Goal: Information Seeking & Learning: Learn about a topic

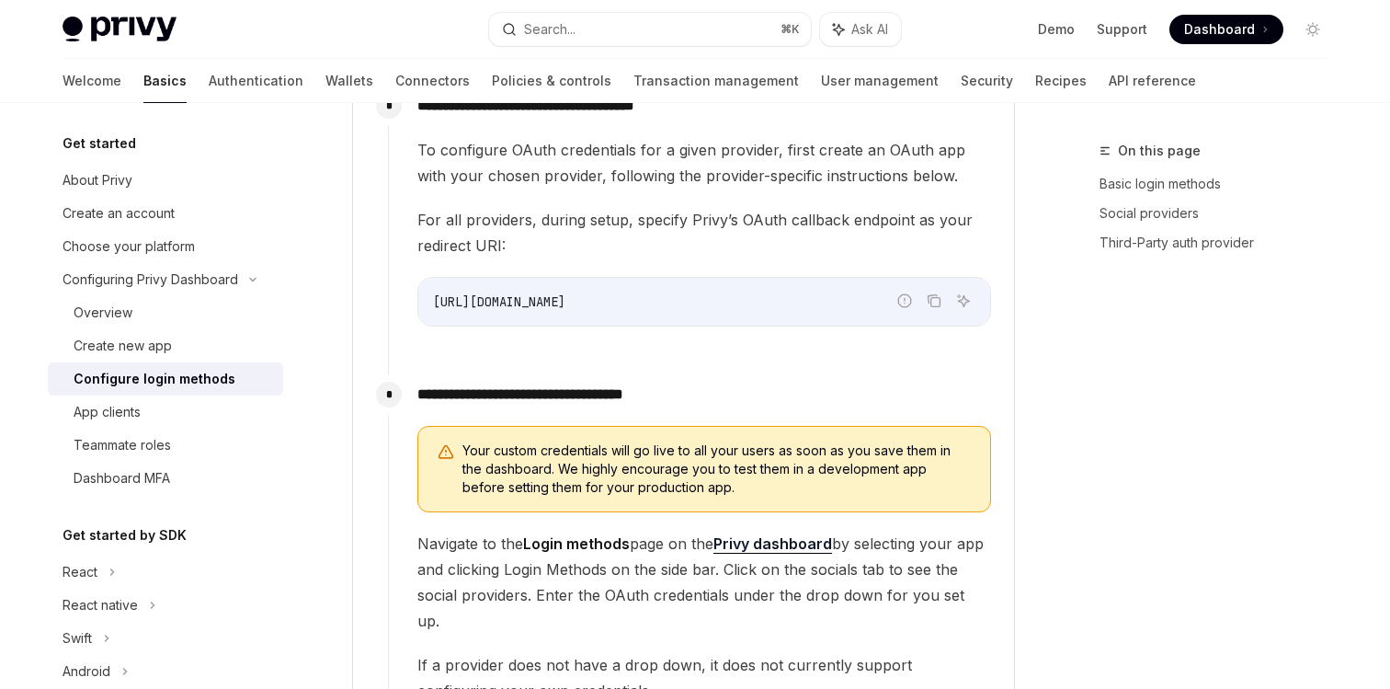
scroll to position [1700, 0]
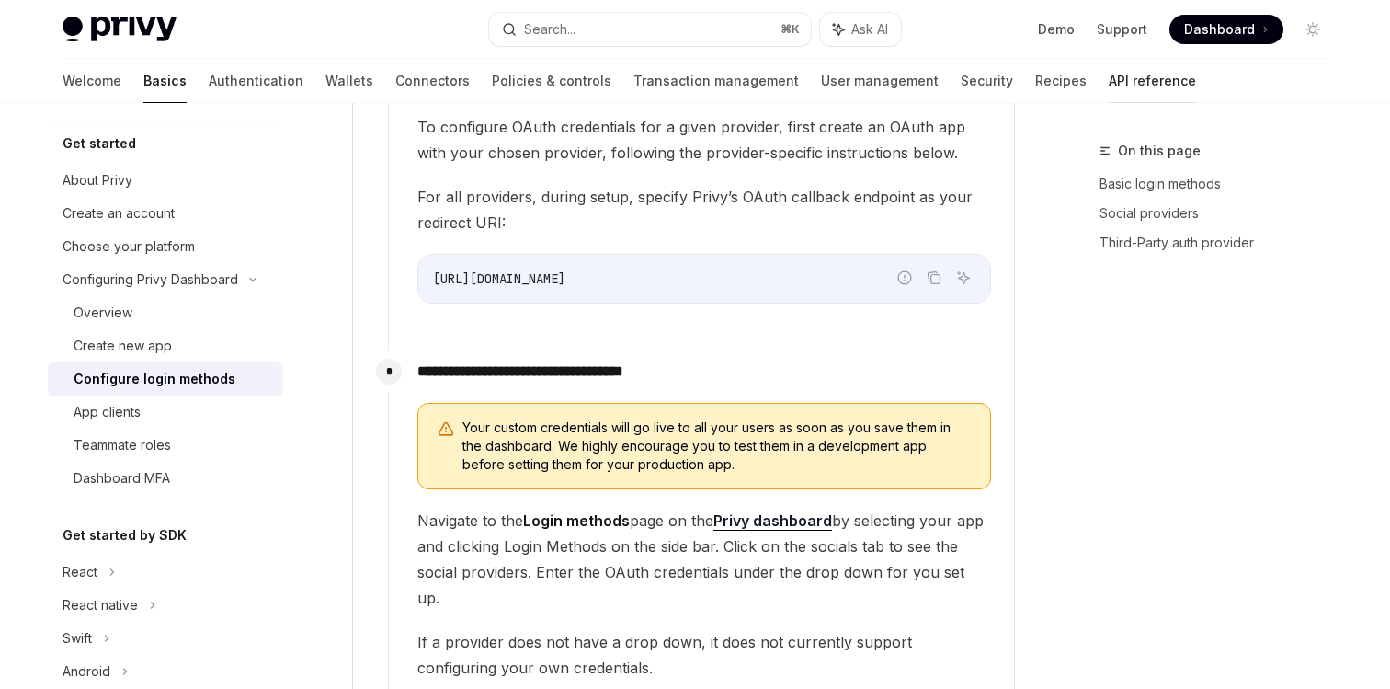
click at [1109, 82] on link "API reference" at bounding box center [1152, 81] width 87 height 44
type textarea "*"
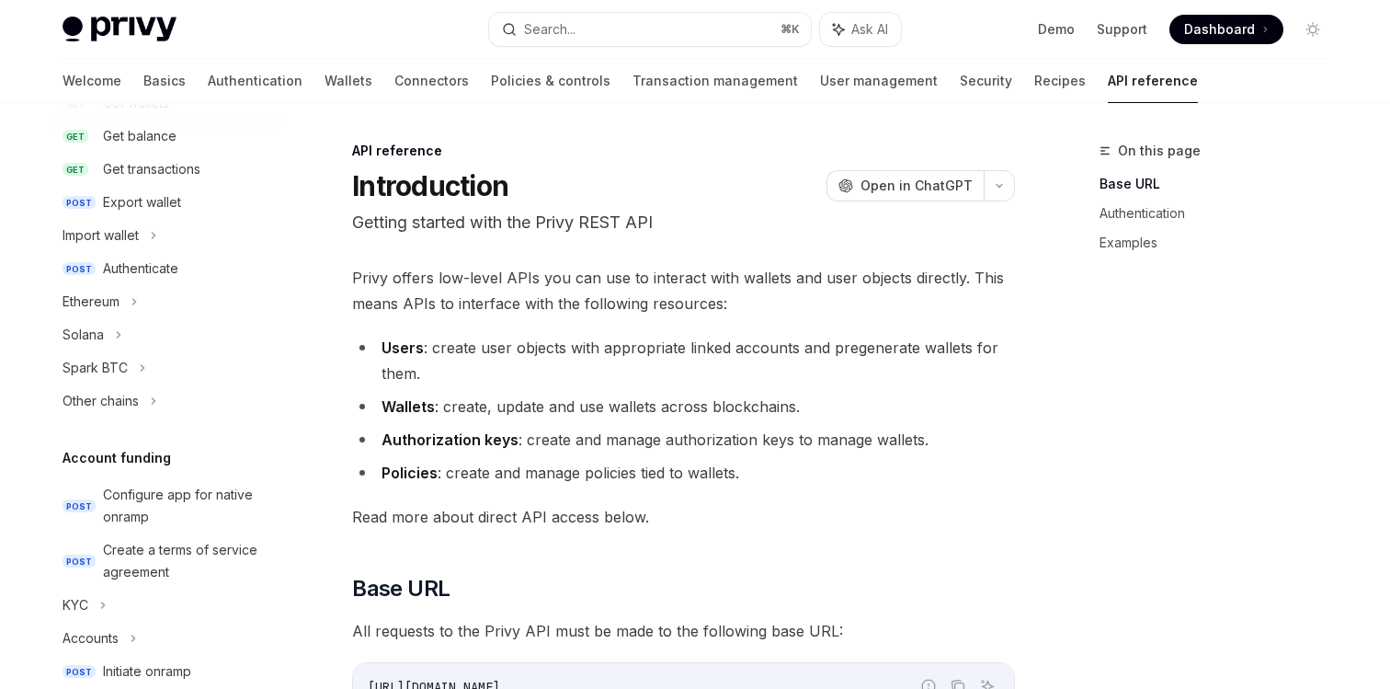
scroll to position [366, 0]
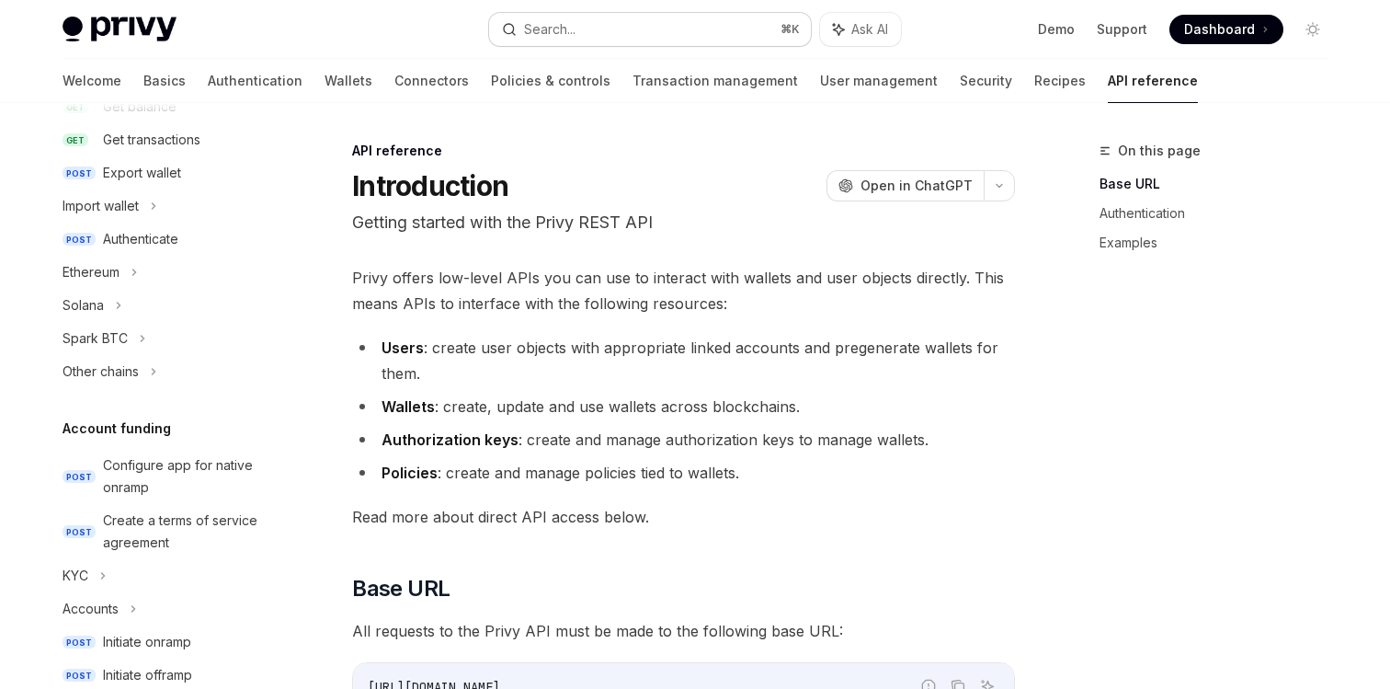
click at [599, 17] on button "Search... ⌘ K" at bounding box center [650, 29] width 322 height 33
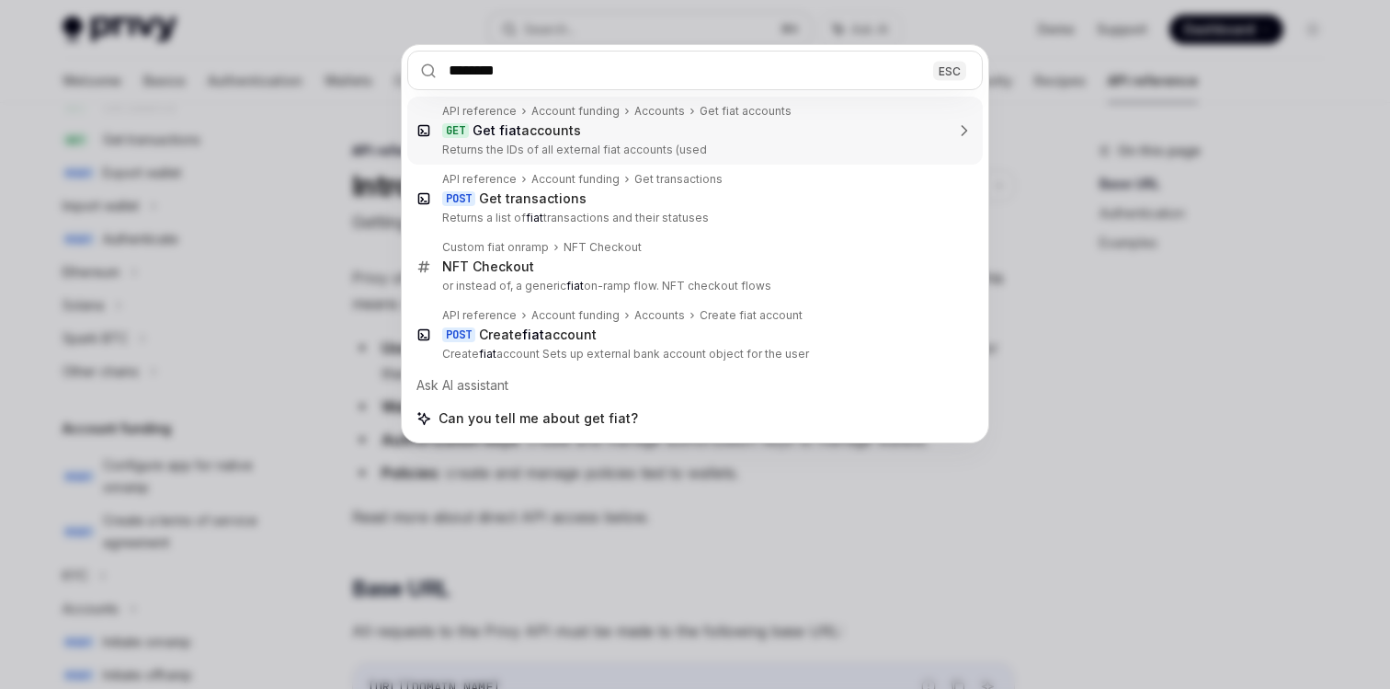
type input "*********"
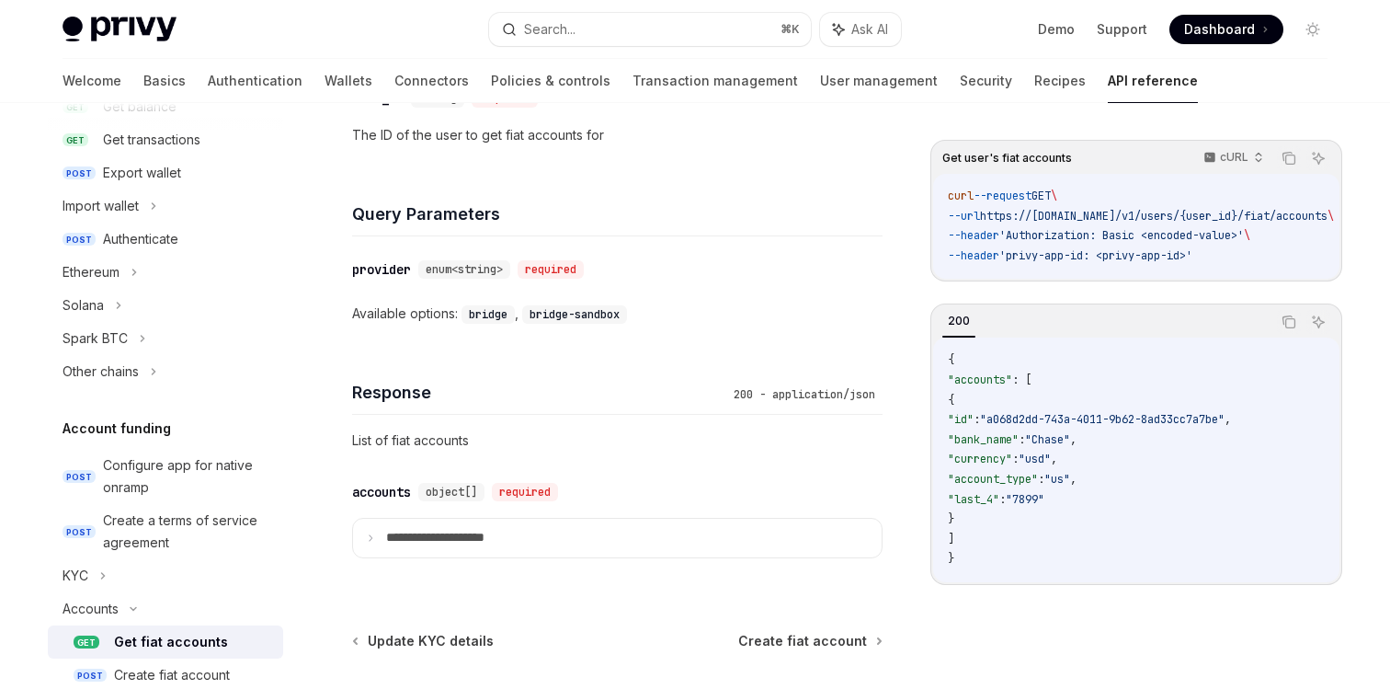
scroll to position [743, 0]
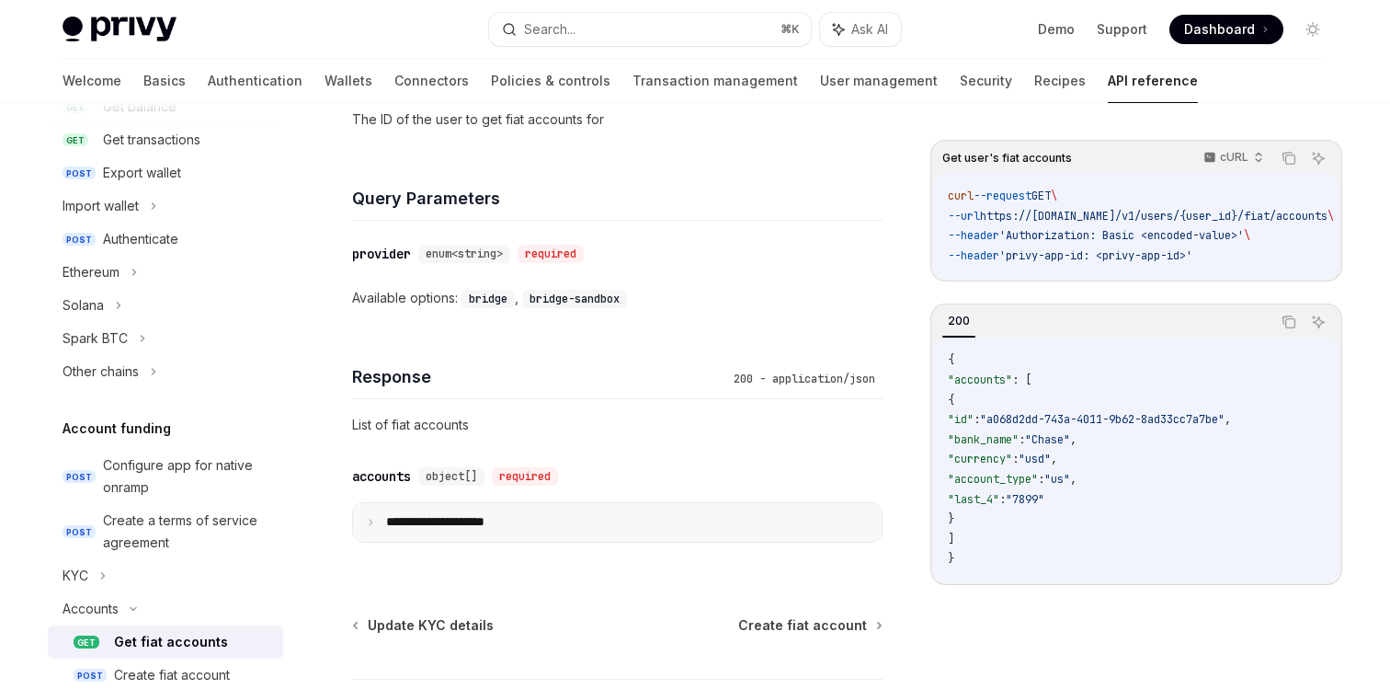
click at [442, 541] on summary "**********" at bounding box center [617, 522] width 529 height 39
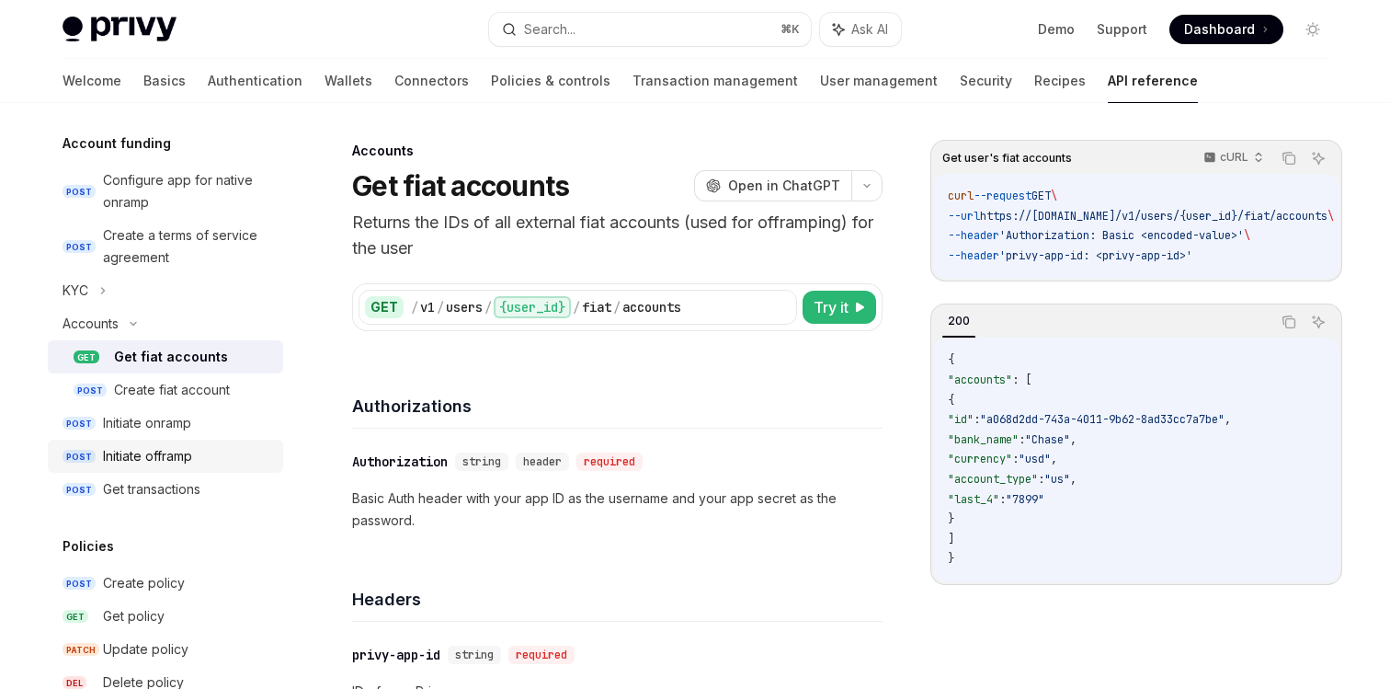
scroll to position [653, 0]
click at [217, 377] on div "Create fiat account" at bounding box center [172, 388] width 116 height 22
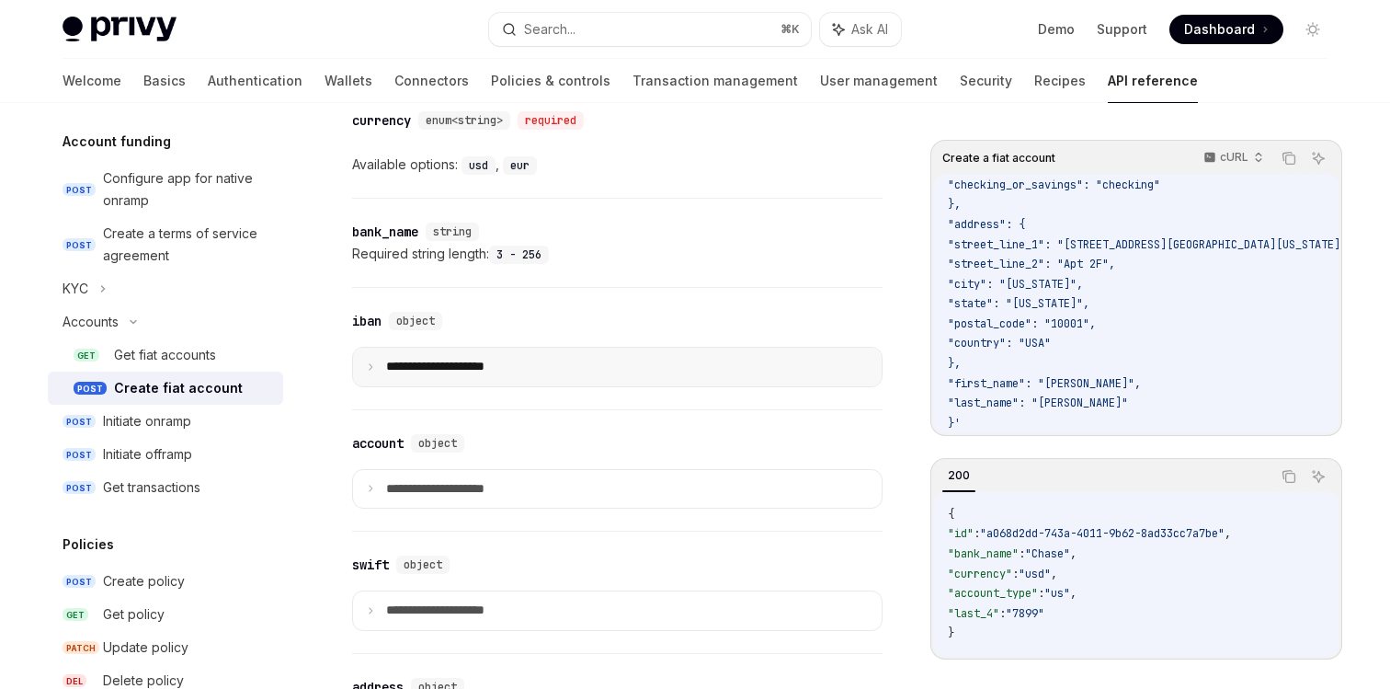
scroll to position [1196, 0]
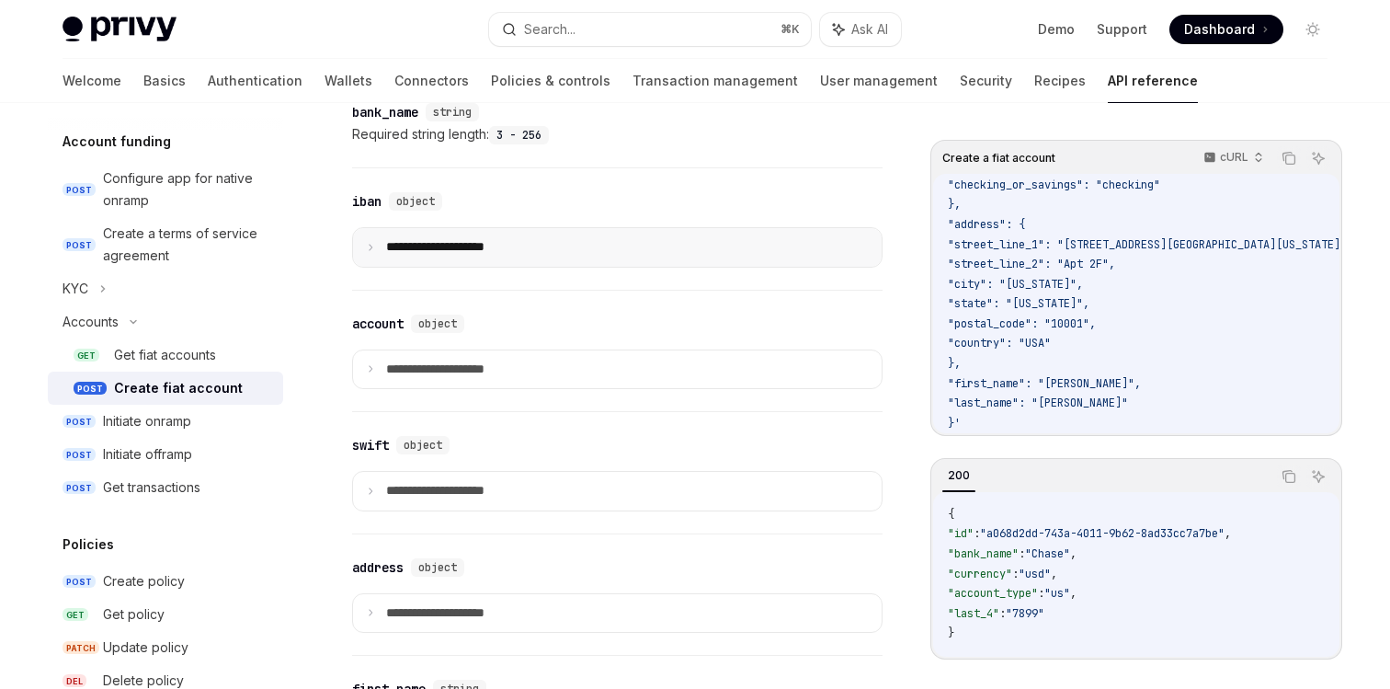
click at [493, 256] on p "**********" at bounding box center [450, 247] width 128 height 17
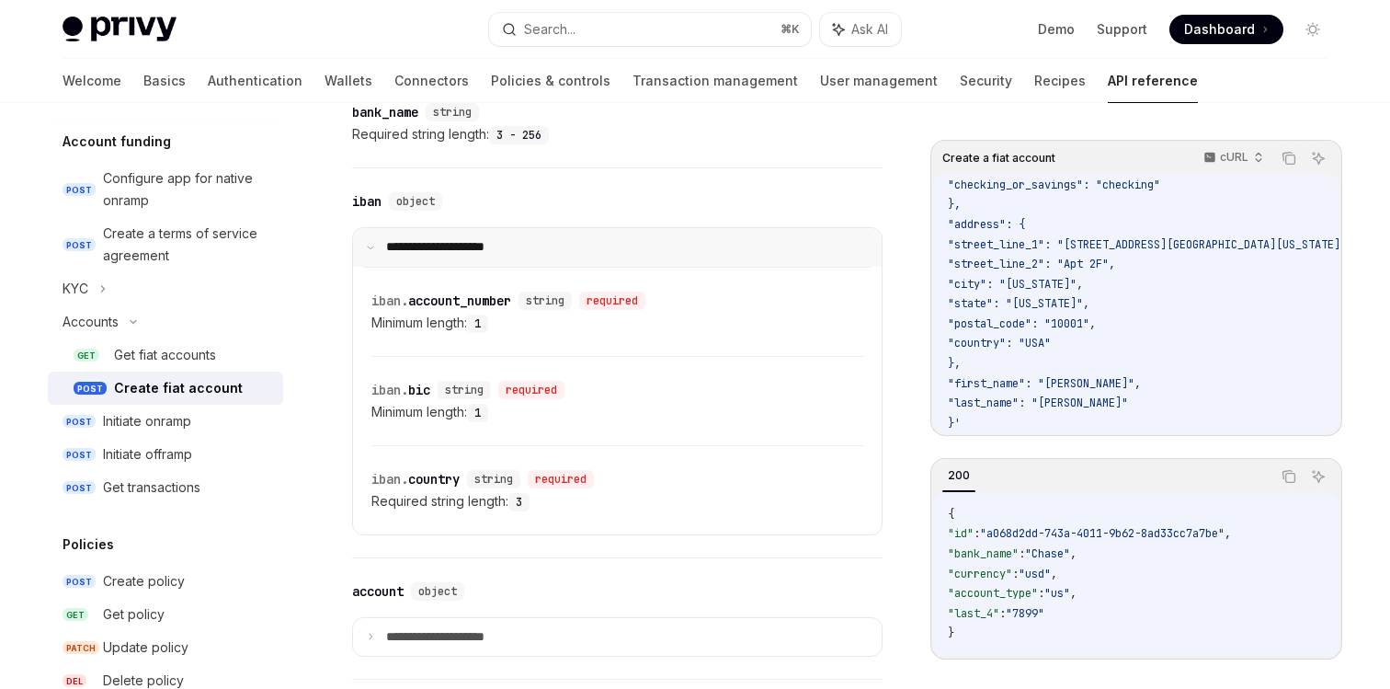
click at [489, 256] on p "**********" at bounding box center [447, 247] width 122 height 17
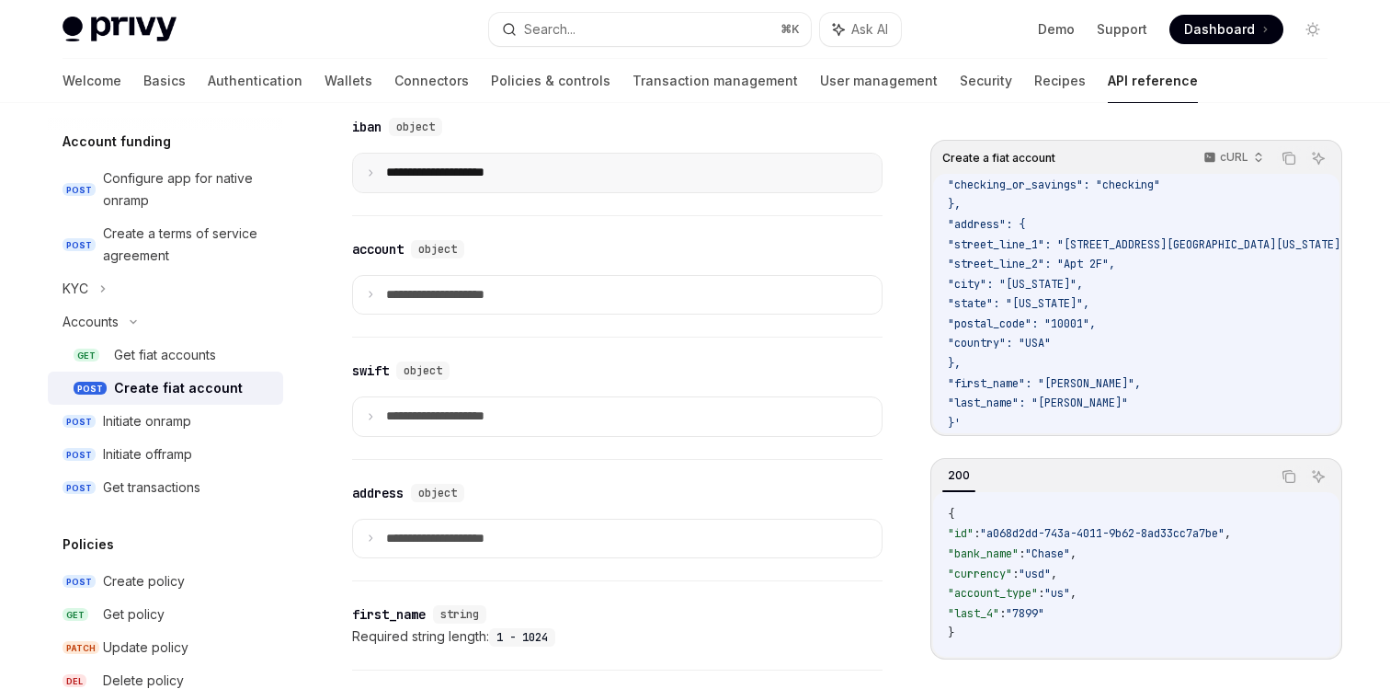
scroll to position [1286, 0]
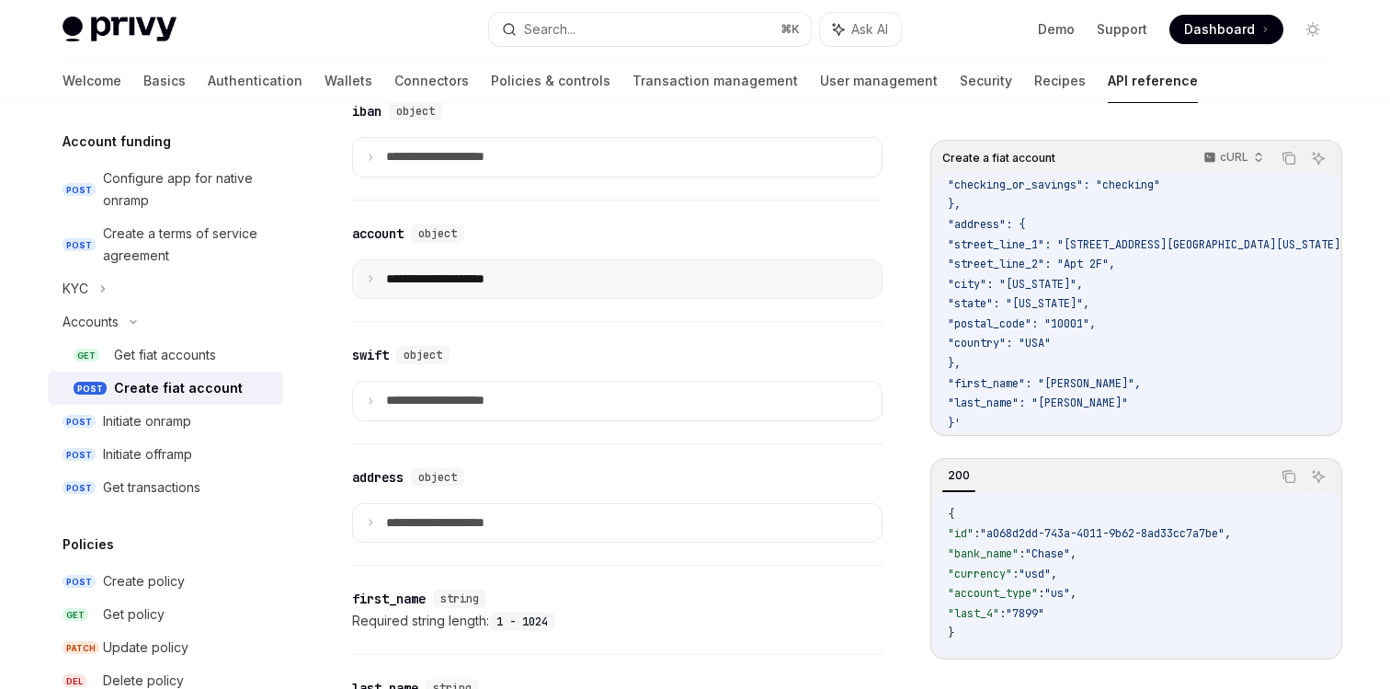
click at [474, 288] on p "**********" at bounding box center [450, 279] width 128 height 17
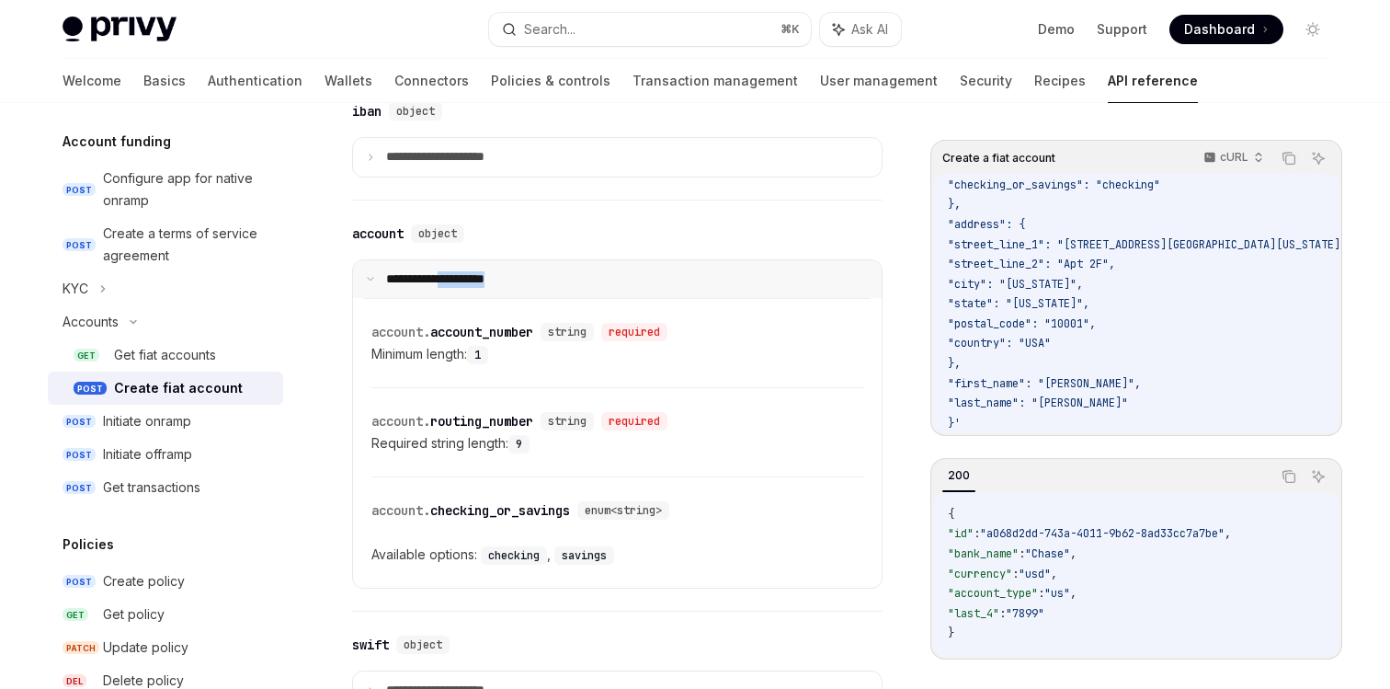
click at [474, 288] on p "**********" at bounding box center [447, 279] width 122 height 17
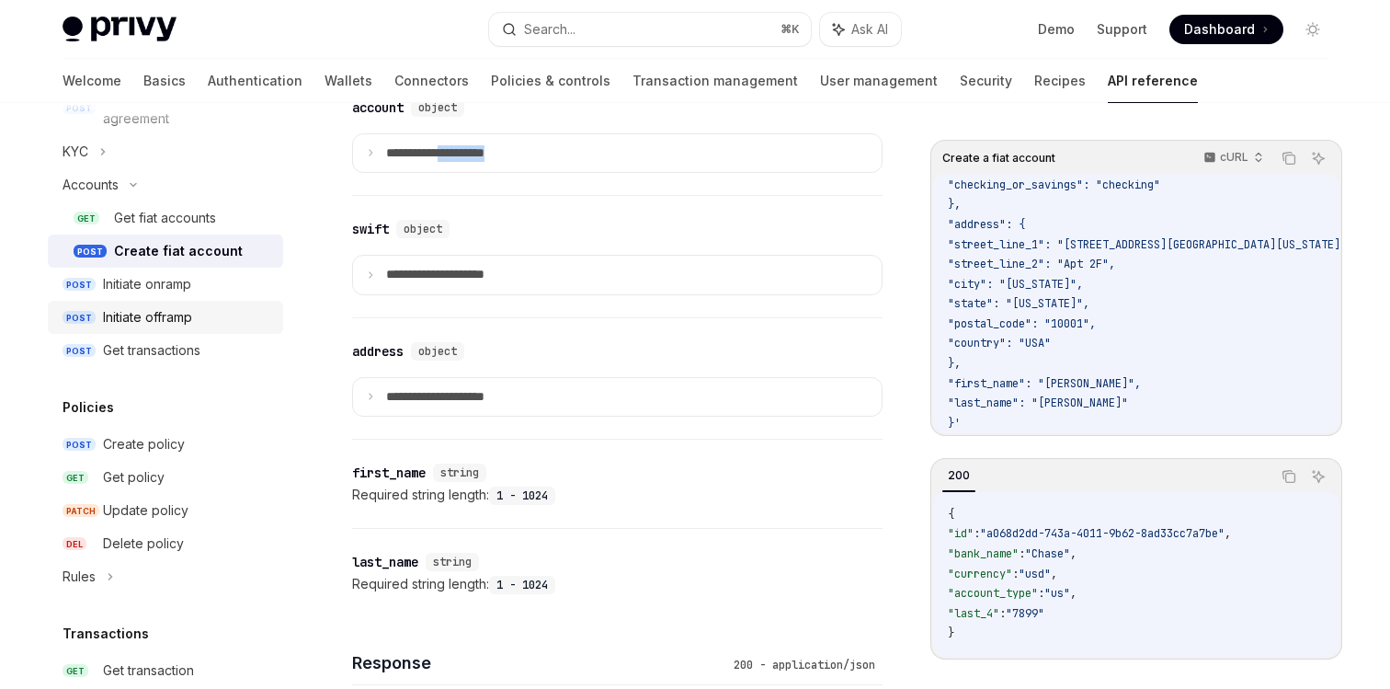
scroll to position [791, 0]
click at [177, 273] on div "Initiate onramp" at bounding box center [147, 283] width 88 height 22
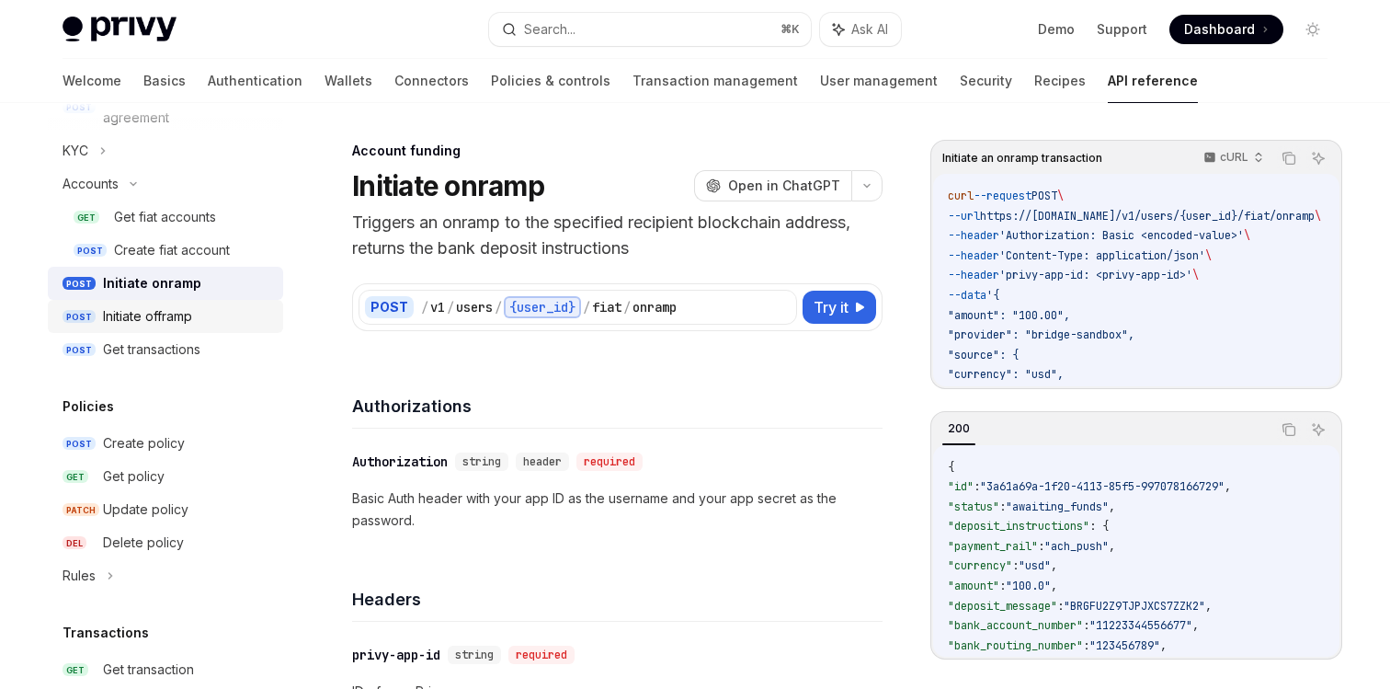
click at [146, 323] on div "Initiate offramp" at bounding box center [147, 316] width 89 height 22
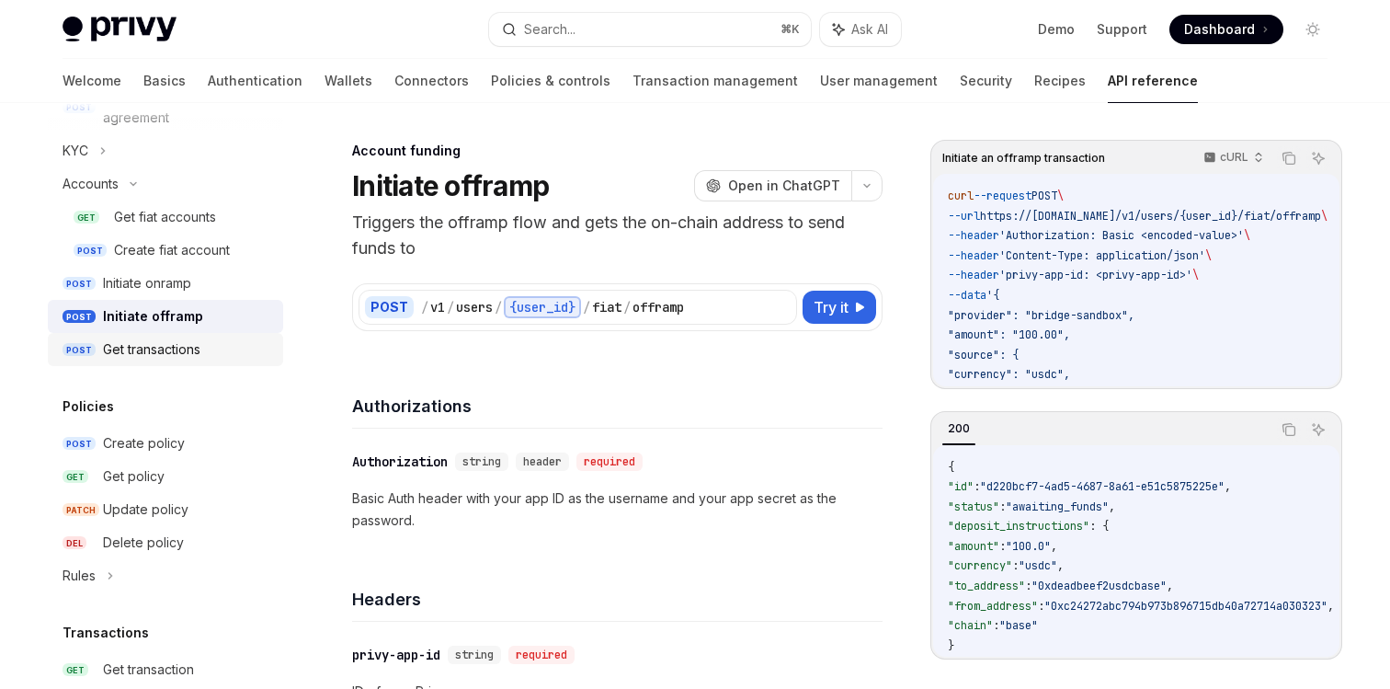
click at [143, 342] on div "Get transactions" at bounding box center [151, 349] width 97 height 22
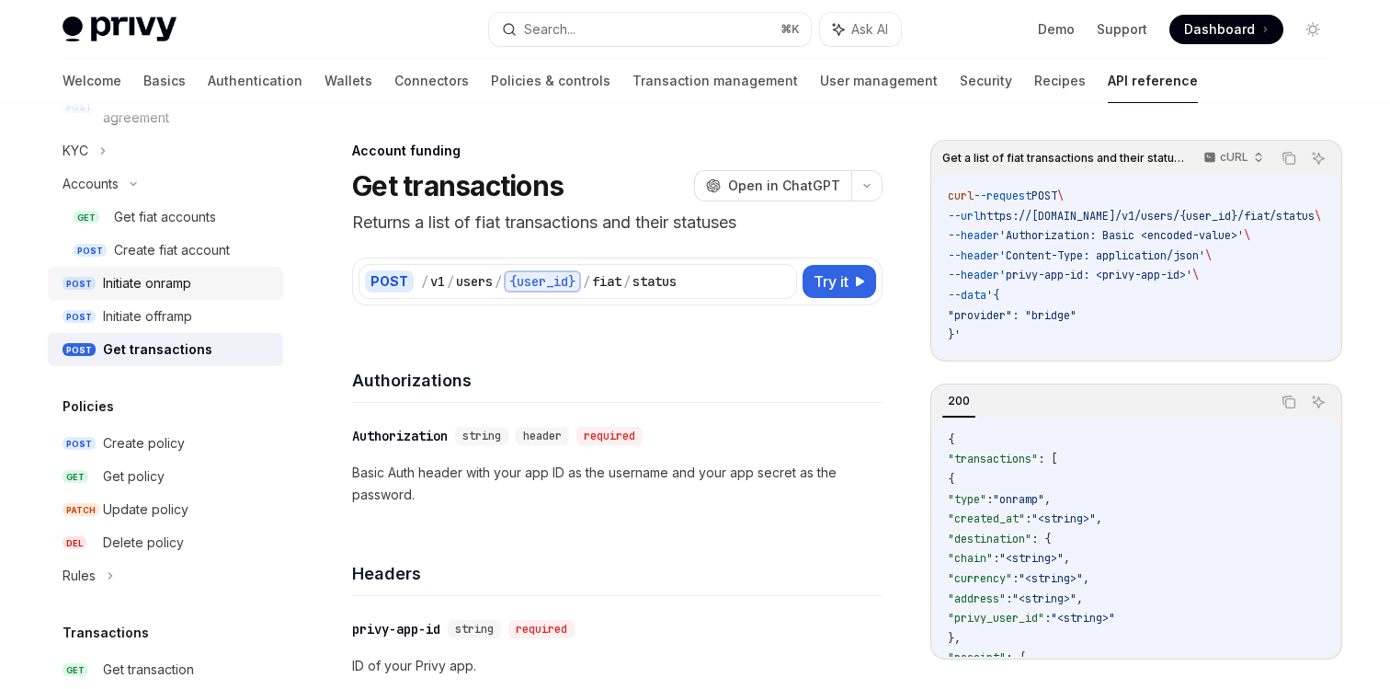
click at [147, 273] on div "Initiate onramp" at bounding box center [147, 283] width 88 height 22
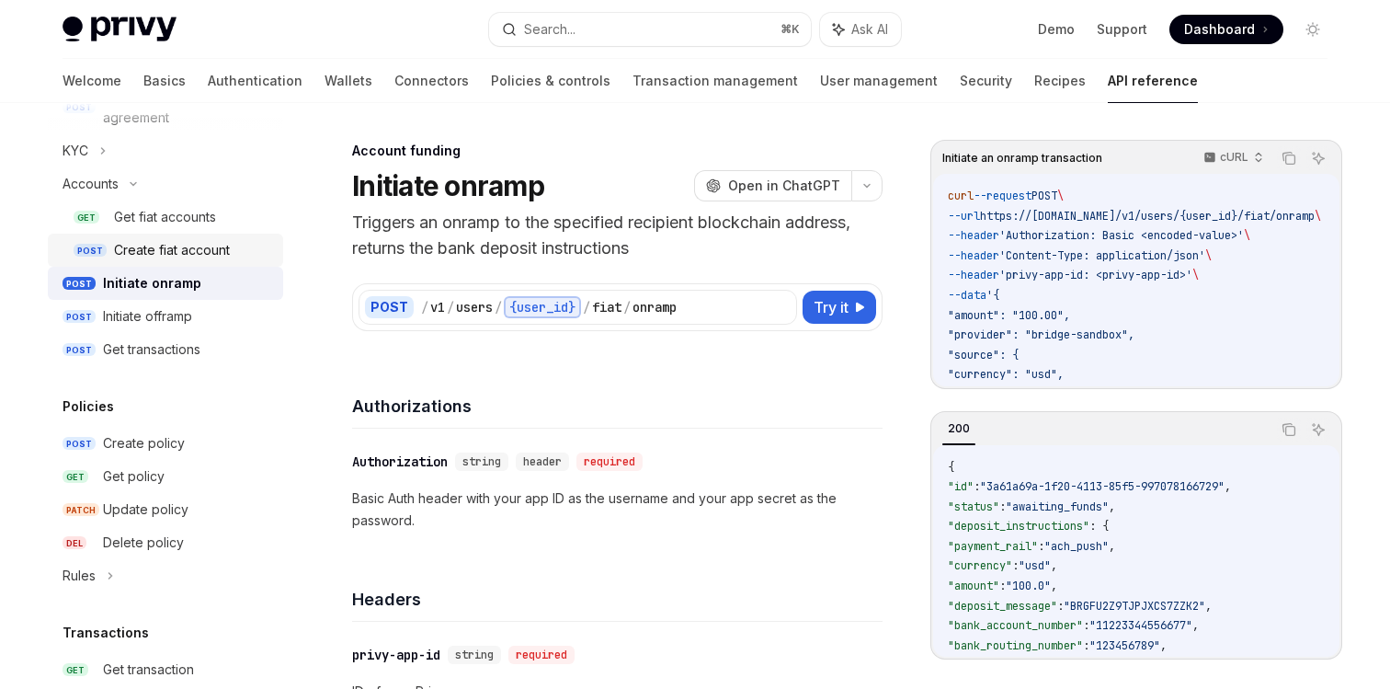
click at [168, 242] on div "Create fiat account" at bounding box center [172, 250] width 116 height 22
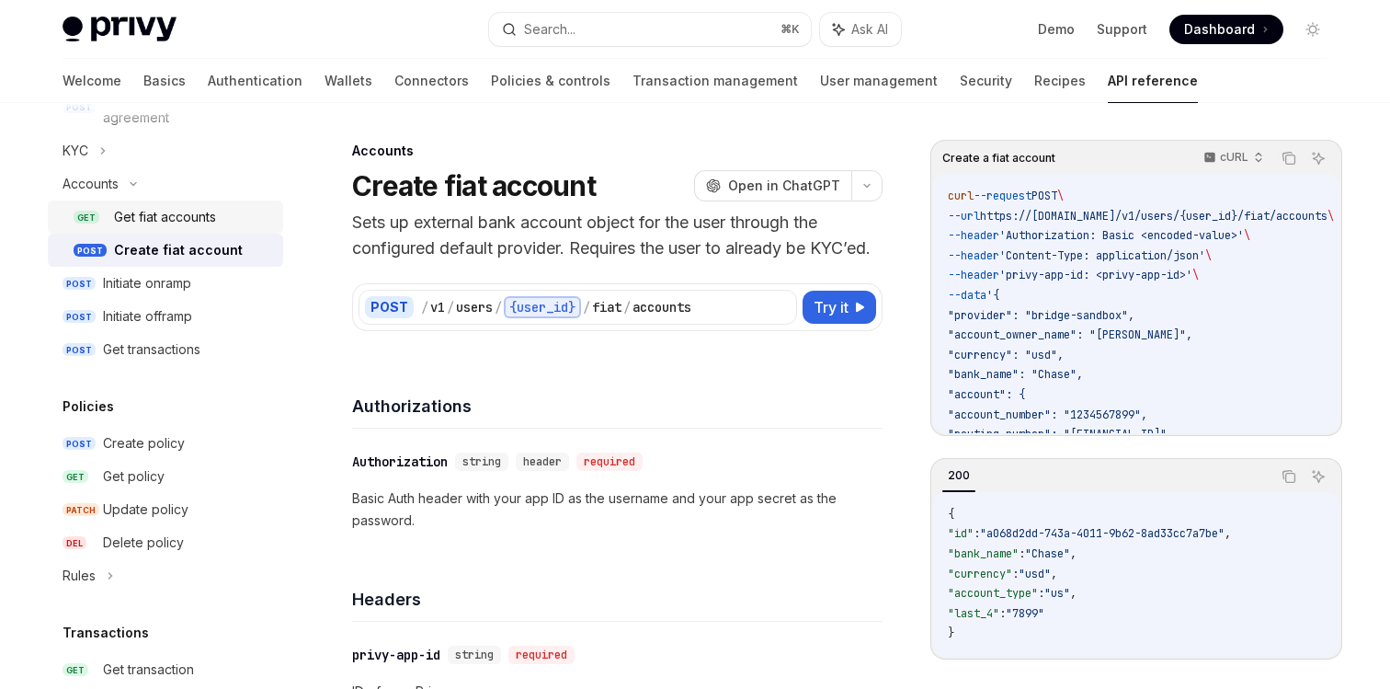
click at [180, 222] on div "Get fiat accounts" at bounding box center [165, 217] width 102 height 22
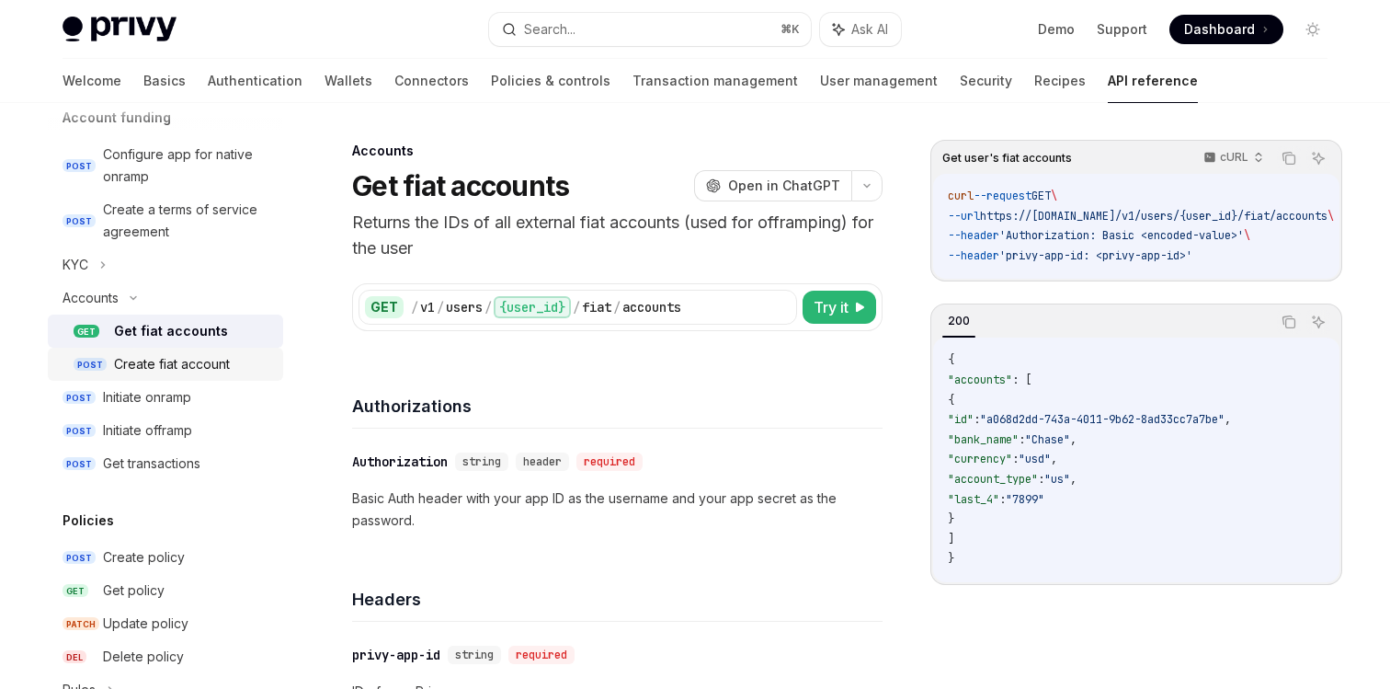
scroll to position [673, 0]
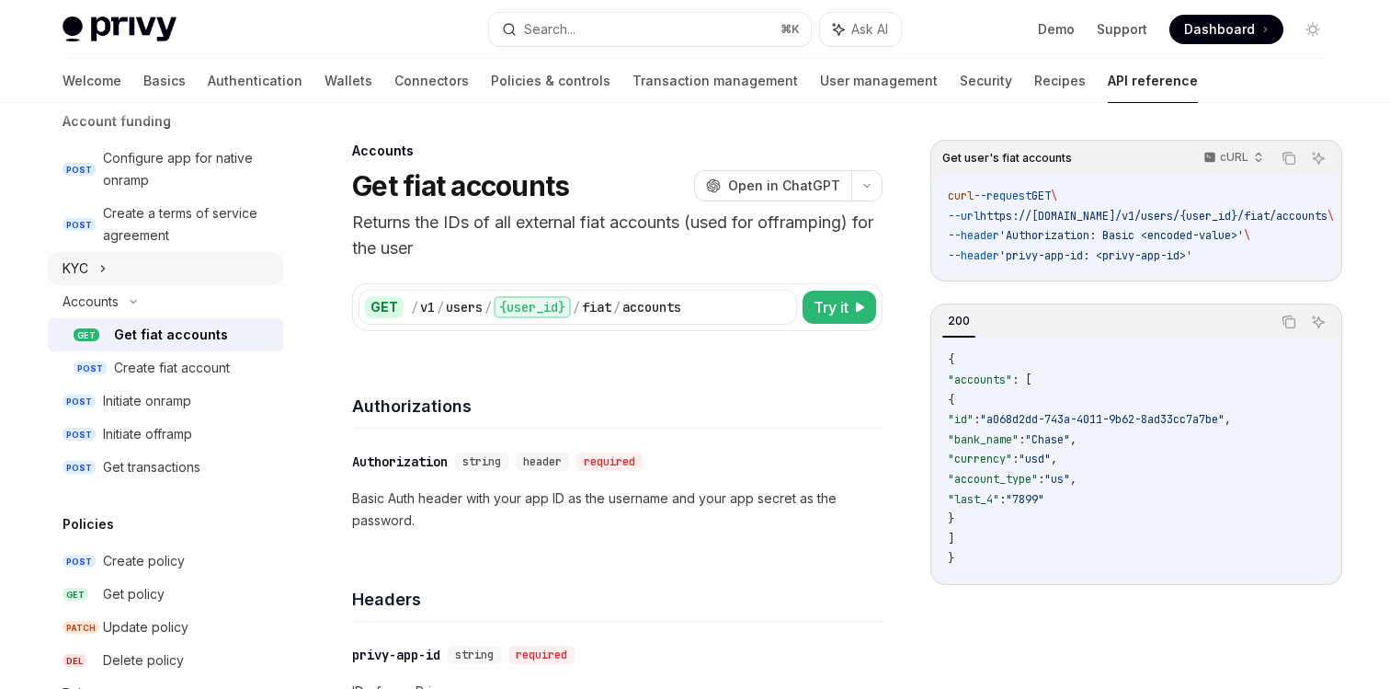
click at [99, 274] on icon at bounding box center [102, 268] width 7 height 22
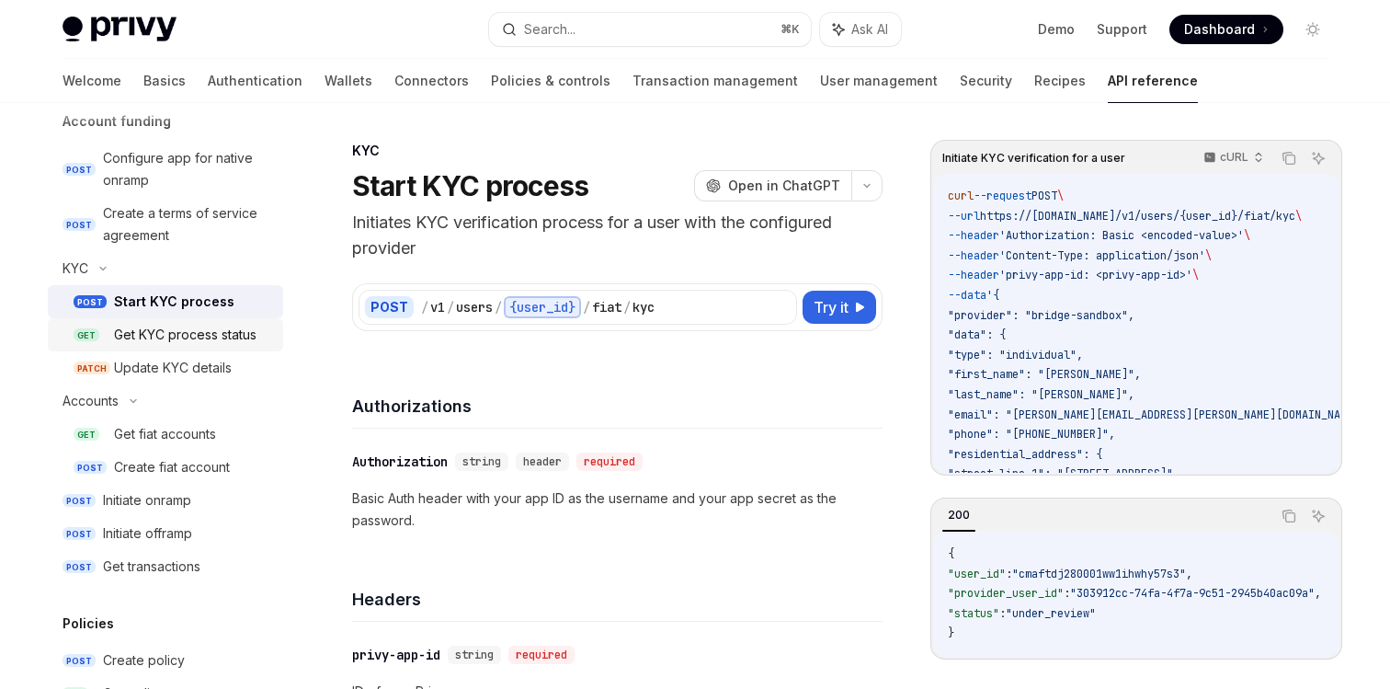
click at [186, 340] on div "Get KYC process status" at bounding box center [185, 335] width 143 height 22
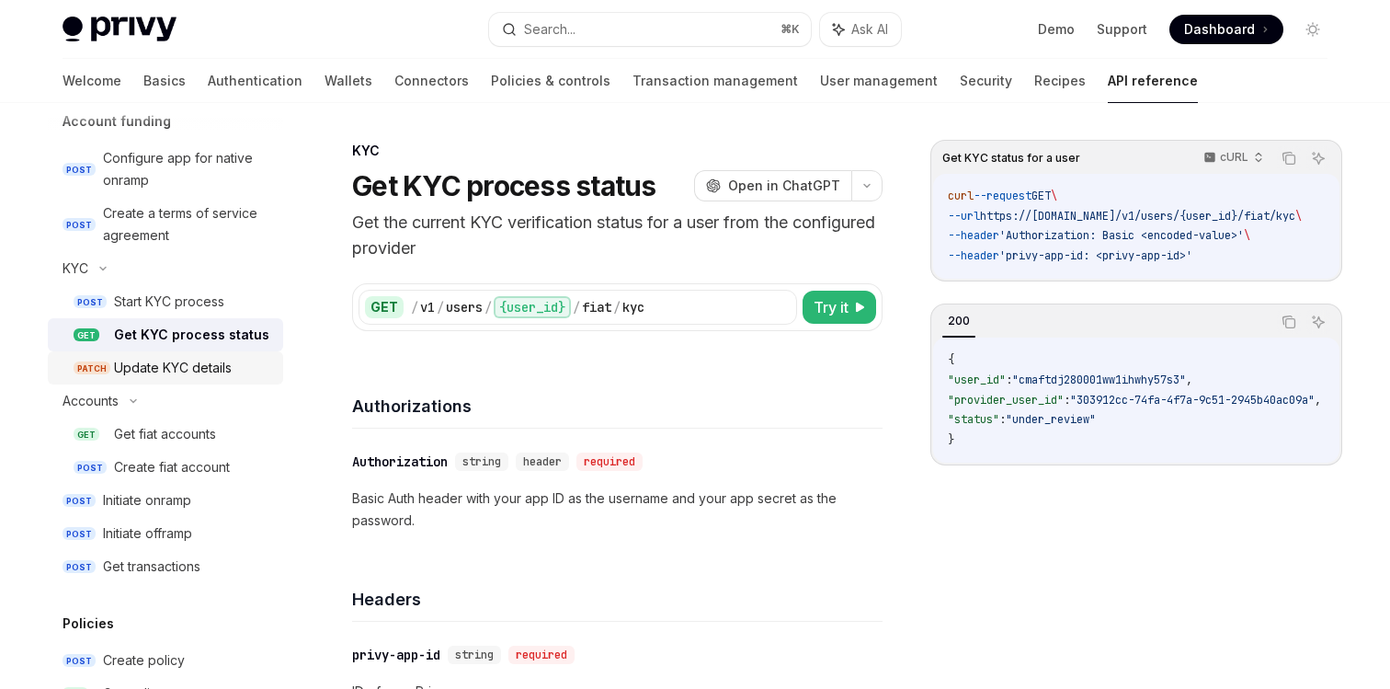
click at [170, 370] on div "Update KYC details" at bounding box center [173, 368] width 118 height 22
type textarea "*"
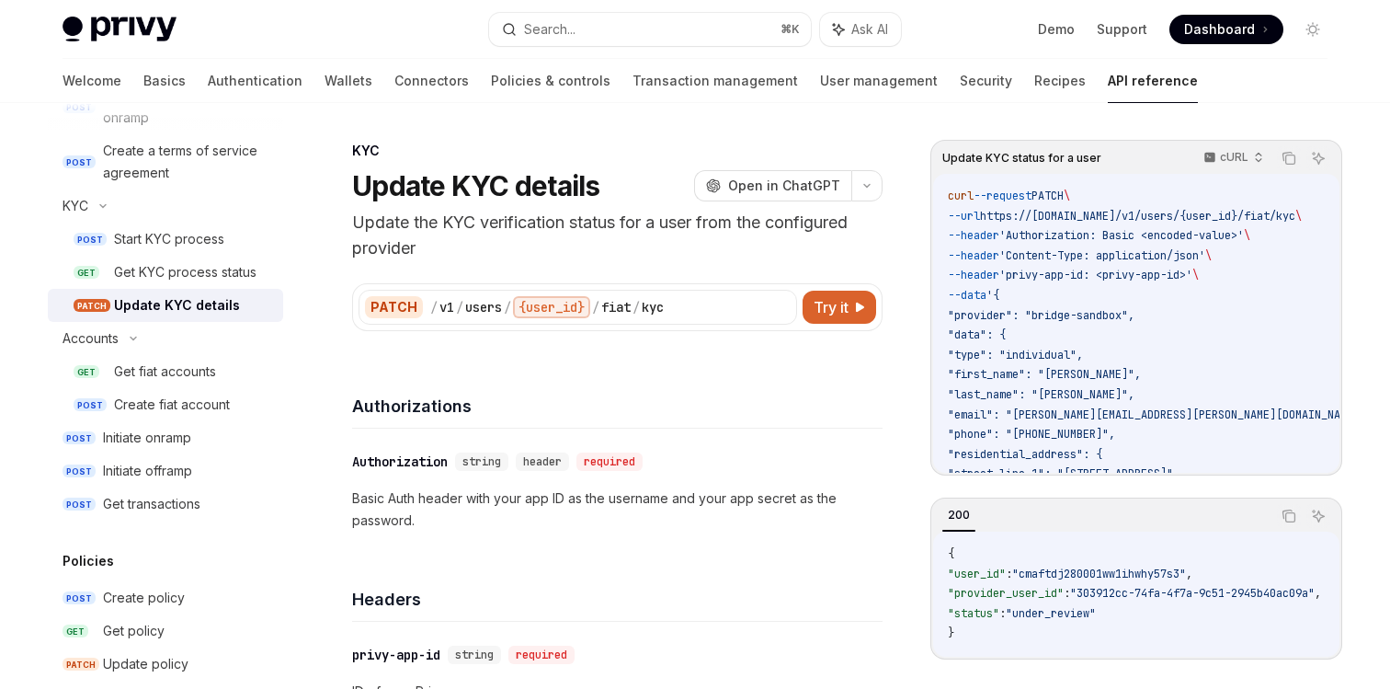
scroll to position [758, 0]
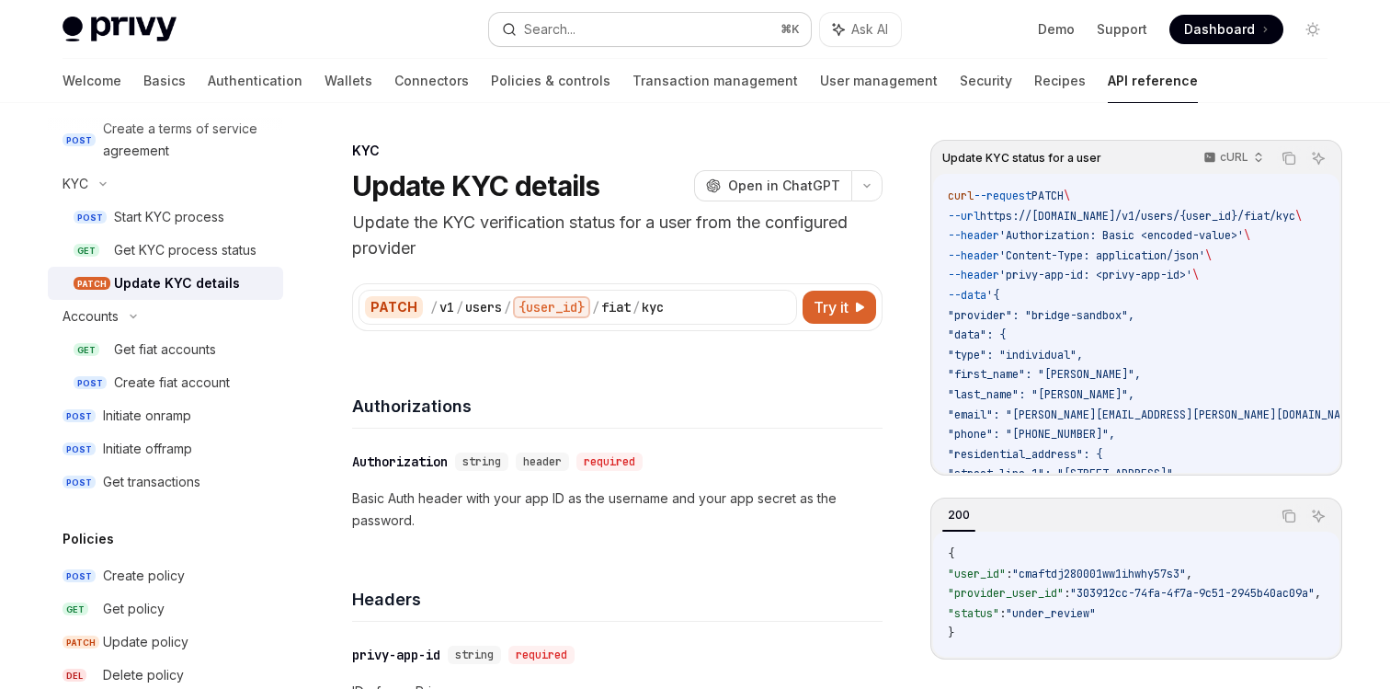
click at [542, 21] on div "Search..." at bounding box center [549, 29] width 51 height 22
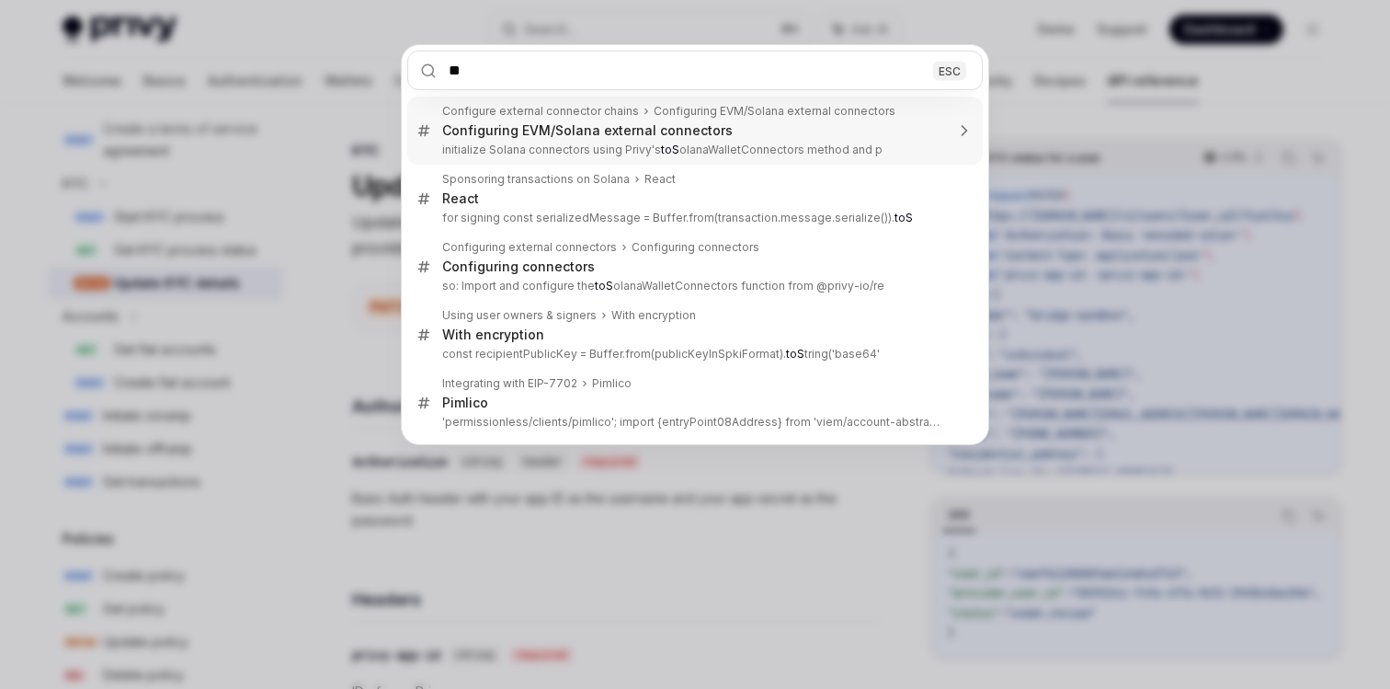
type input "*"
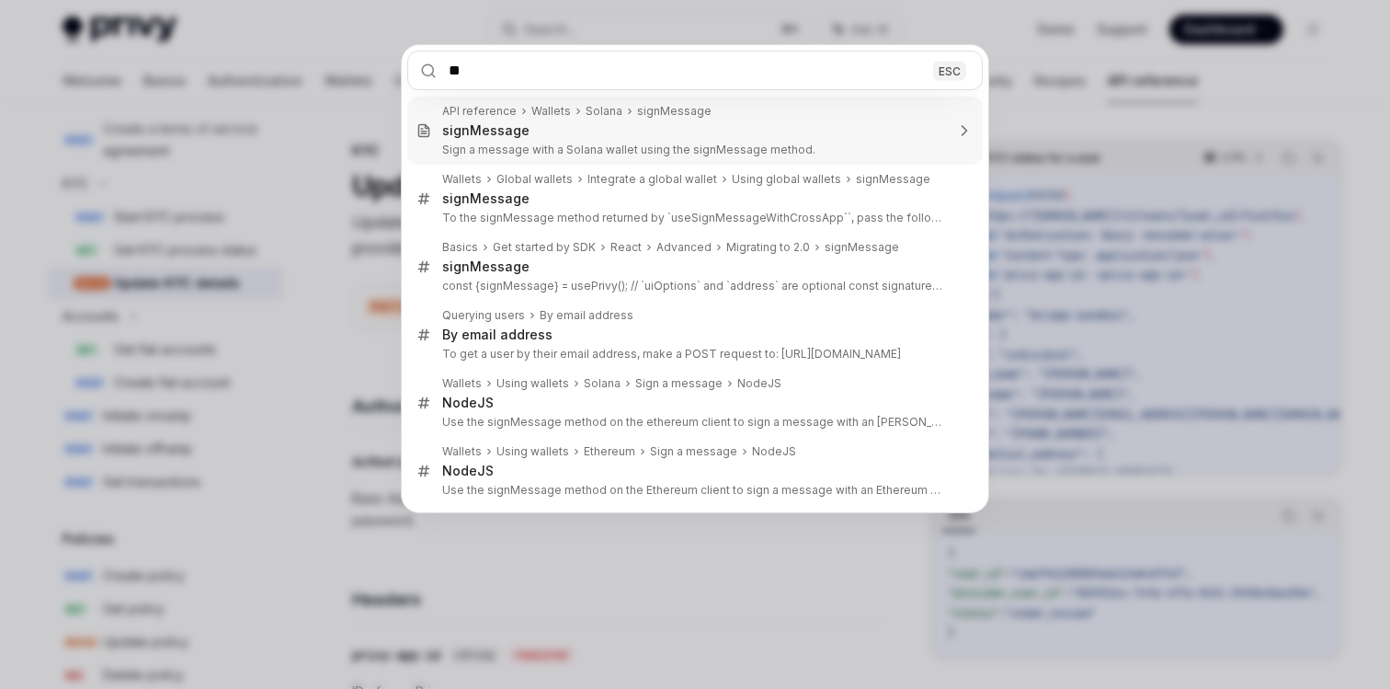
type input "*"
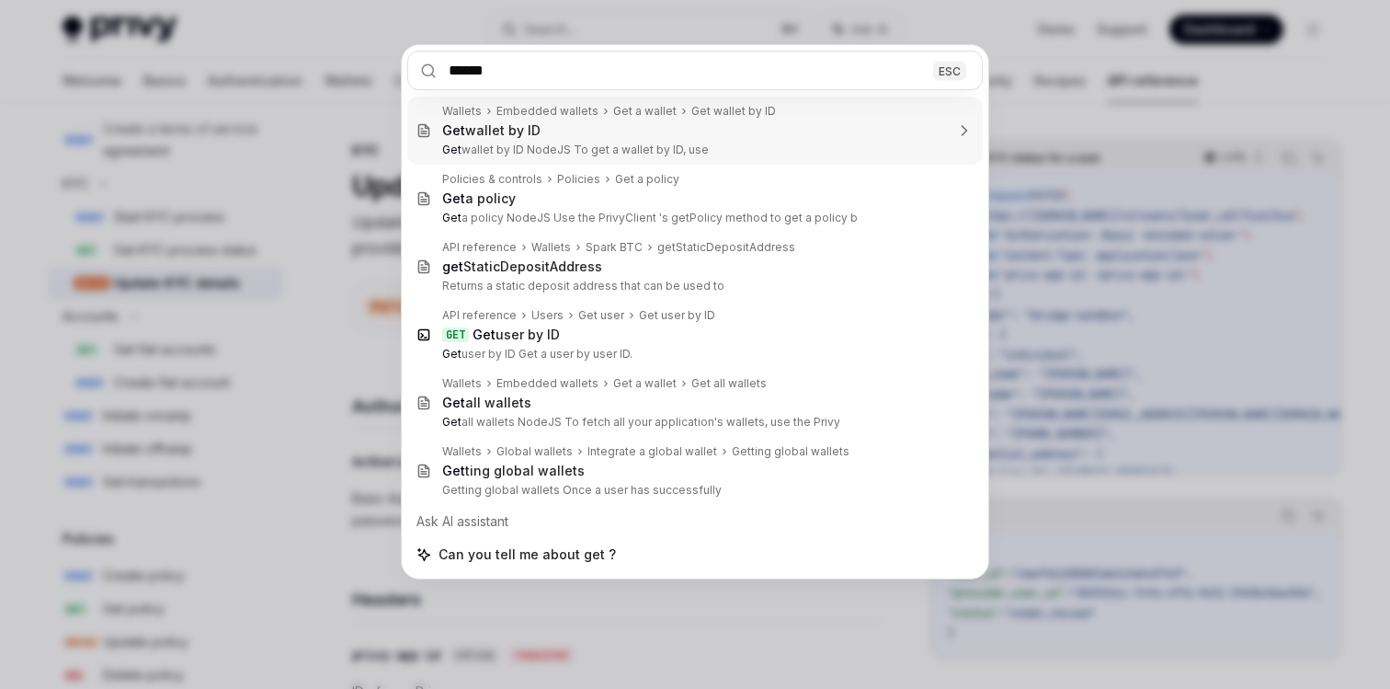
type input "*******"
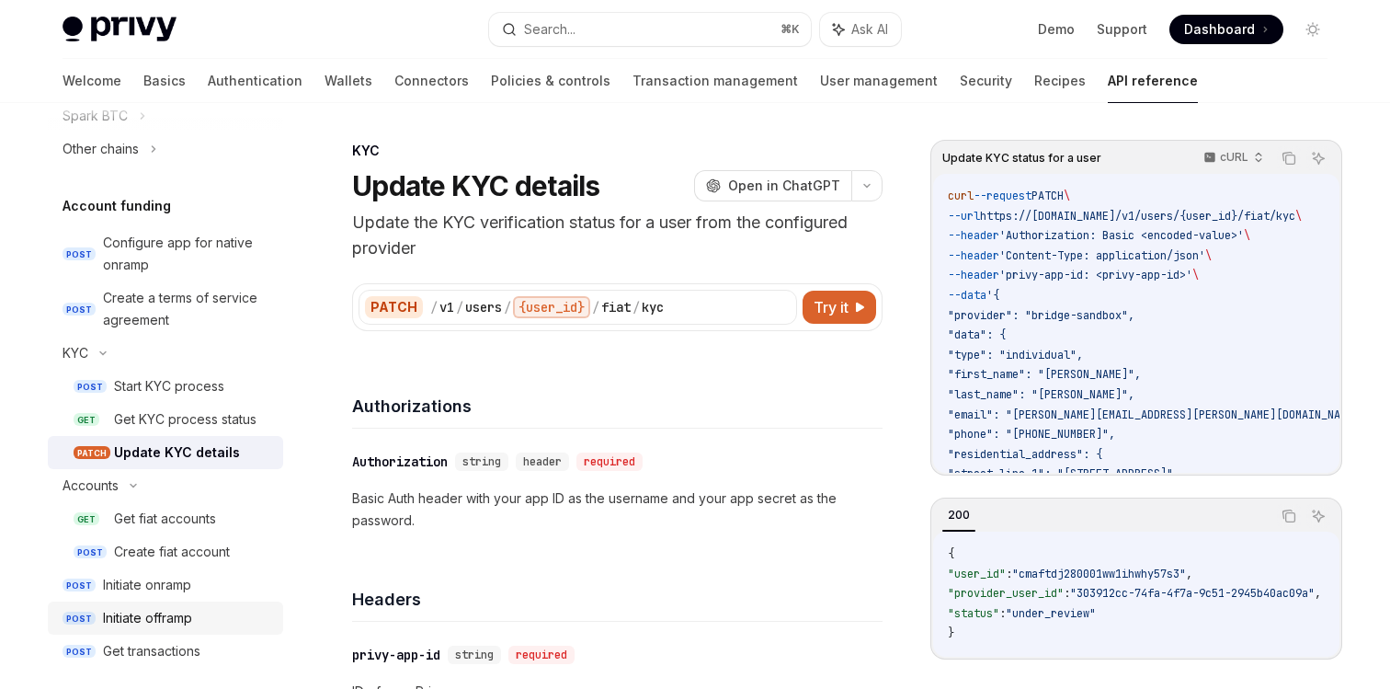
scroll to position [564, 0]
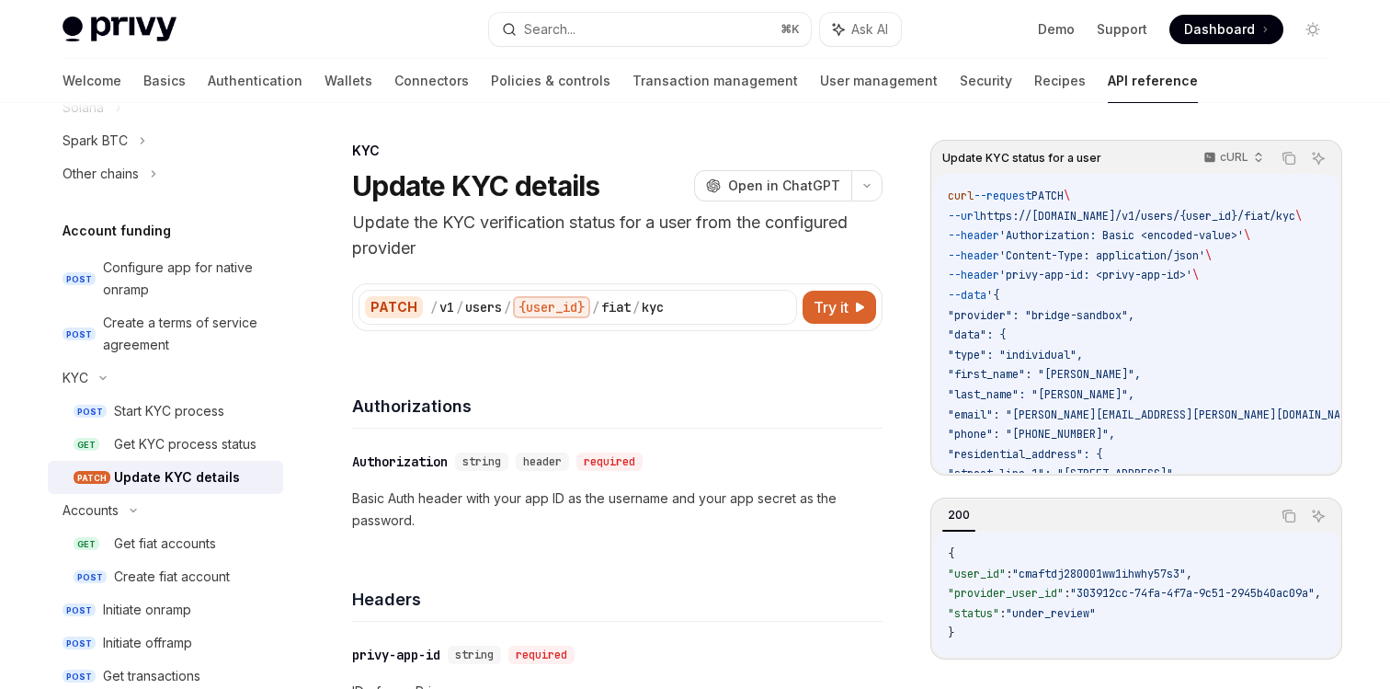
click at [177, 233] on div "Account funding" at bounding box center [165, 231] width 235 height 22
click at [156, 266] on div "Configure app for native onramp" at bounding box center [187, 279] width 169 height 44
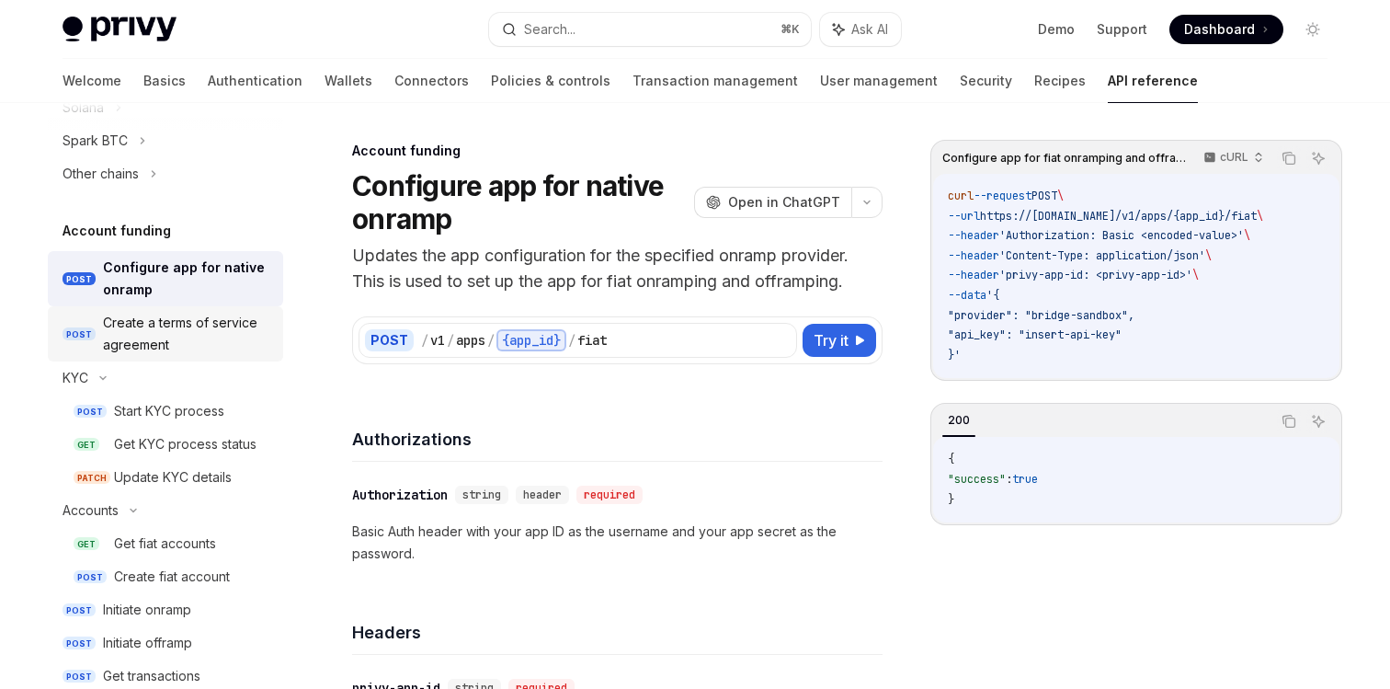
click at [180, 325] on div "Create a terms of service agreement" at bounding box center [187, 334] width 169 height 44
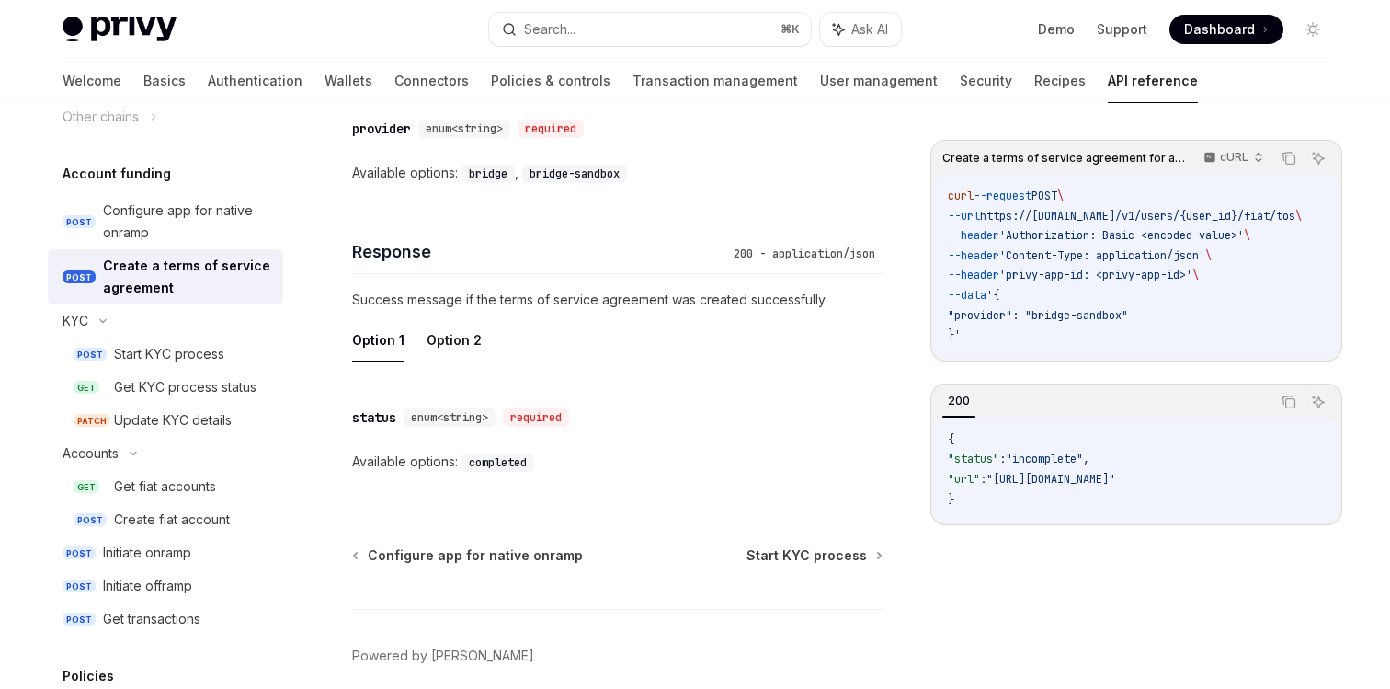
scroll to position [954, 0]
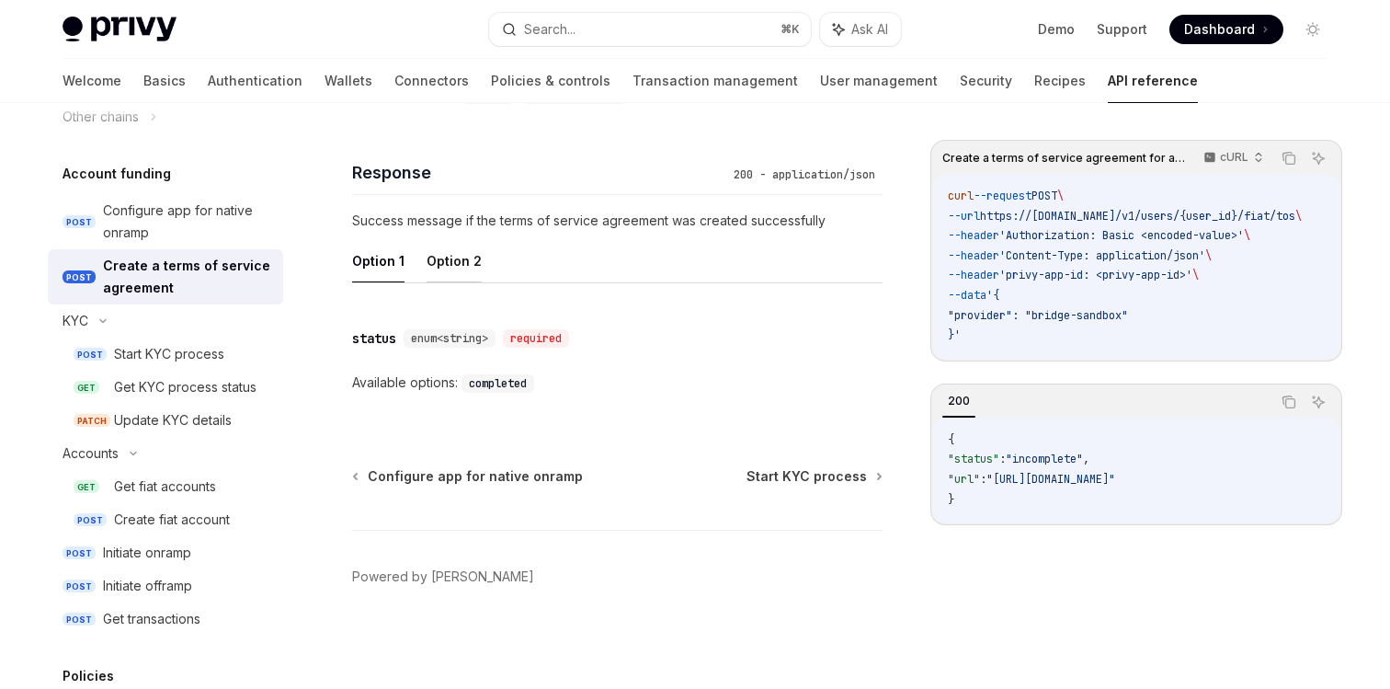
click at [438, 260] on button "Option 2" at bounding box center [454, 260] width 55 height 43
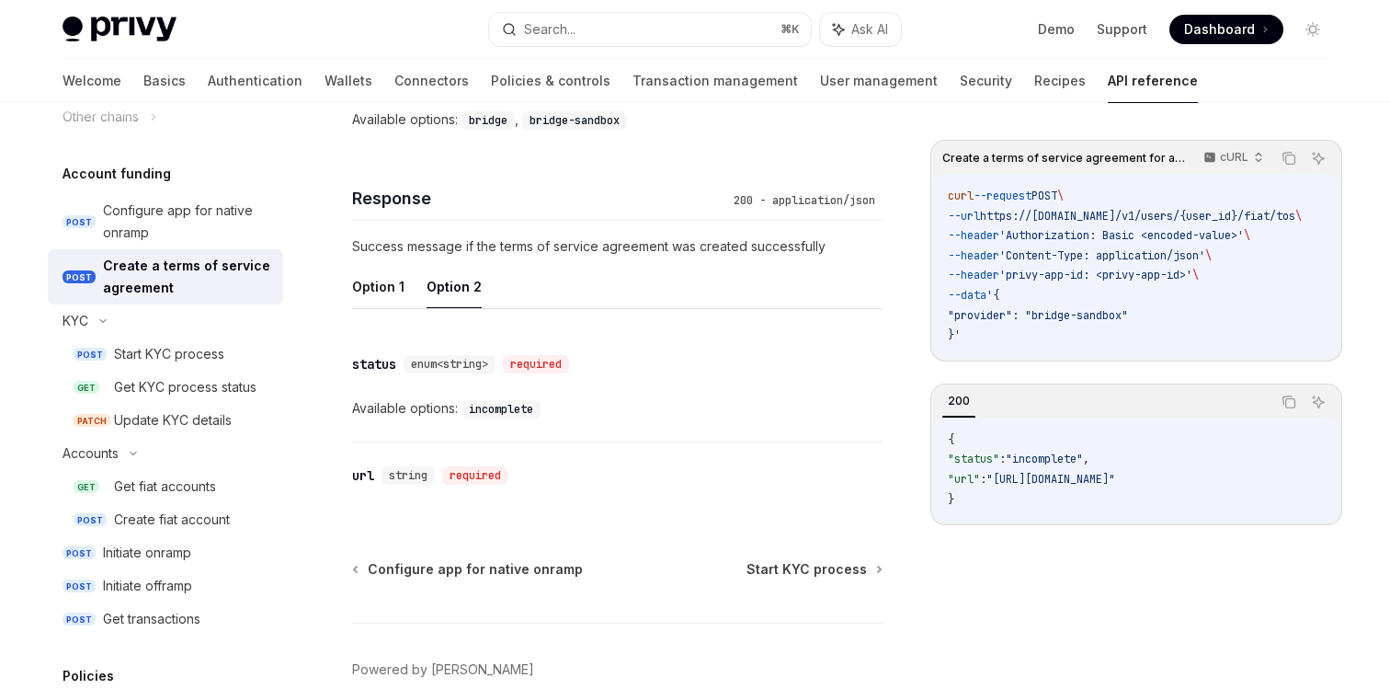
scroll to position [911, 0]
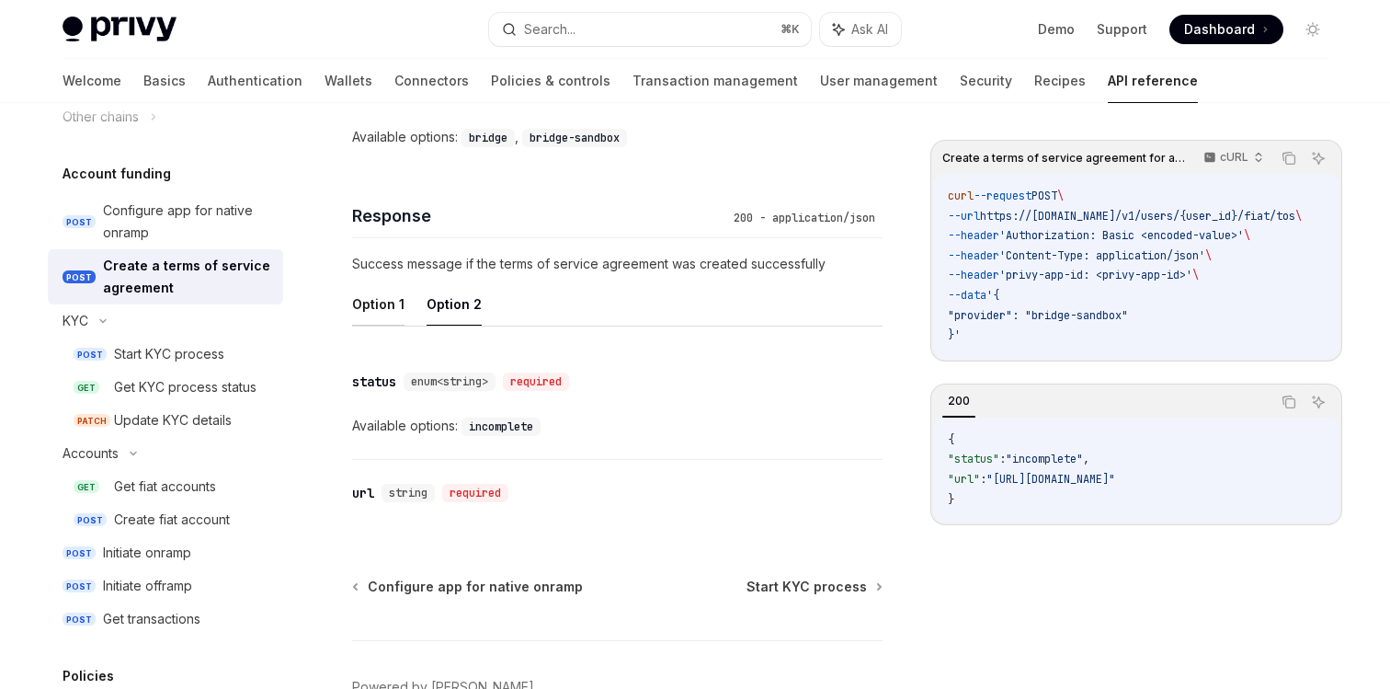
click at [373, 315] on button "Option 1" at bounding box center [378, 303] width 52 height 43
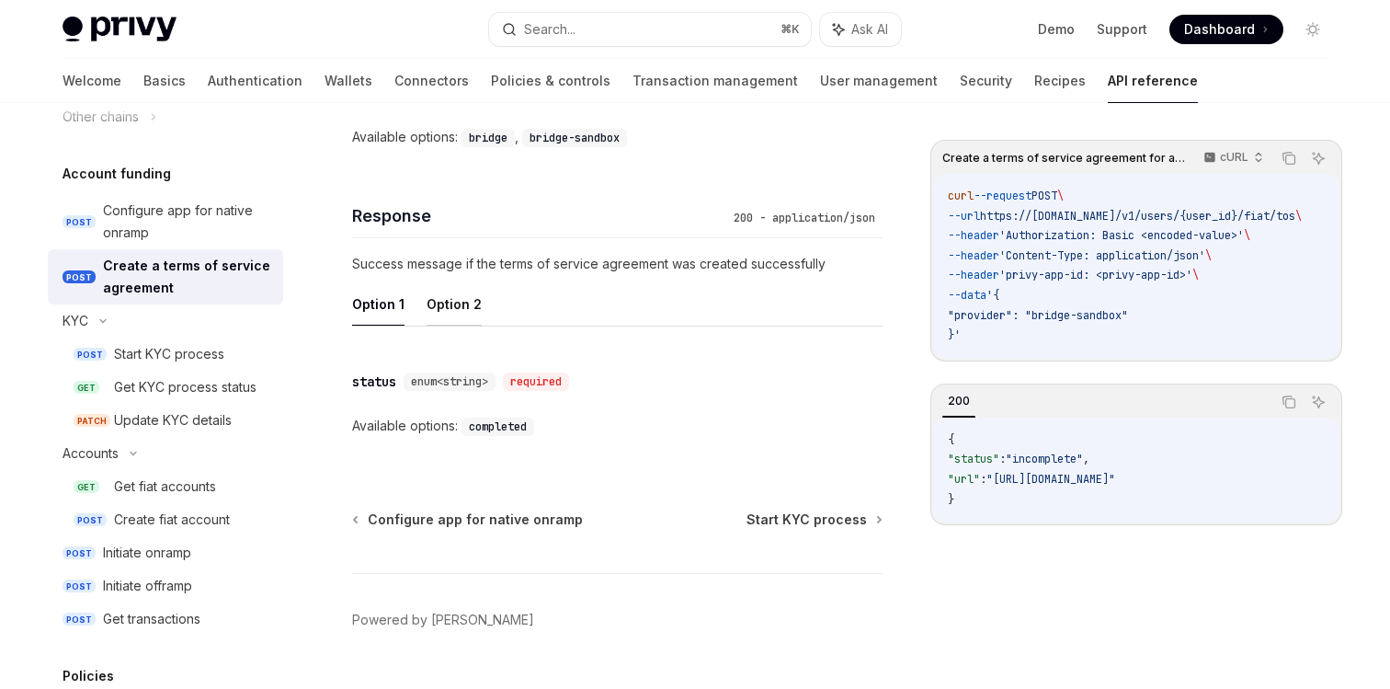
click at [435, 314] on button "Option 2" at bounding box center [454, 303] width 55 height 43
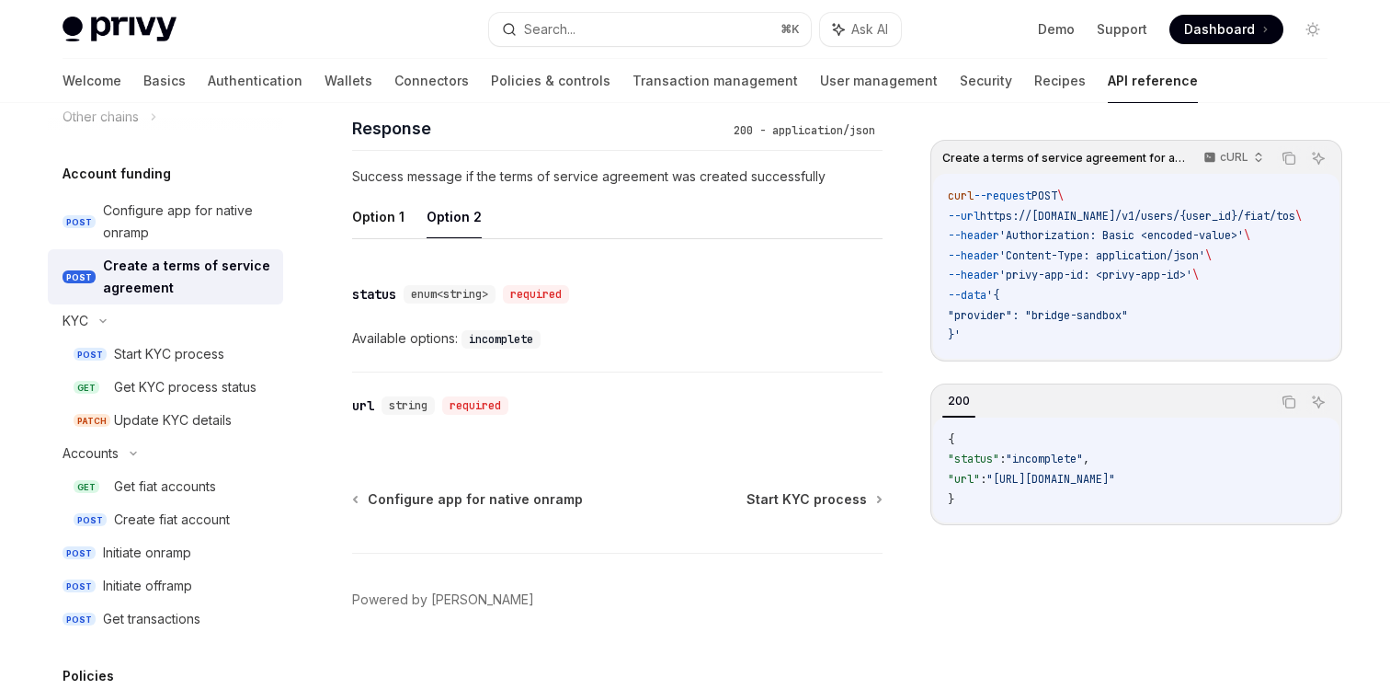
scroll to position [901, 0]
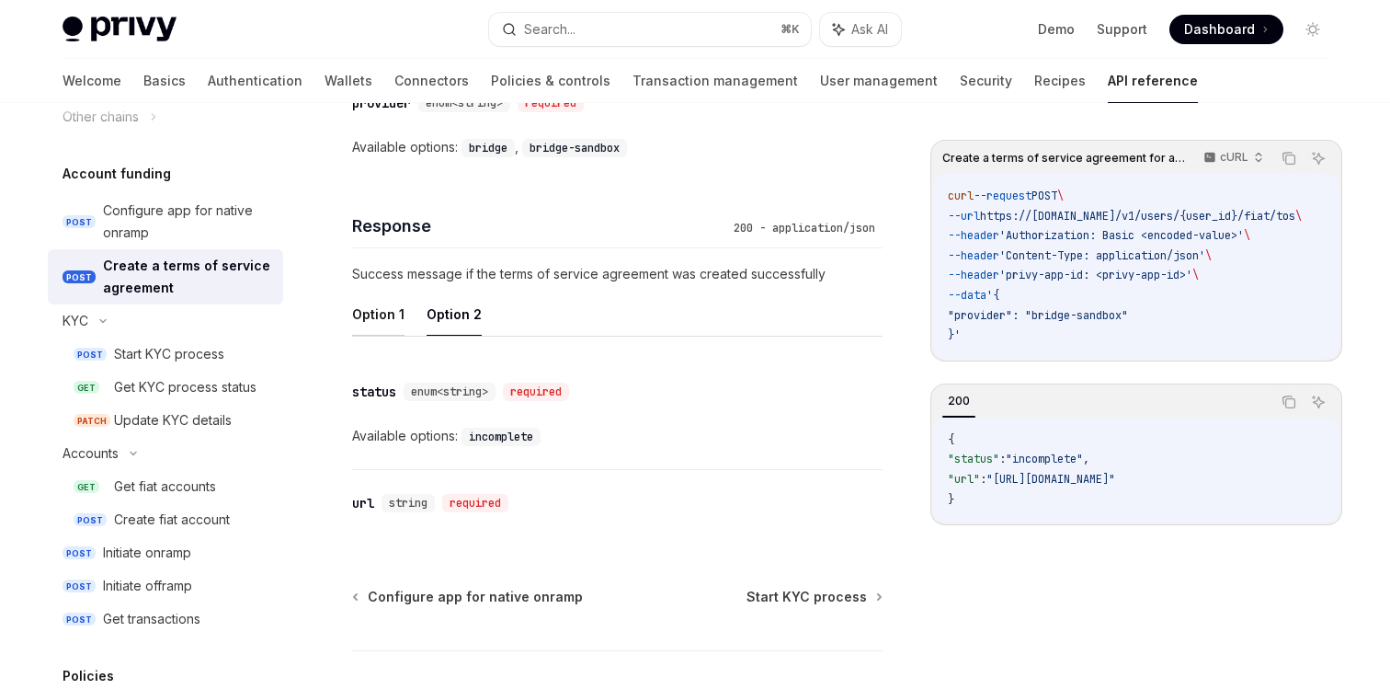
click at [376, 321] on button "Option 1" at bounding box center [378, 313] width 52 height 43
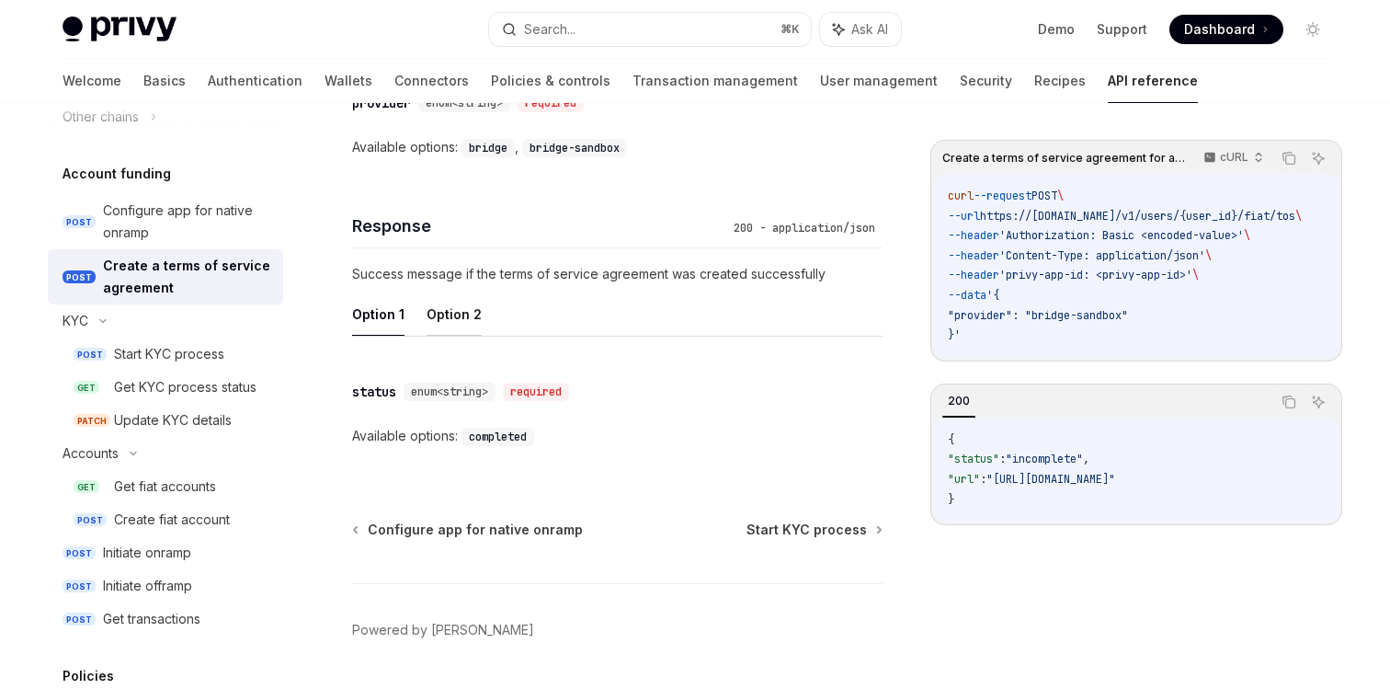
click at [458, 325] on button "Option 2" at bounding box center [454, 313] width 55 height 43
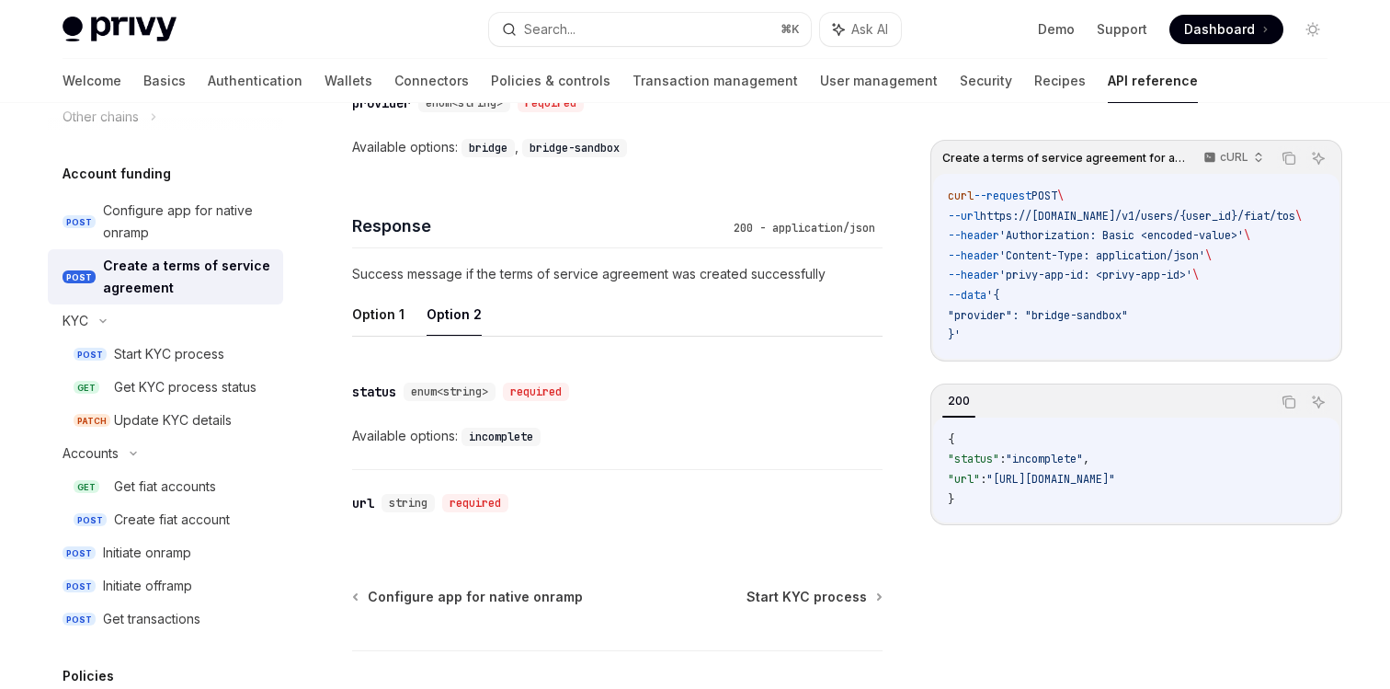
scroll to position [966, 0]
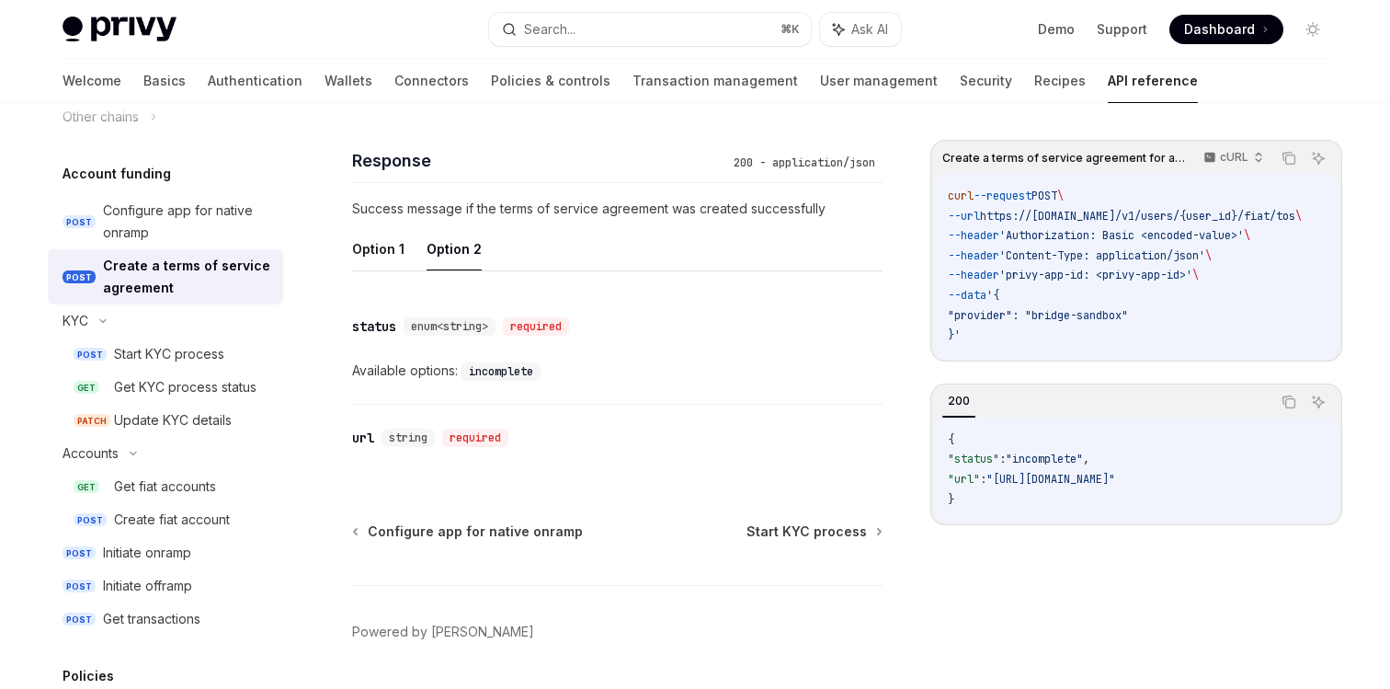
click at [373, 270] on ul "Option 1 Option 2" at bounding box center [617, 249] width 531 height 44
click at [373, 239] on button "Option 1" at bounding box center [378, 248] width 52 height 43
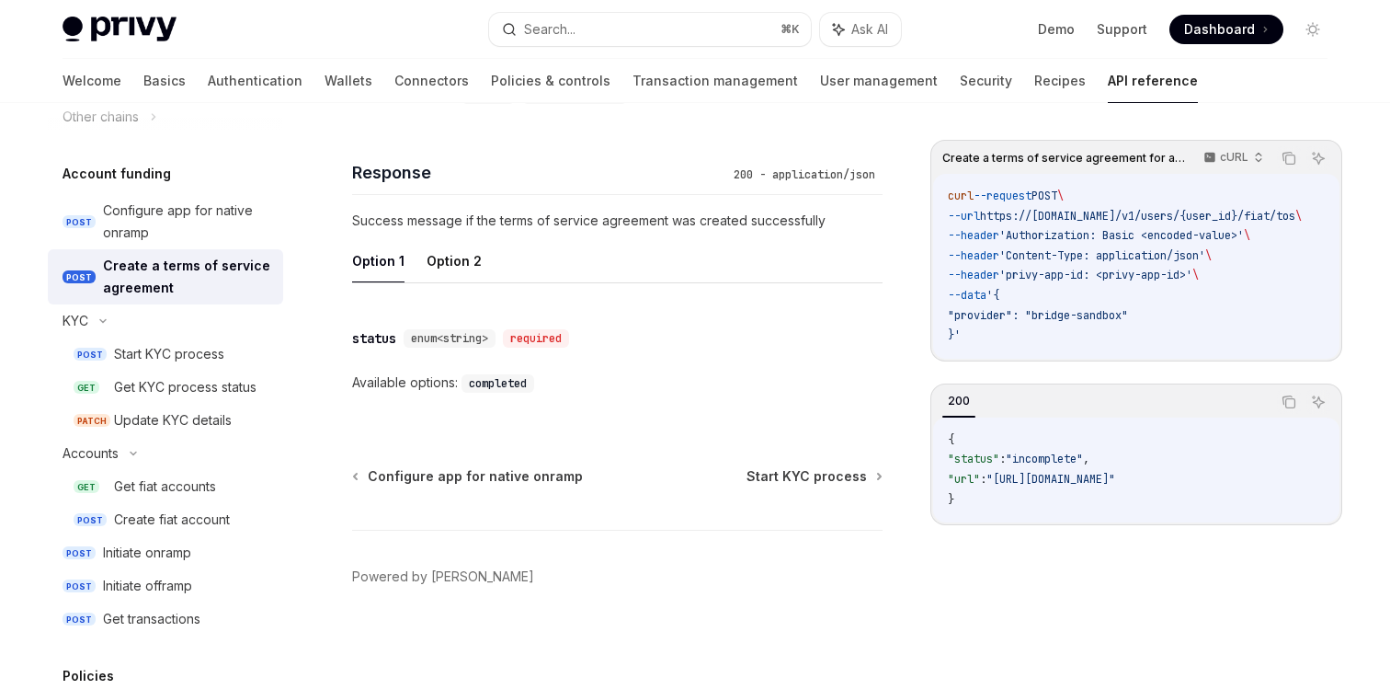
scroll to position [954, 0]
click at [457, 264] on button "Option 2" at bounding box center [454, 260] width 55 height 43
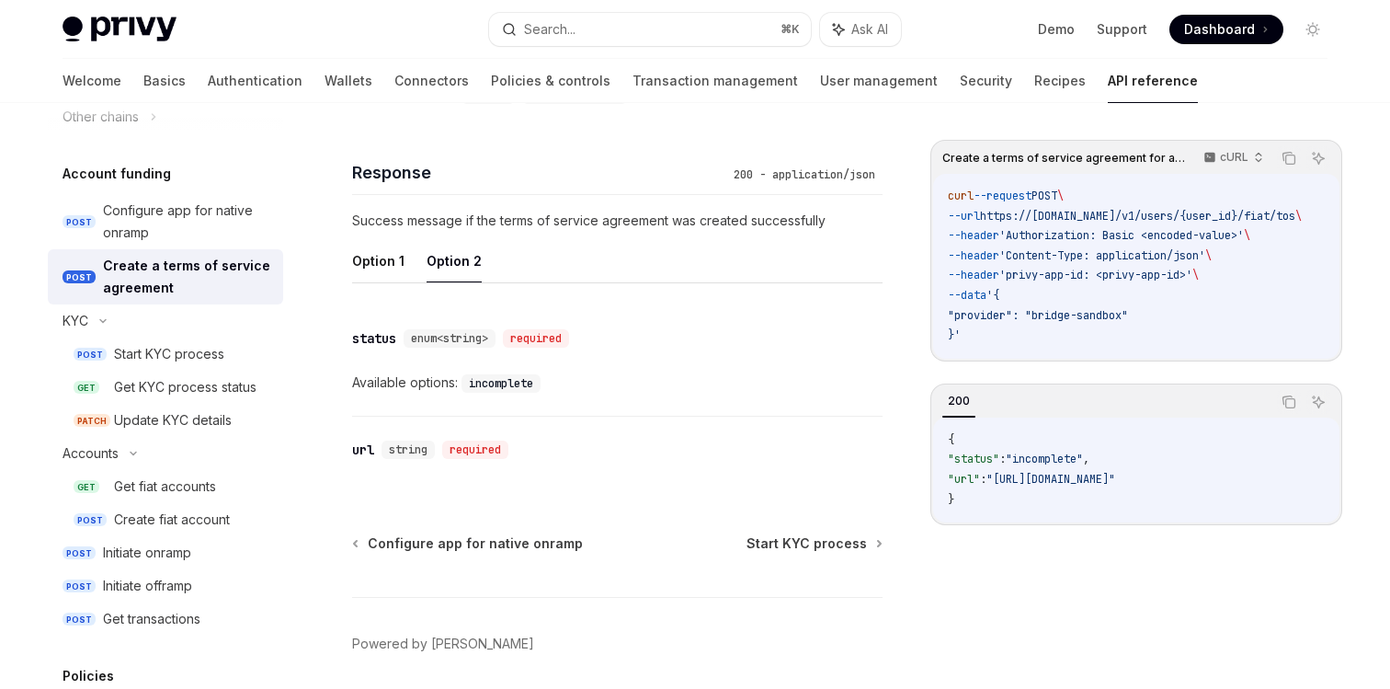
scroll to position [1022, 0]
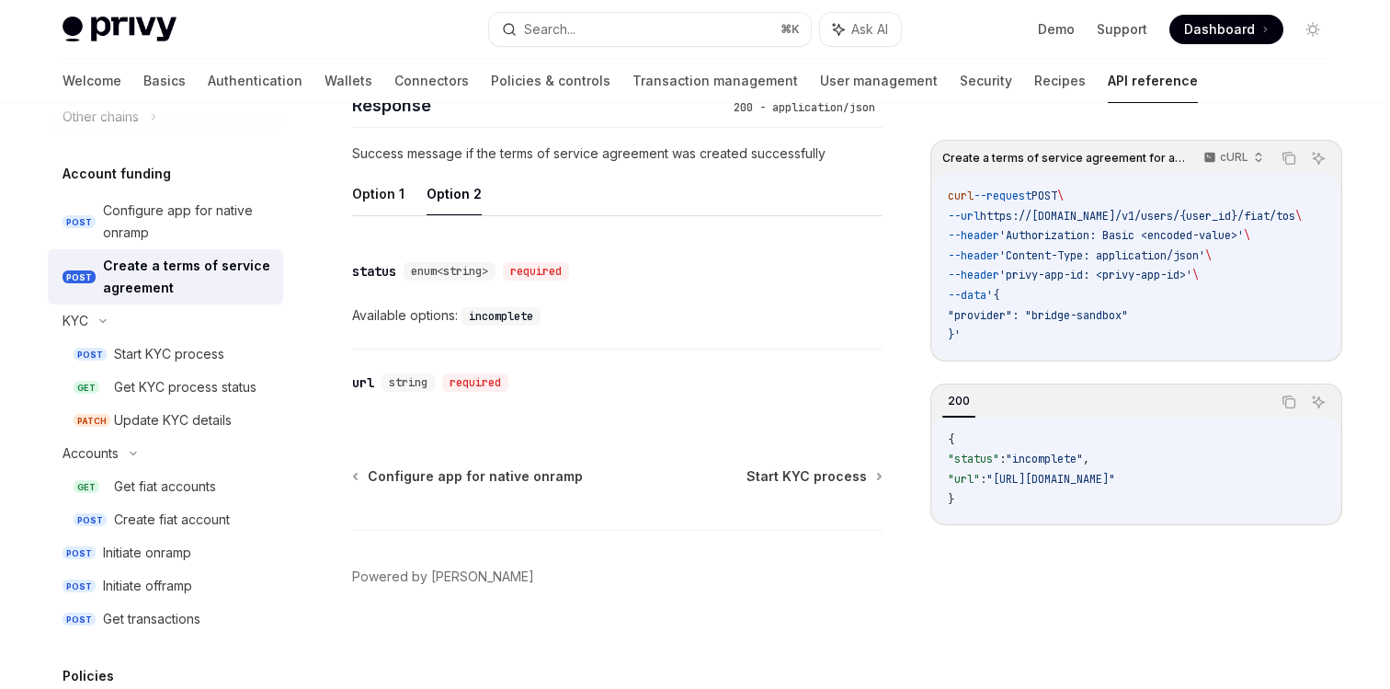
click at [516, 383] on div "string required" at bounding box center [449, 382] width 134 height 18
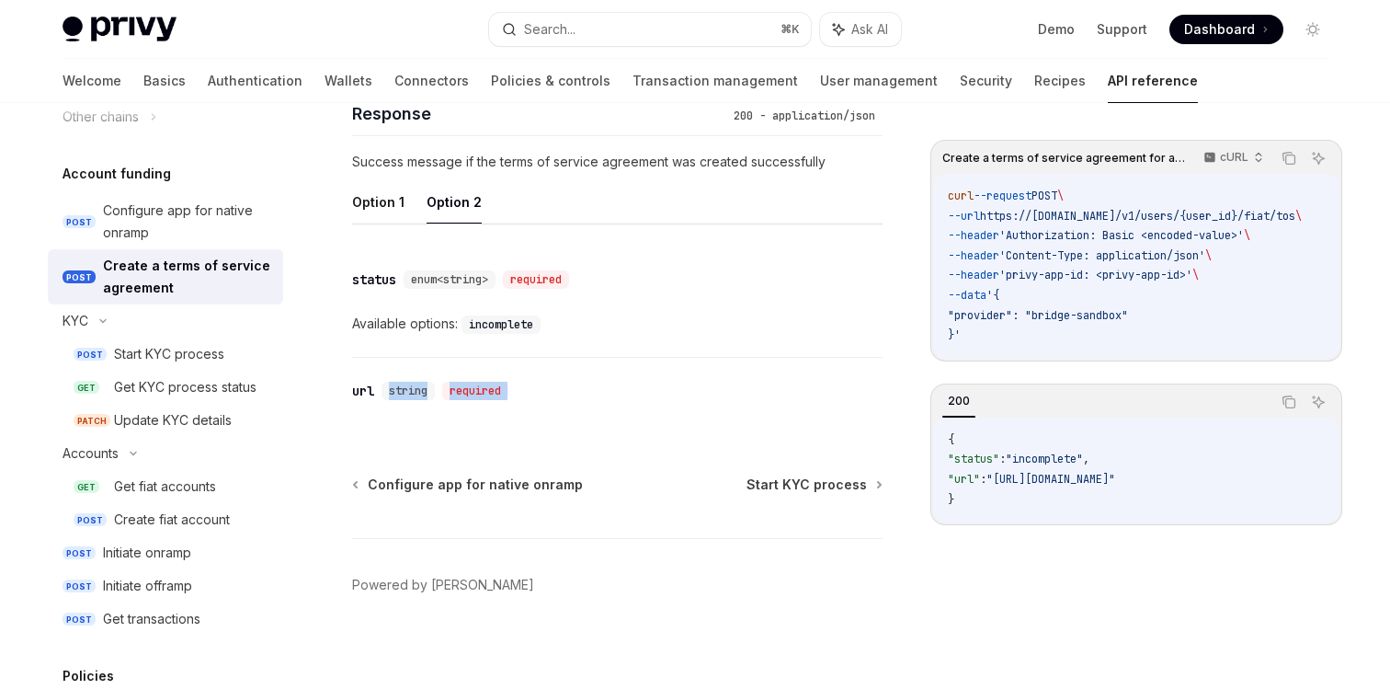
scroll to position [1021, 0]
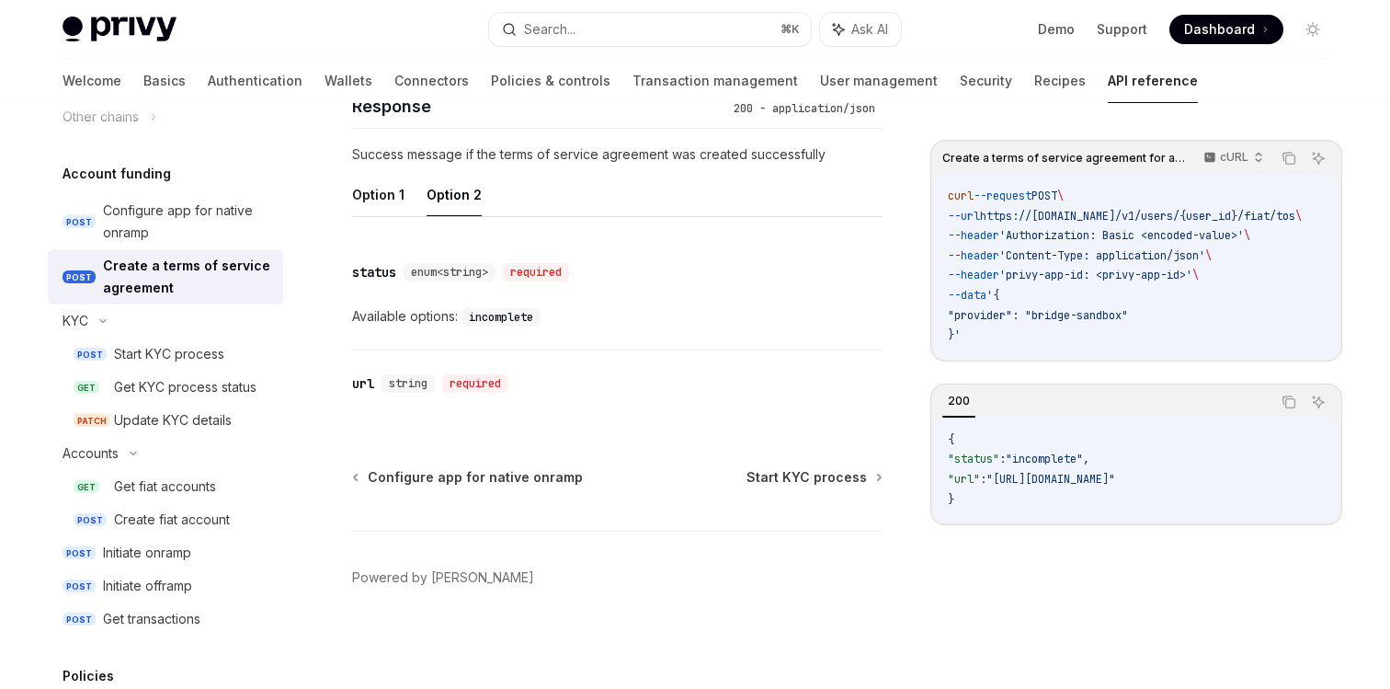
click at [404, 206] on ul "Option 1 Option 2" at bounding box center [617, 195] width 531 height 44
click at [375, 200] on button "Option 1" at bounding box center [378, 194] width 52 height 43
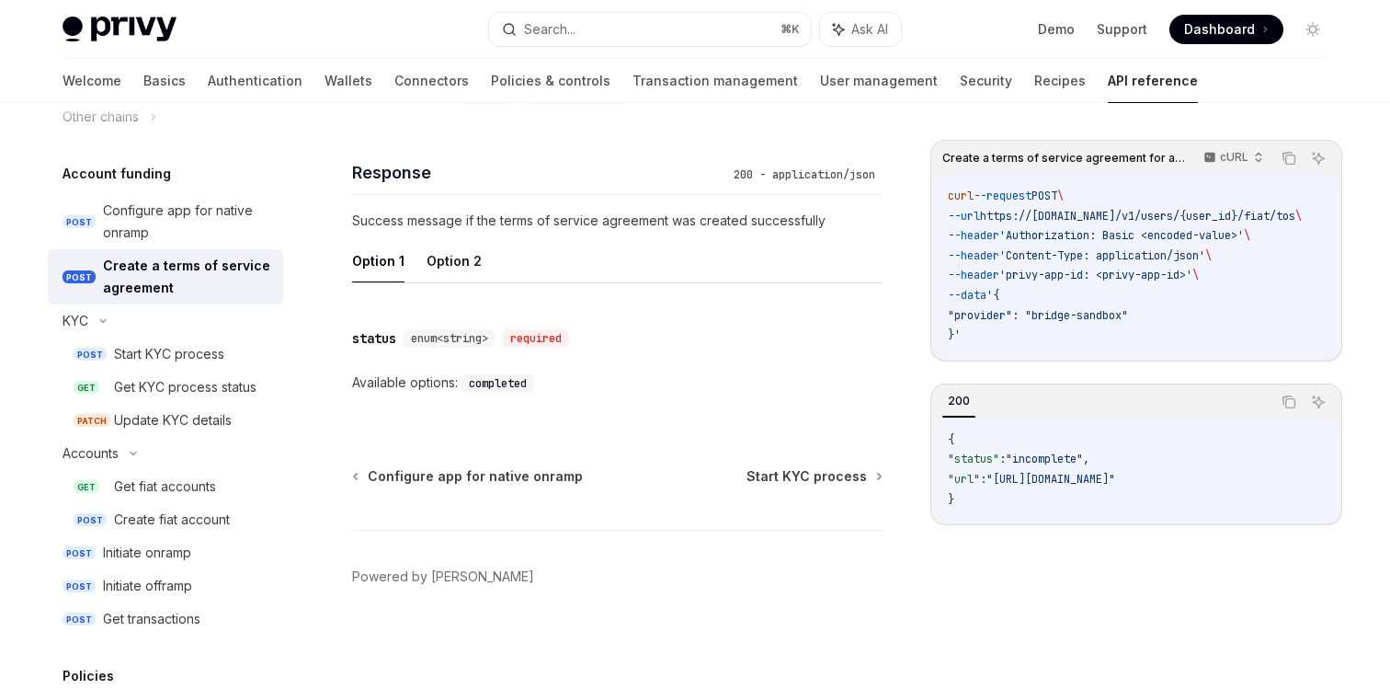
scroll to position [954, 0]
click at [451, 268] on button "Option 2" at bounding box center [454, 260] width 55 height 43
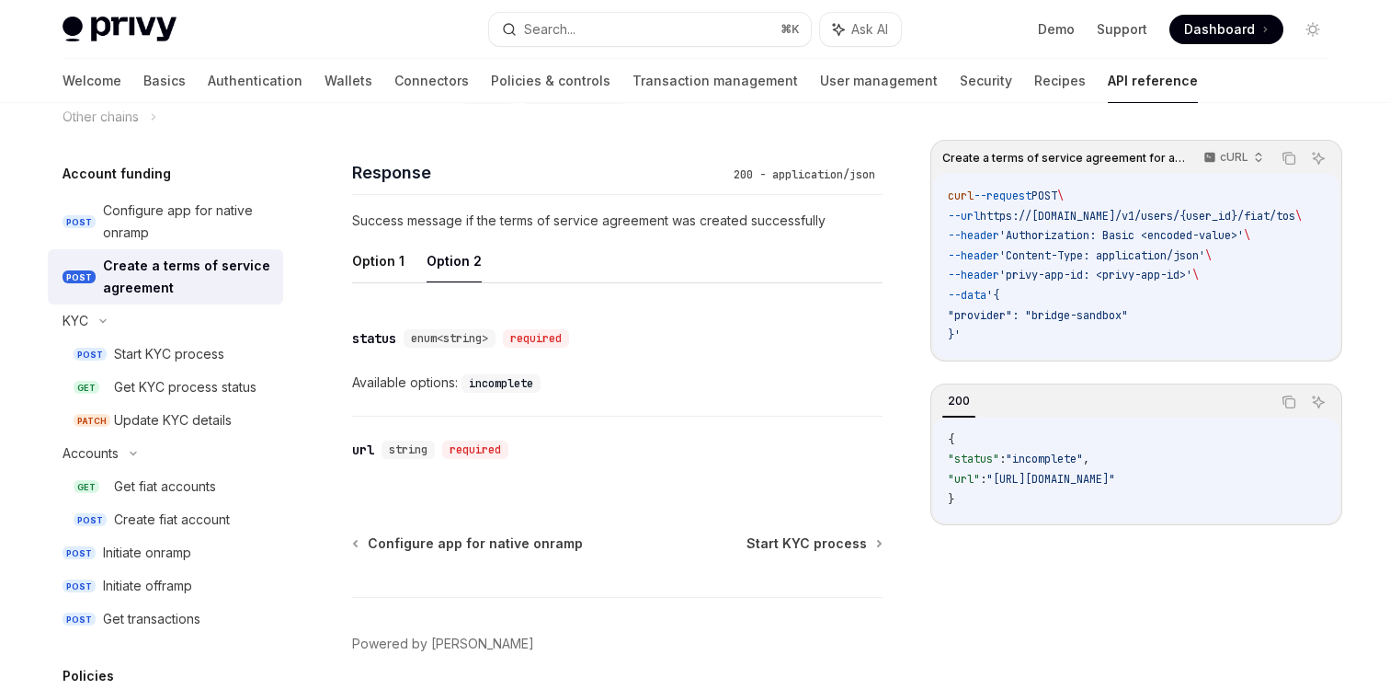
scroll to position [1022, 0]
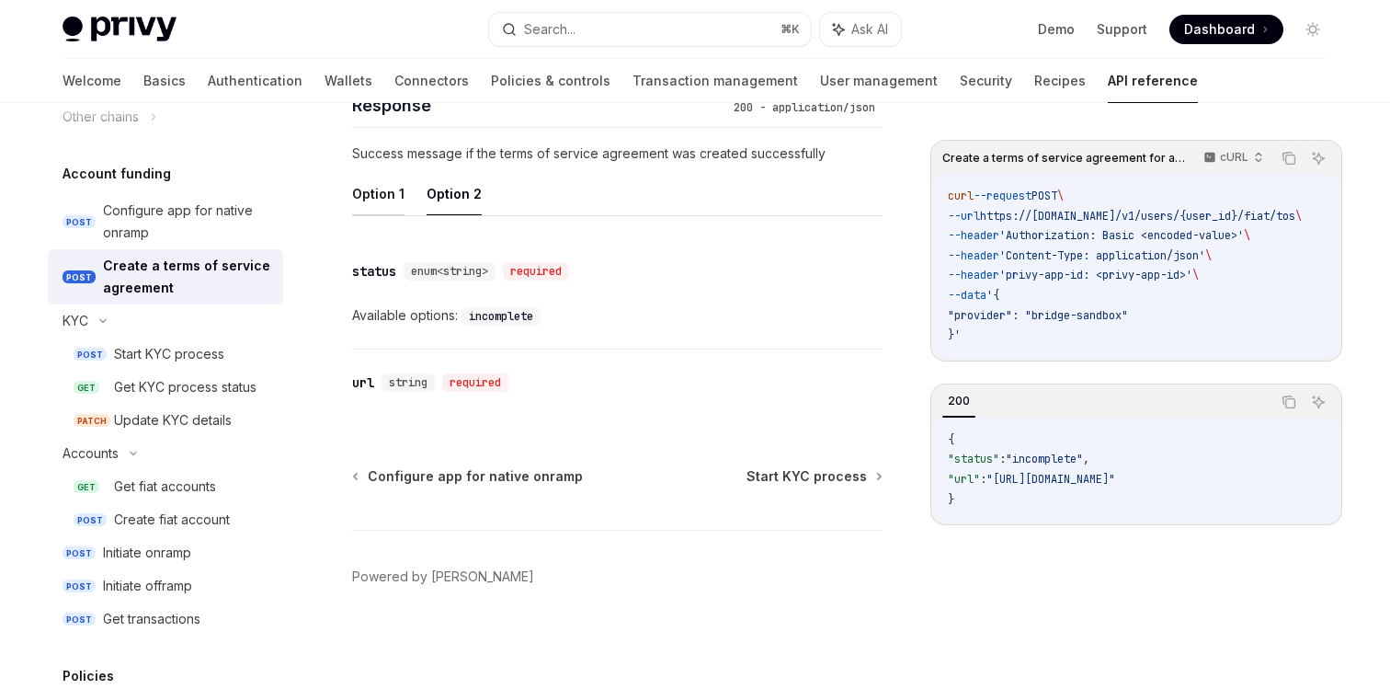
click at [364, 180] on button "Option 1" at bounding box center [378, 193] width 52 height 43
type textarea "*"
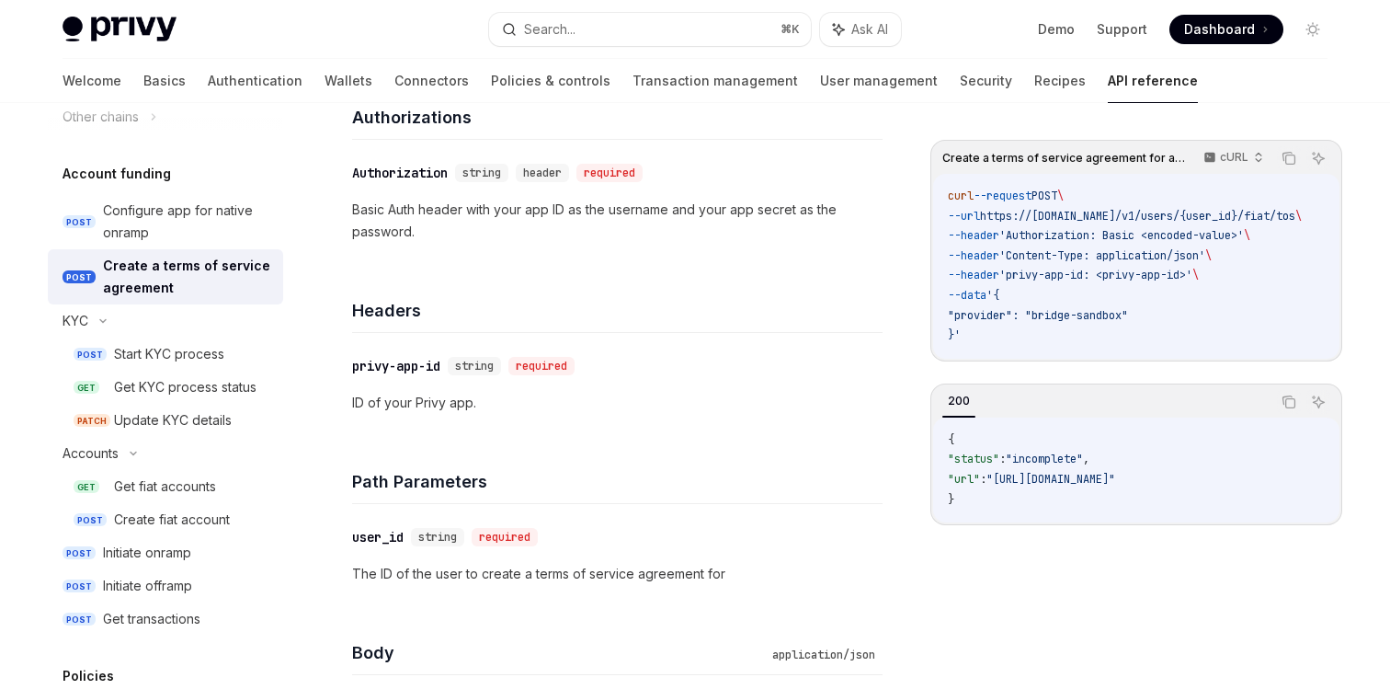
scroll to position [298, 0]
click at [620, 22] on button "Search... ⌘ K" at bounding box center [650, 29] width 322 height 33
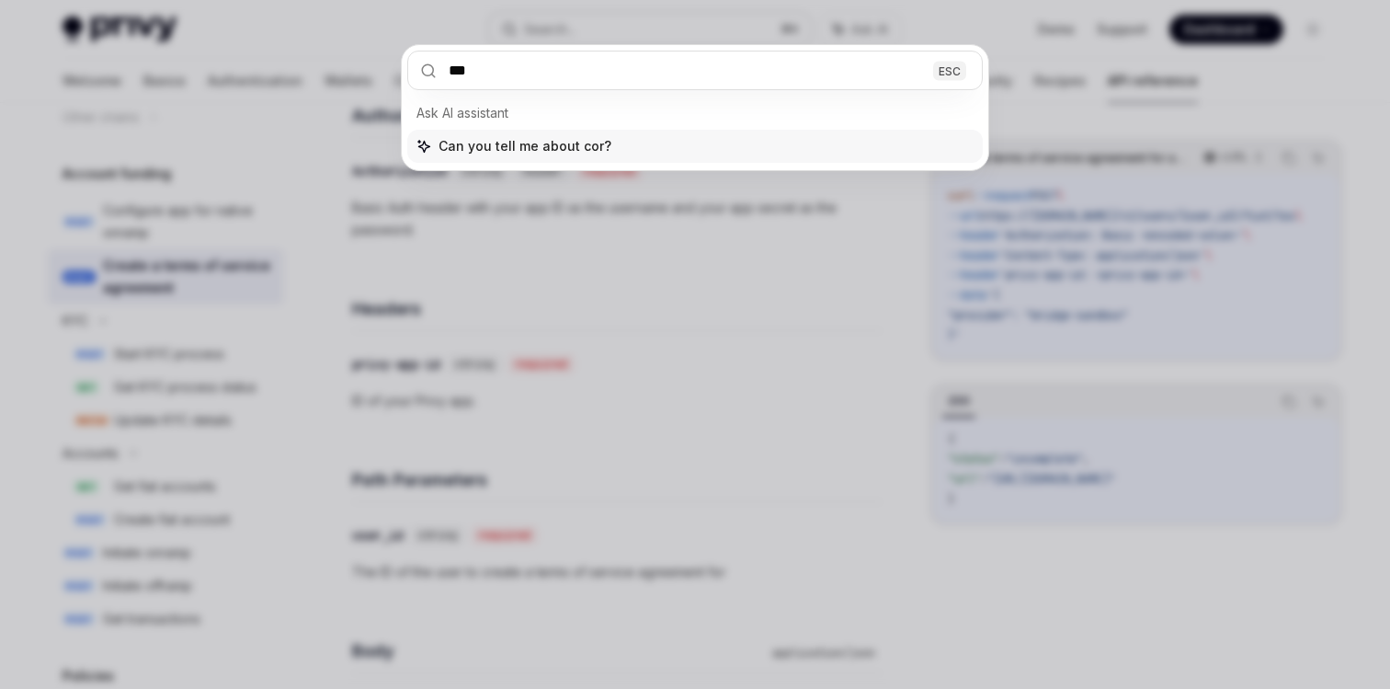
type input "****"
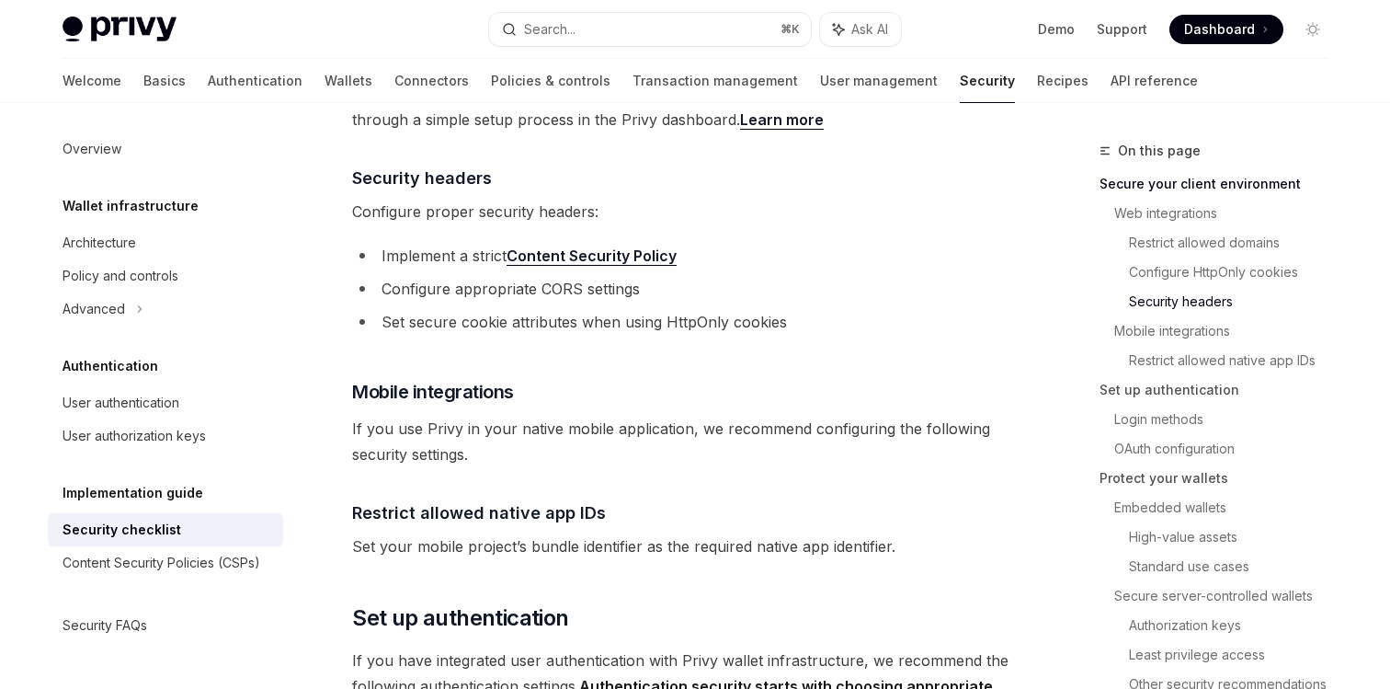
scroll to position [939, 0]
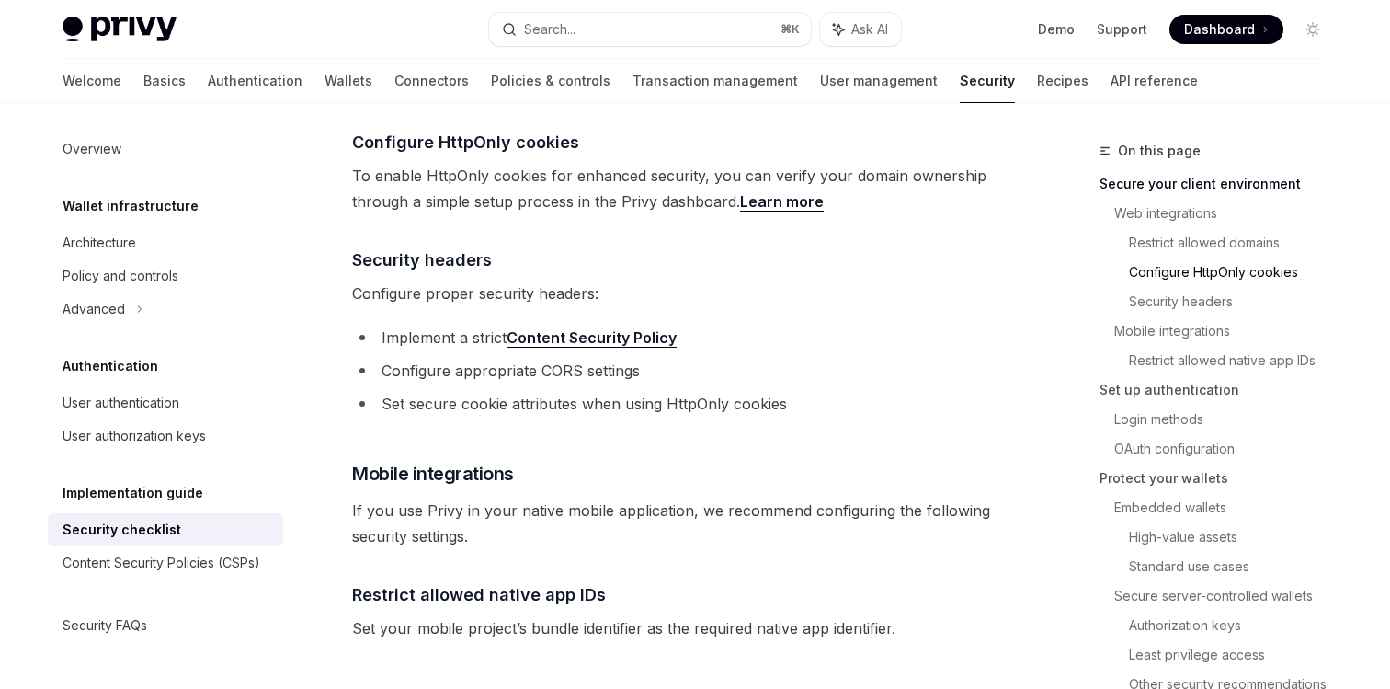
click at [564, 328] on link "Content Security Policy" at bounding box center [592, 337] width 170 height 19
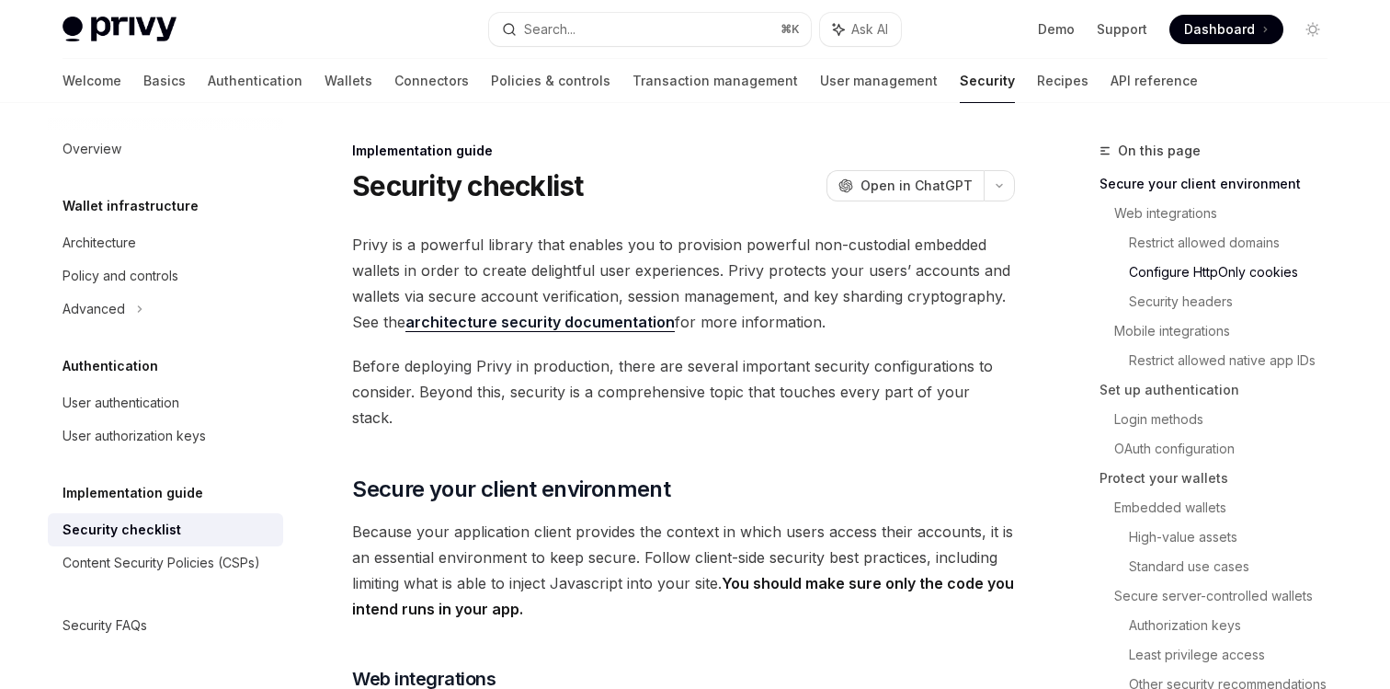
type textarea "*"
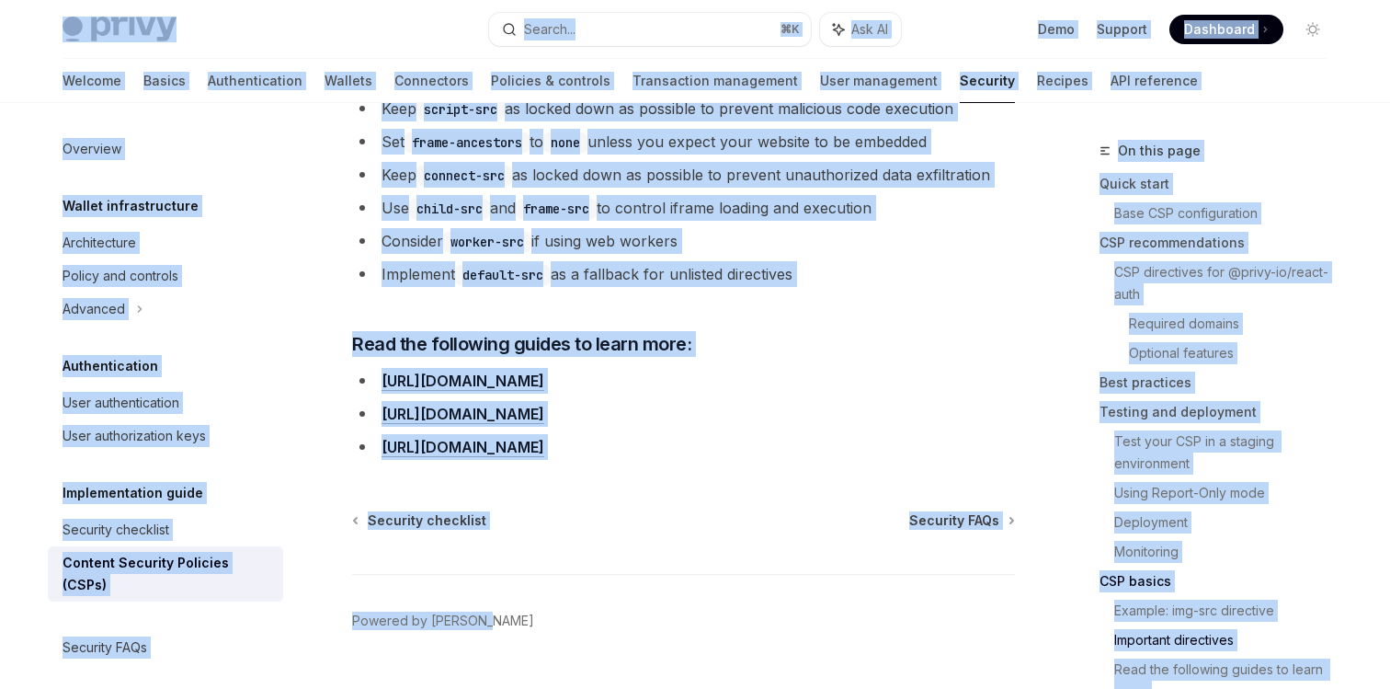
scroll to position [4675, 0]
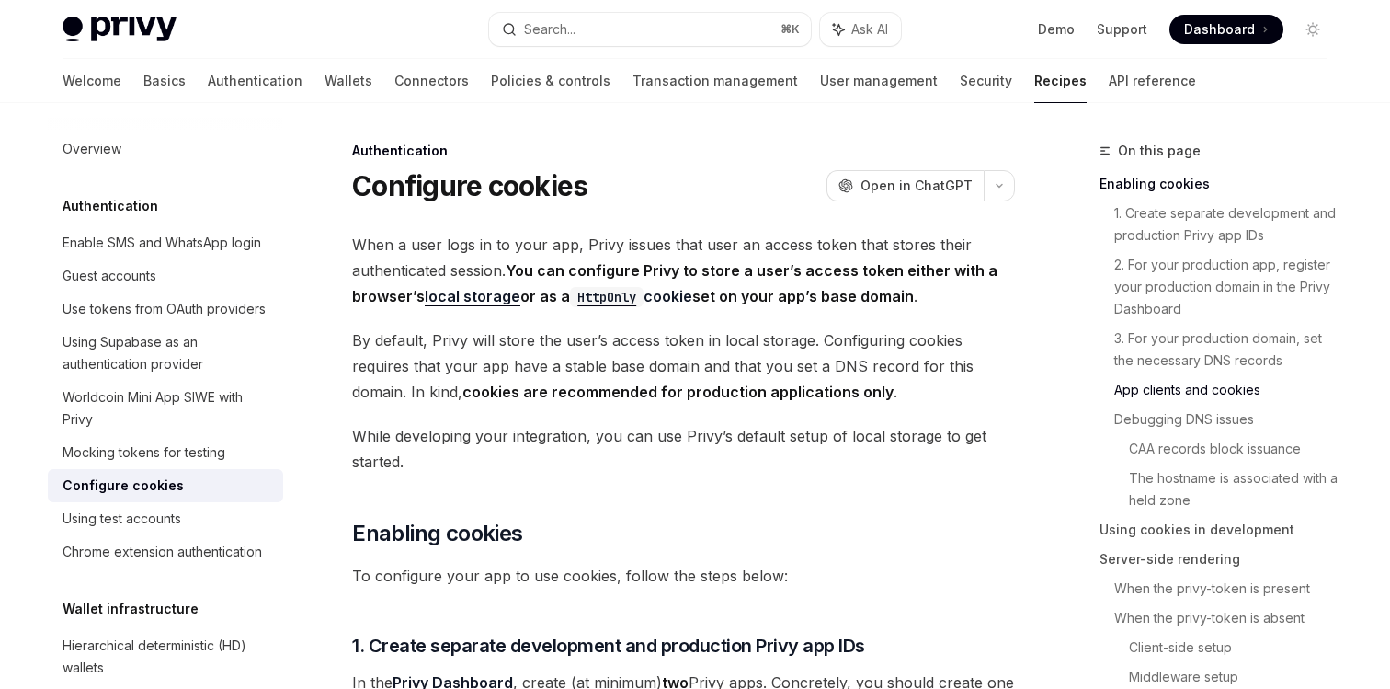
scroll to position [1959, 0]
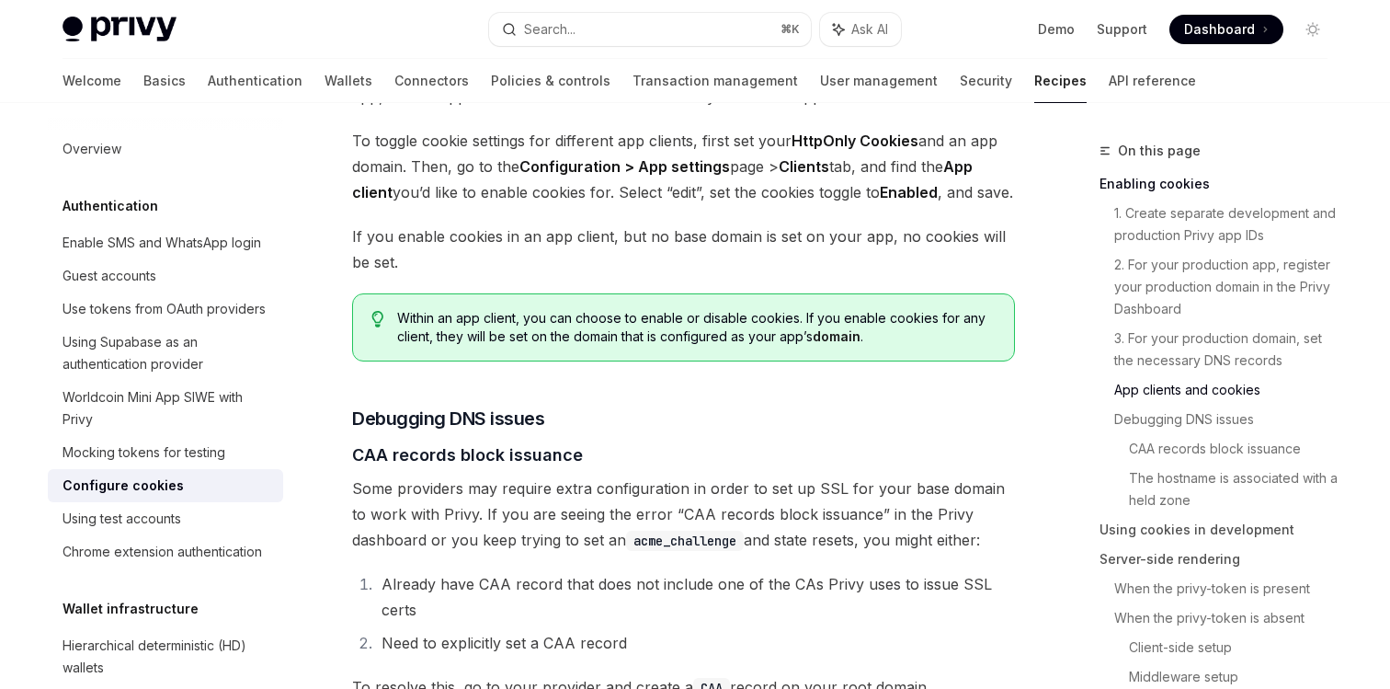
click at [558, 38] on div "Search..." at bounding box center [549, 29] width 51 height 22
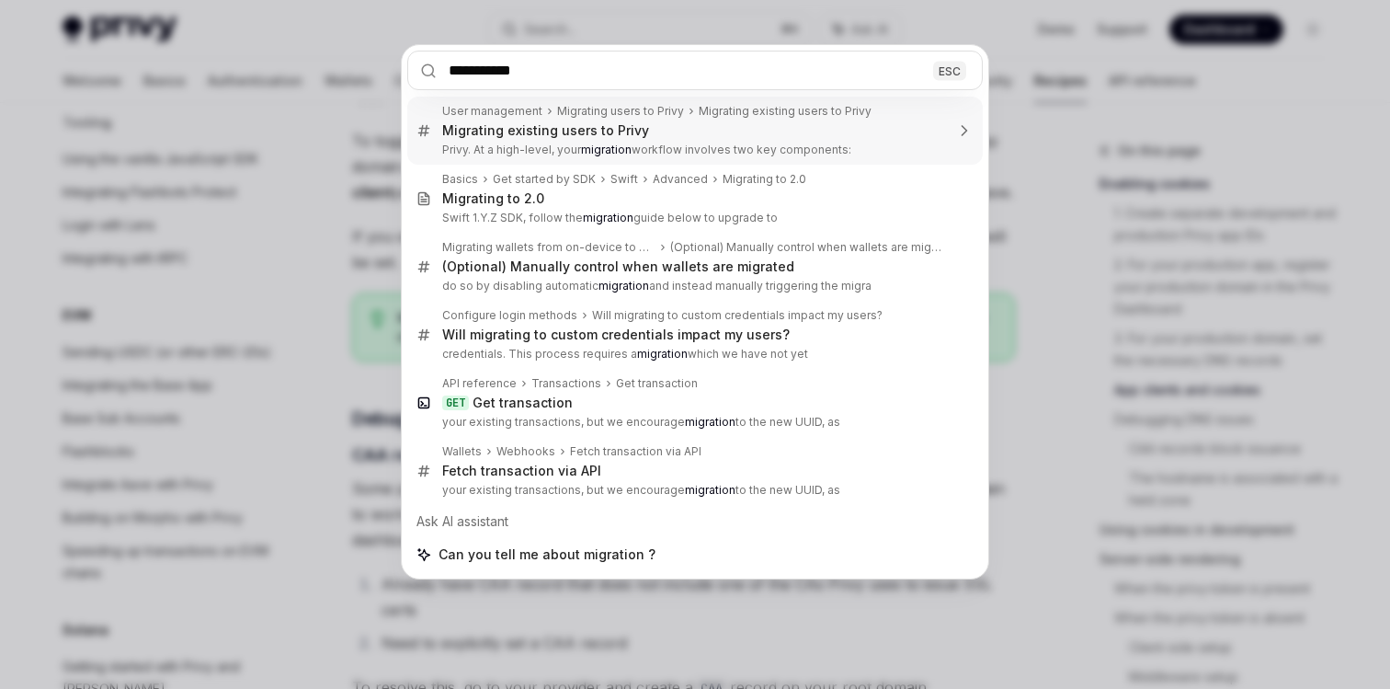
type input "**********"
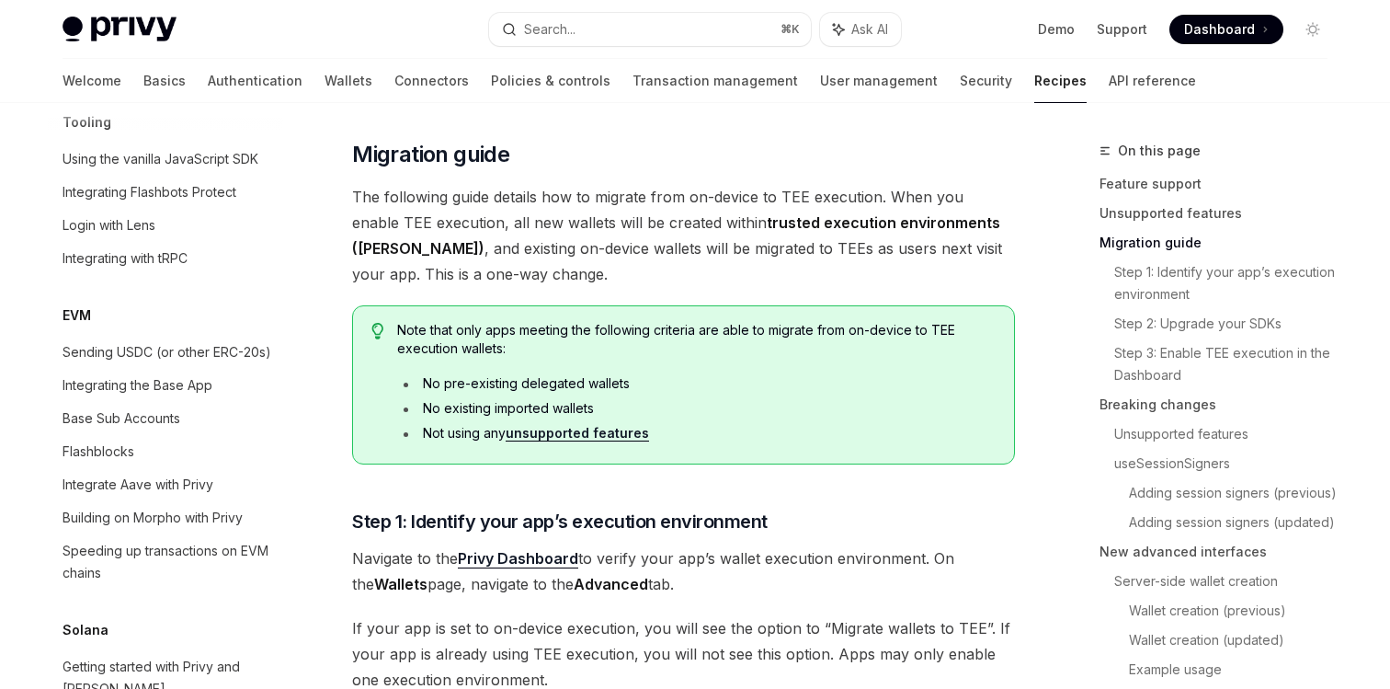
scroll to position [437, 0]
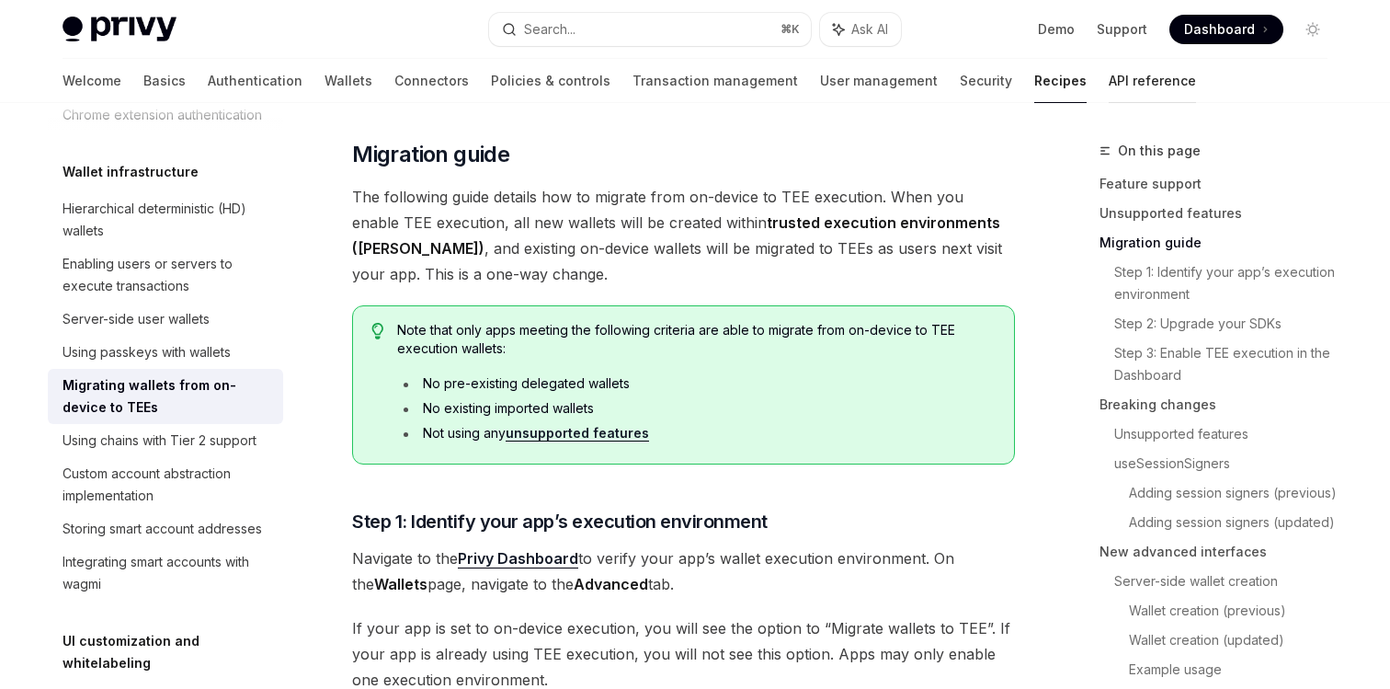
click at [1109, 89] on link "API reference" at bounding box center [1152, 81] width 87 height 44
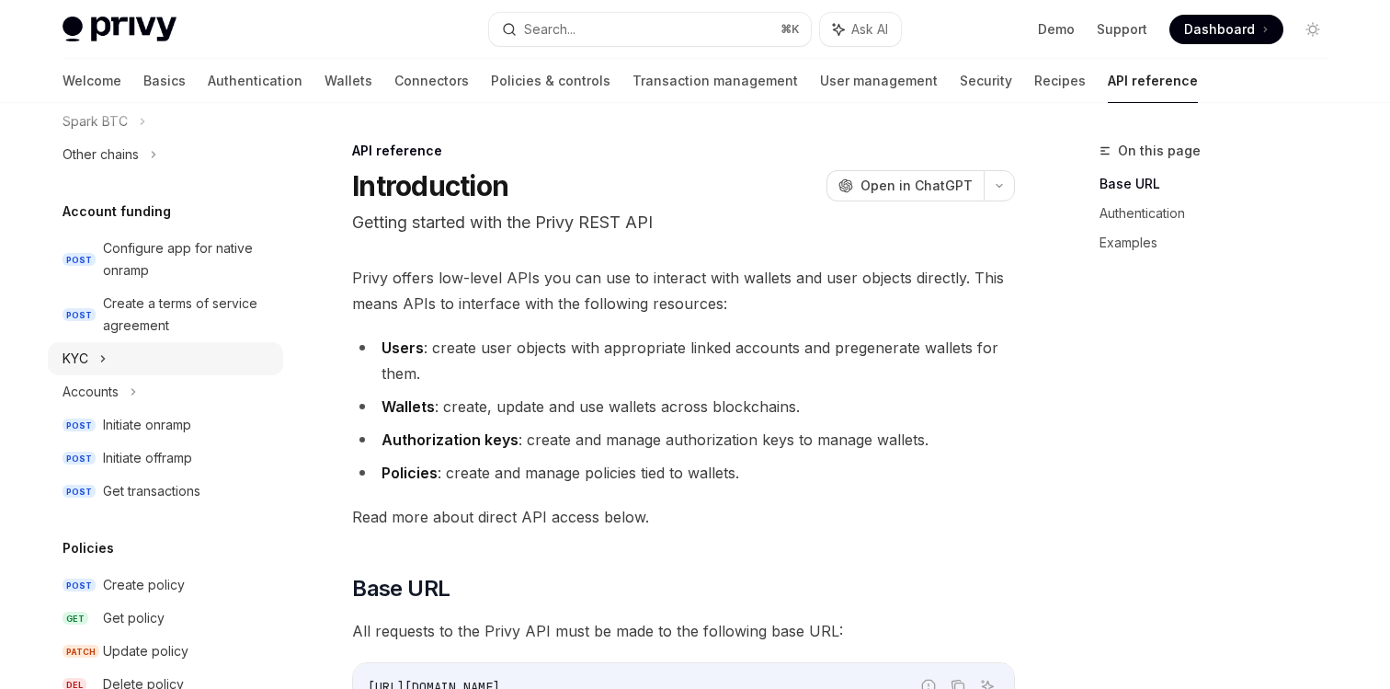
click at [103, 352] on icon at bounding box center [102, 359] width 7 height 22
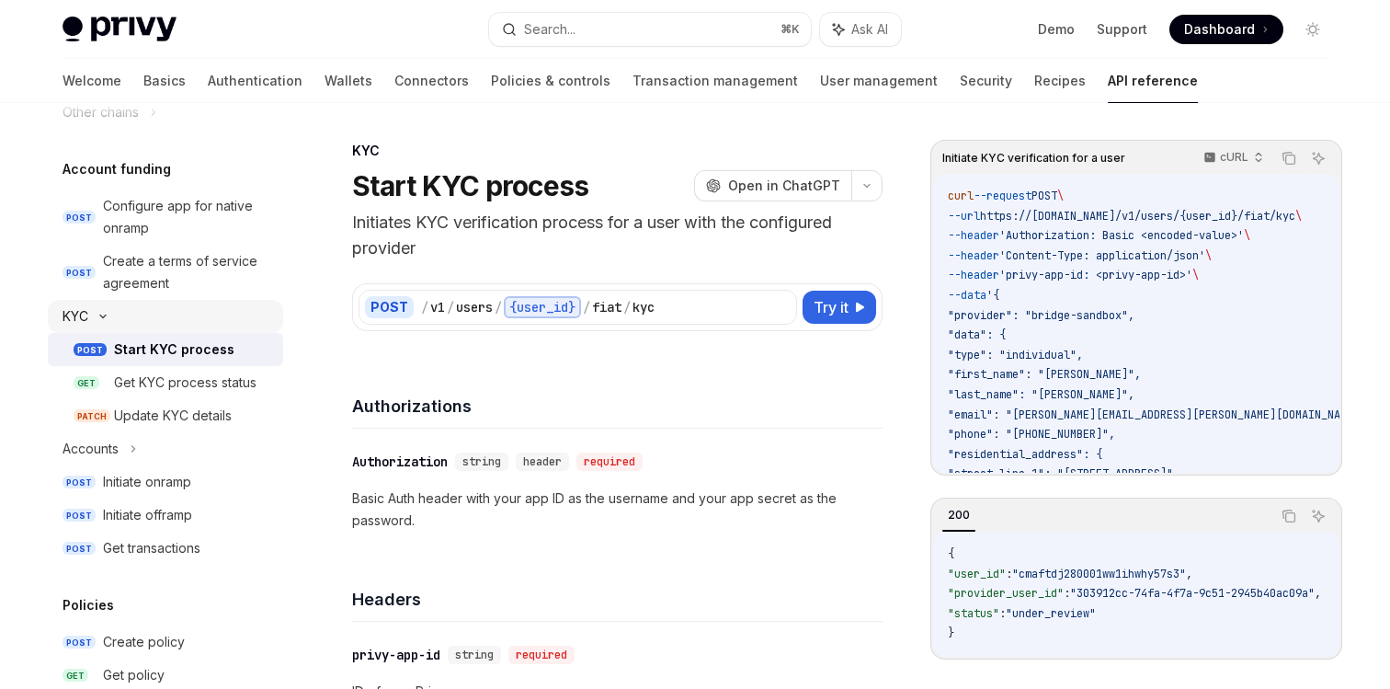
scroll to position [635, 0]
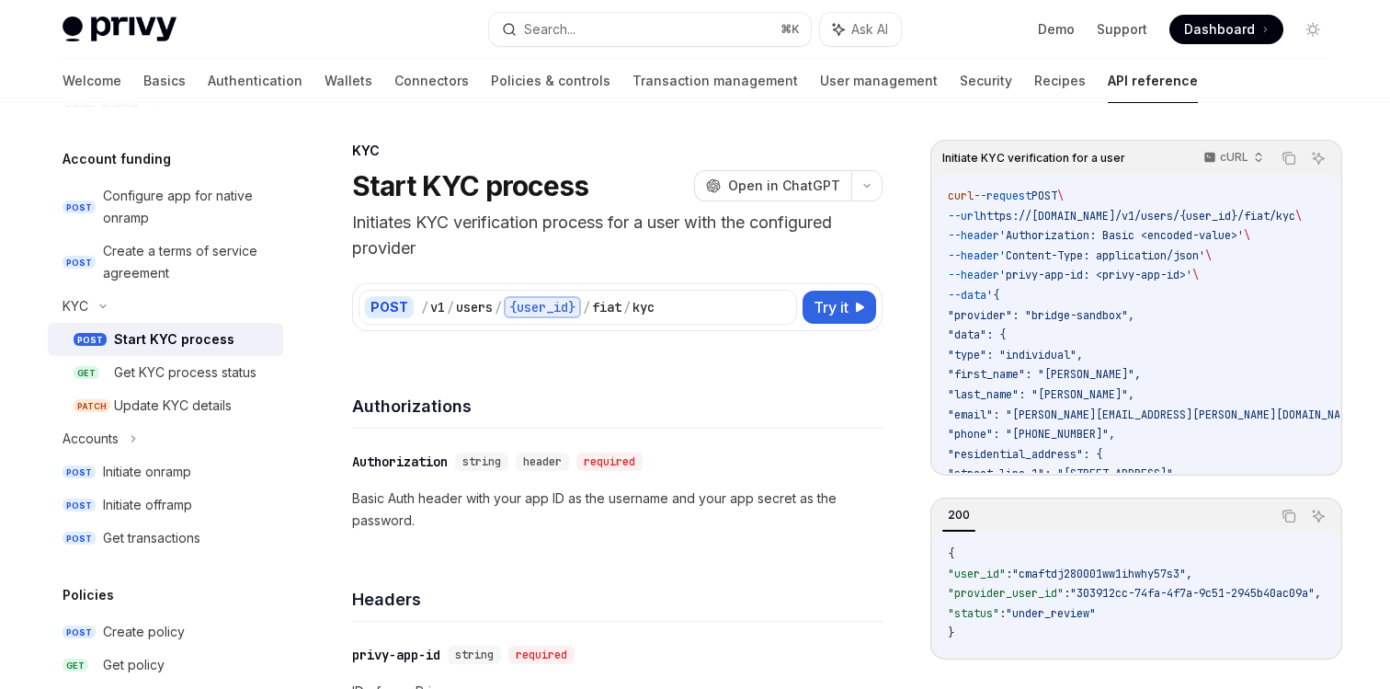
click at [135, 339] on div "Start KYC process" at bounding box center [174, 339] width 120 height 22
click at [135, 350] on link "POST Start KYC process" at bounding box center [165, 339] width 235 height 33
click at [110, 446] on div "Accounts" at bounding box center [91, 439] width 56 height 22
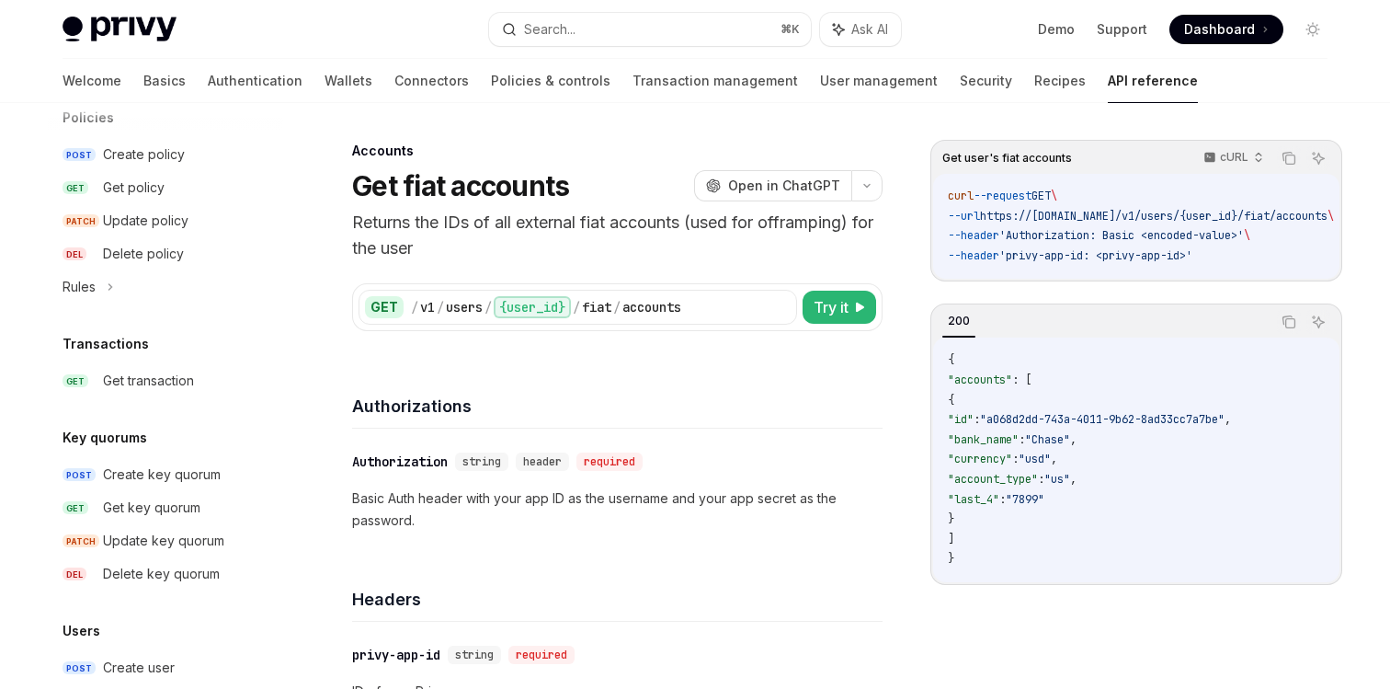
scroll to position [1410, 0]
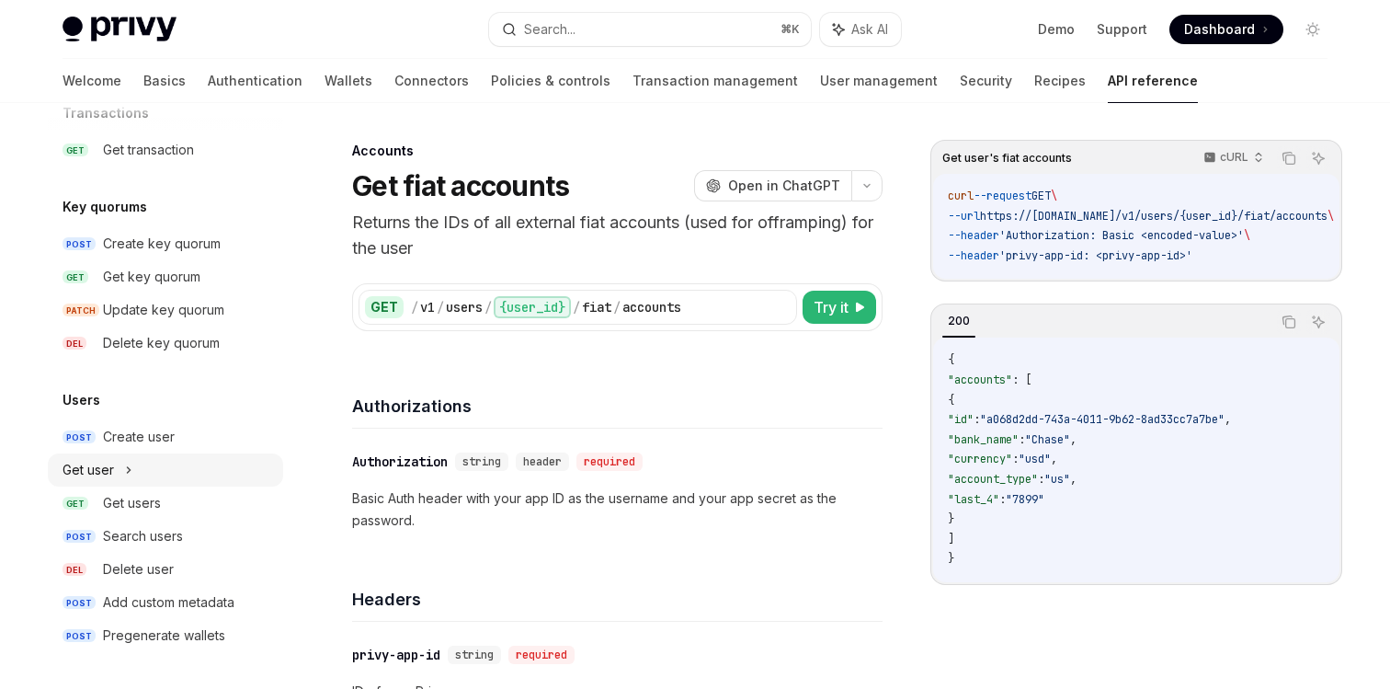
click at [157, 460] on div "Get user" at bounding box center [165, 469] width 235 height 33
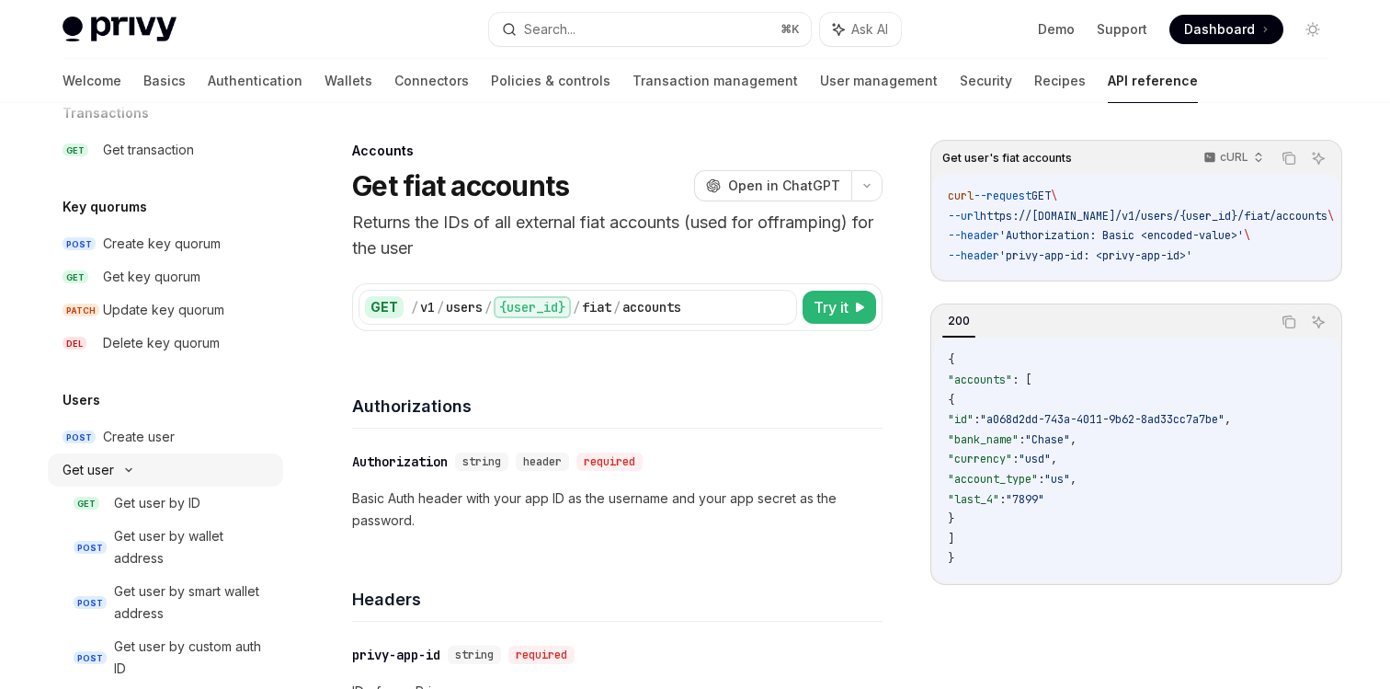
type textarea "*"
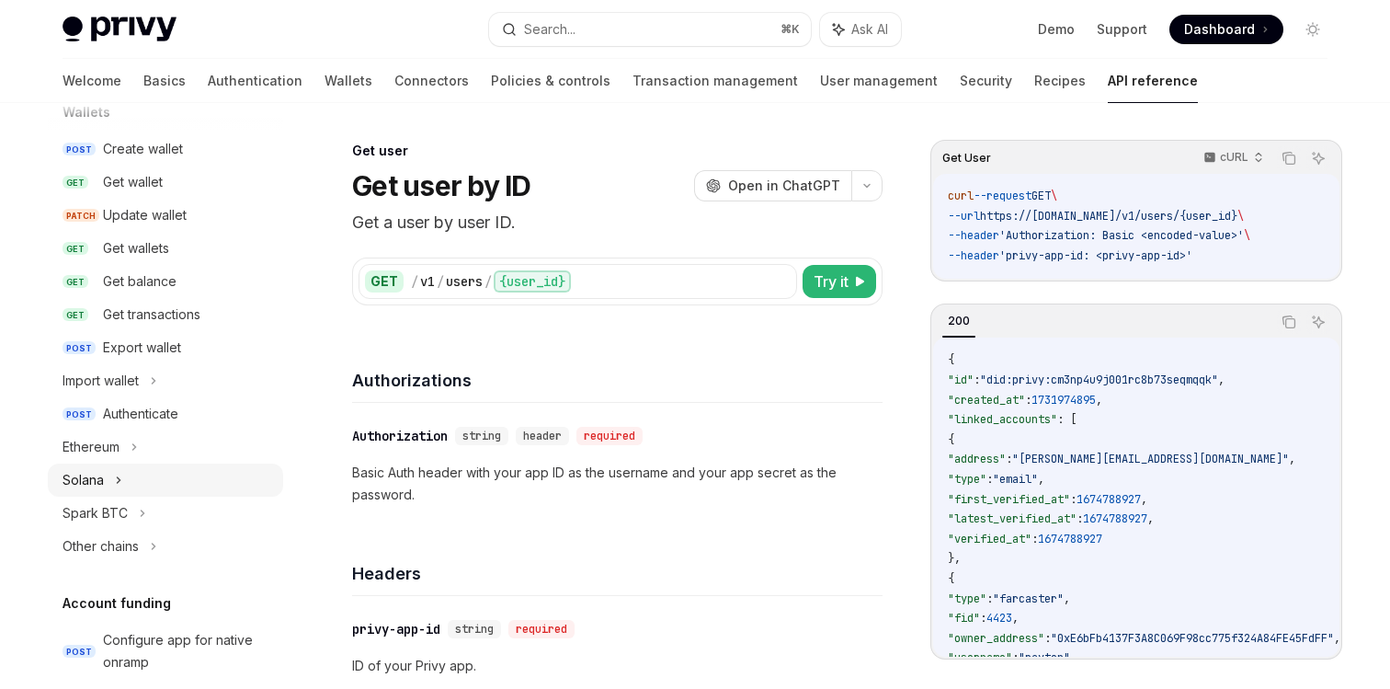
scroll to position [256, 0]
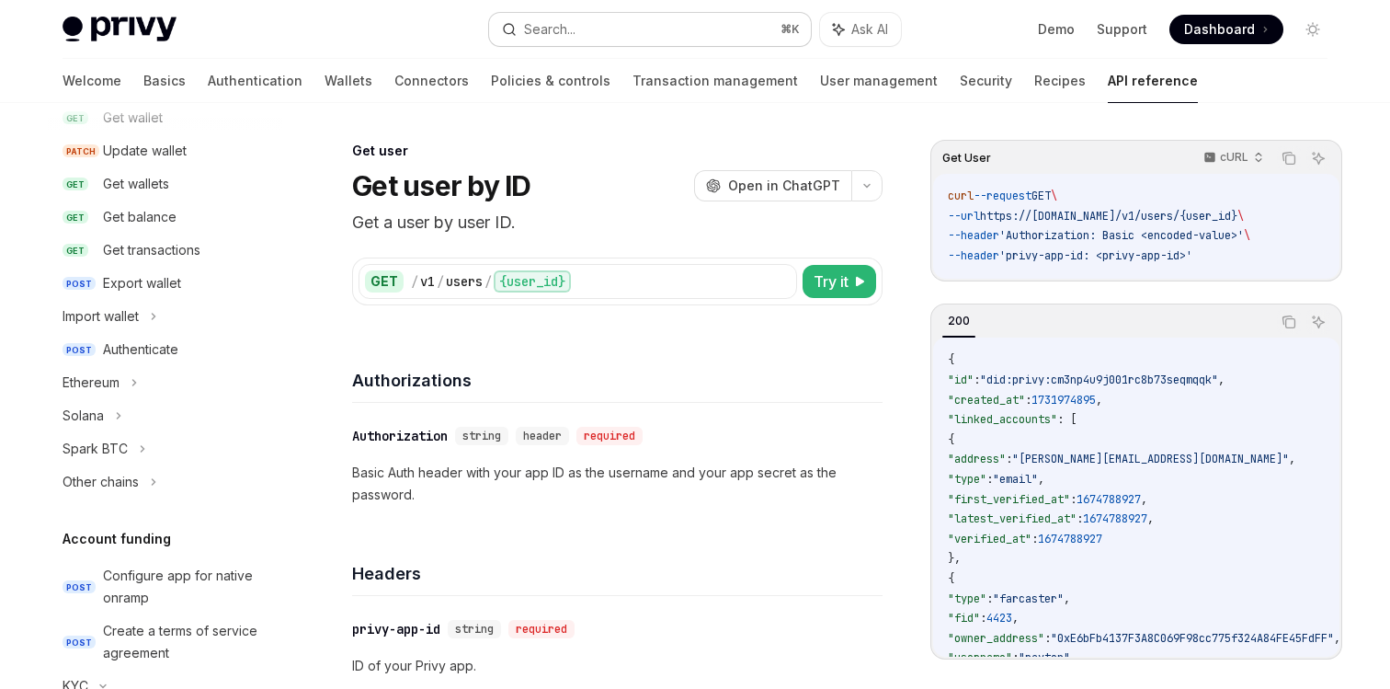
click at [531, 27] on div "Search..." at bounding box center [549, 29] width 51 height 22
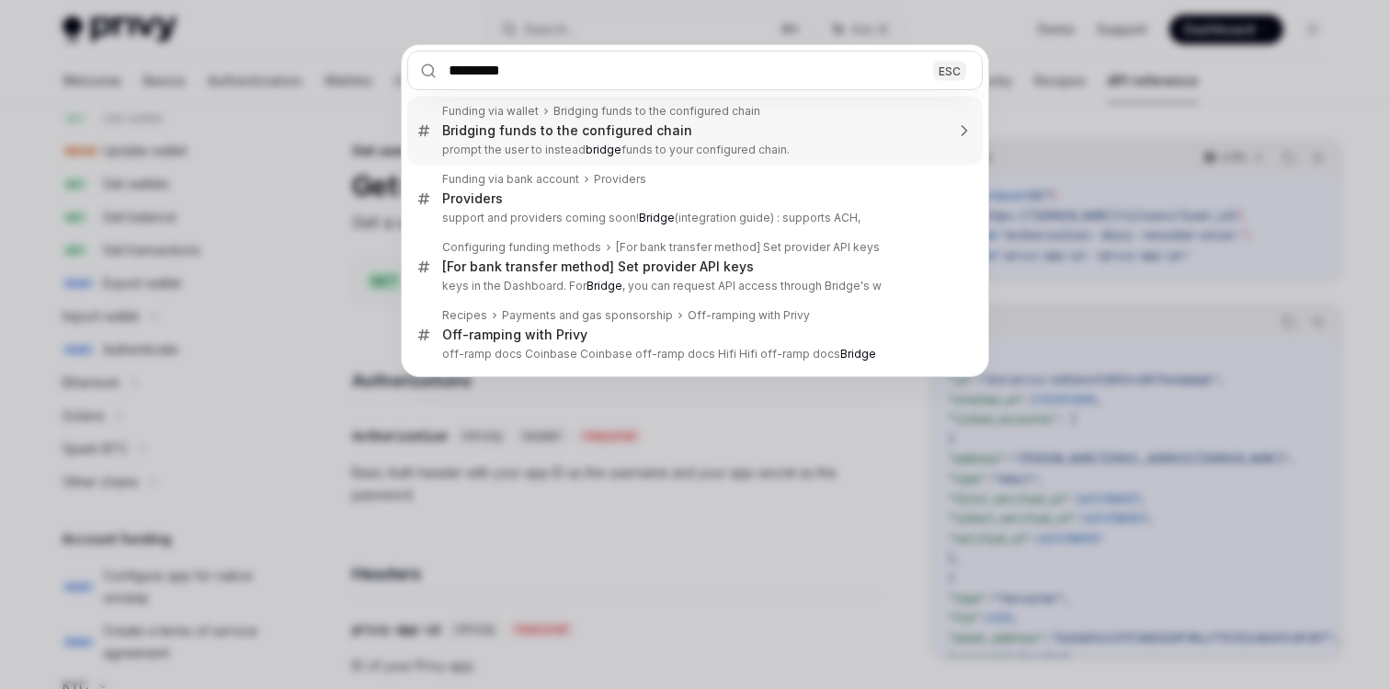
type input "**********"
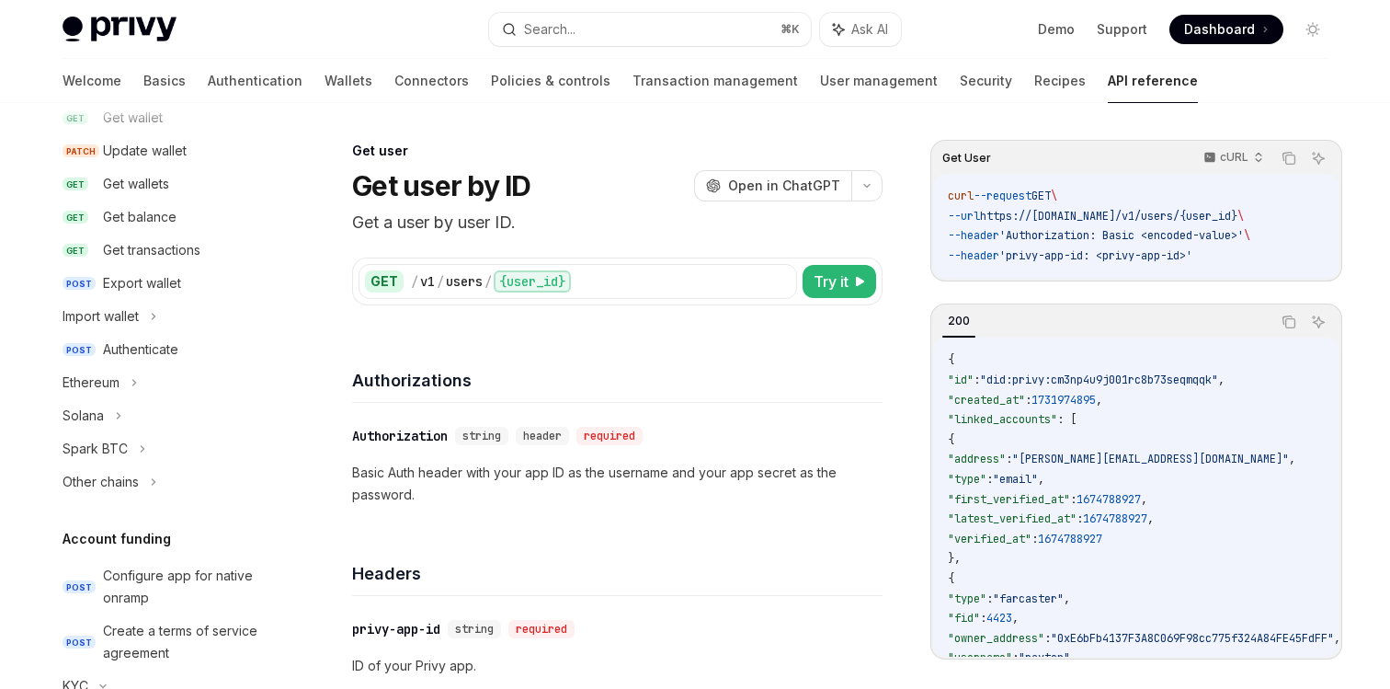
scroll to position [705, 0]
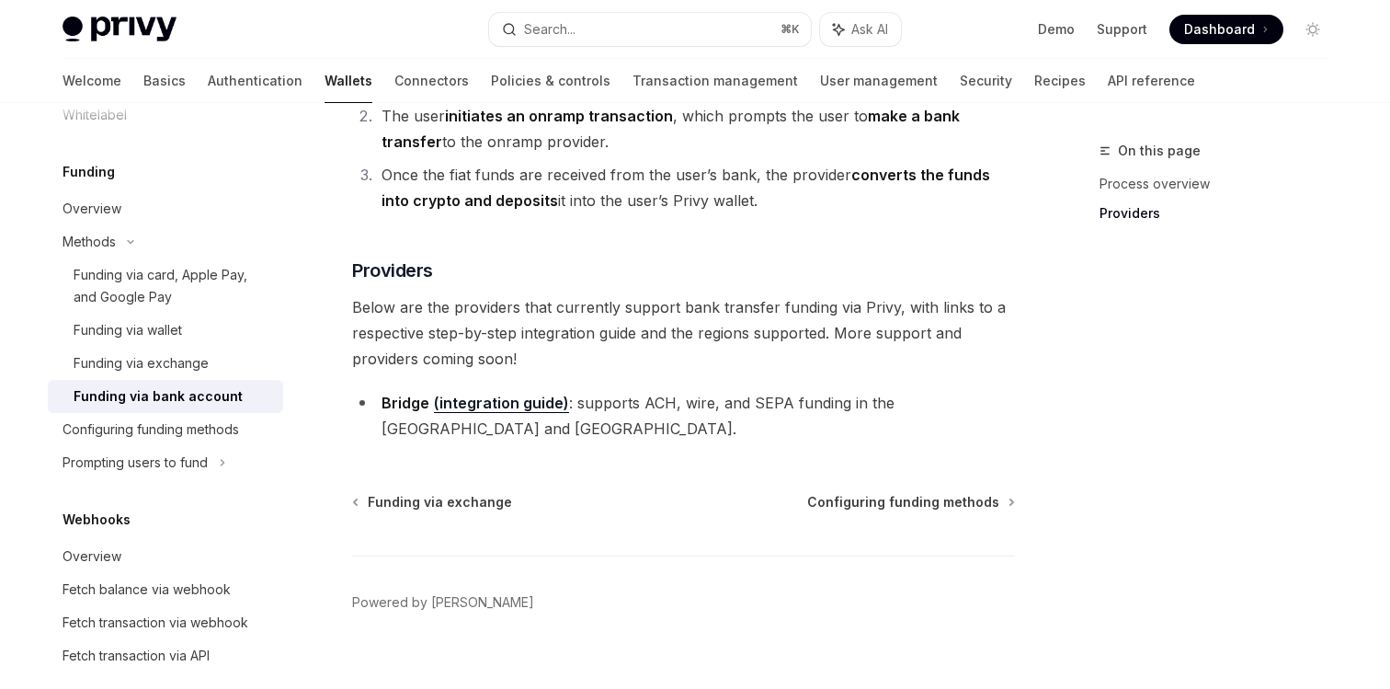
click at [481, 391] on li "Bridge (integration guide) : supports ACH, wire, and SEPA funding in the US and…" at bounding box center [683, 415] width 663 height 51
click at [466, 404] on link "(integration guide)" at bounding box center [501, 403] width 135 height 19
type textarea "*"
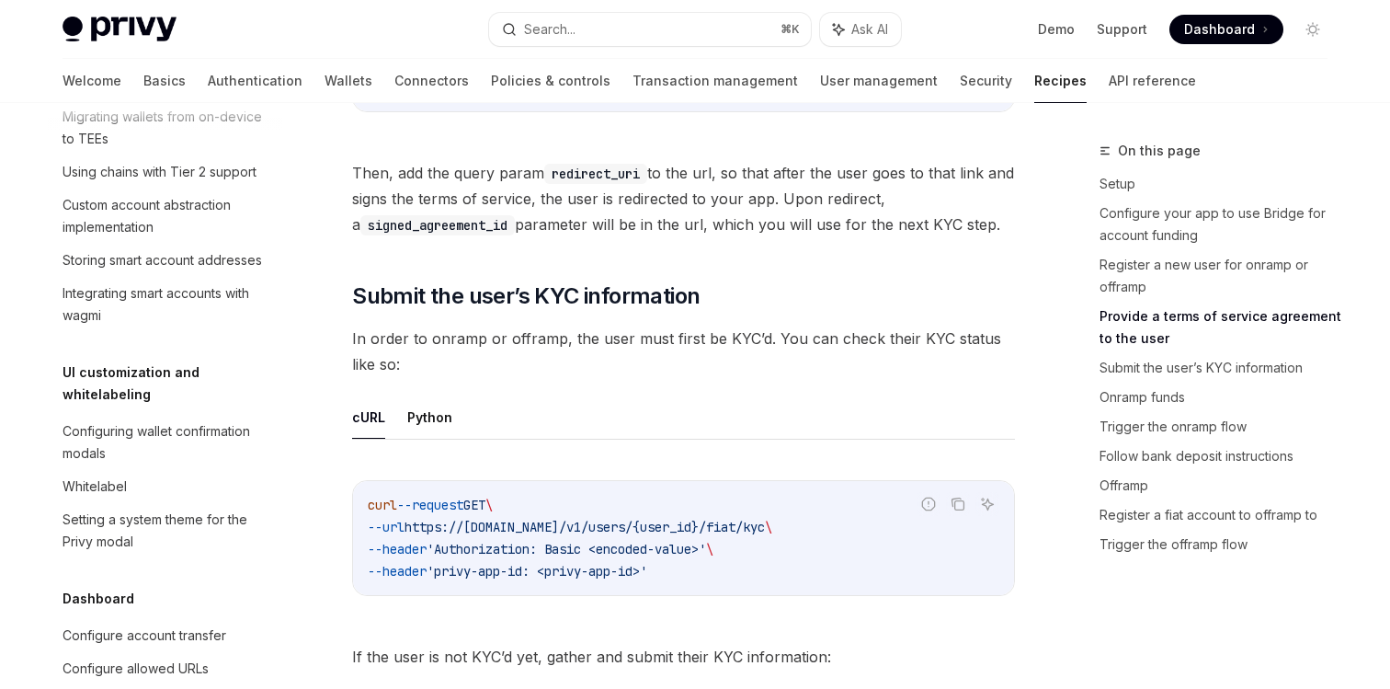
scroll to position [1771, 0]
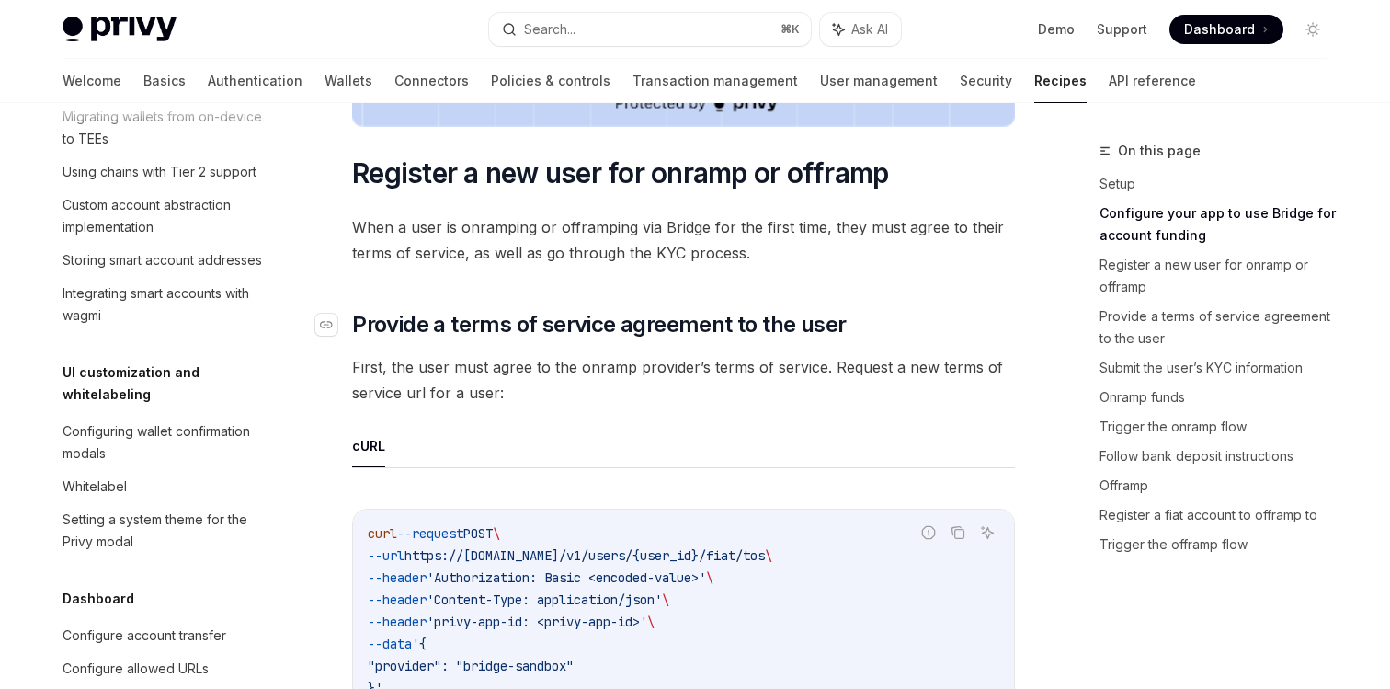
click at [341, 324] on link "​" at bounding box center [333, 324] width 37 height 29
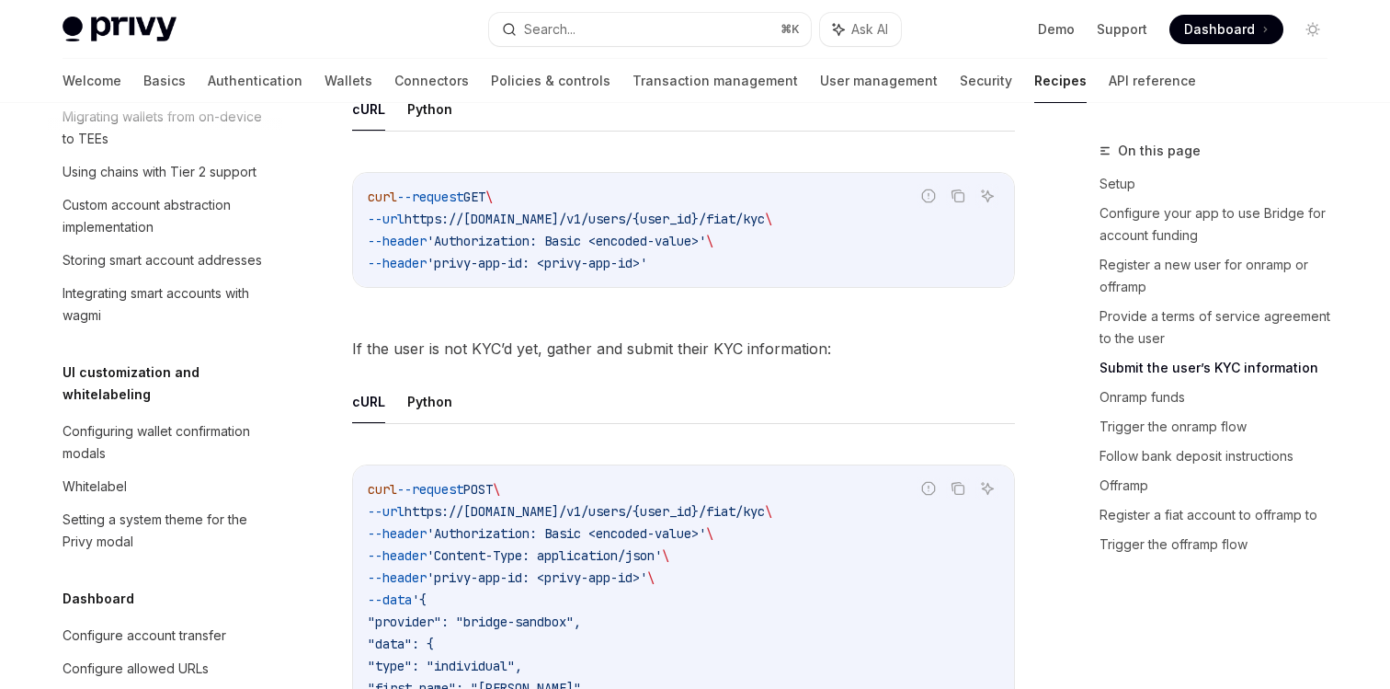
scroll to position [2083, 0]
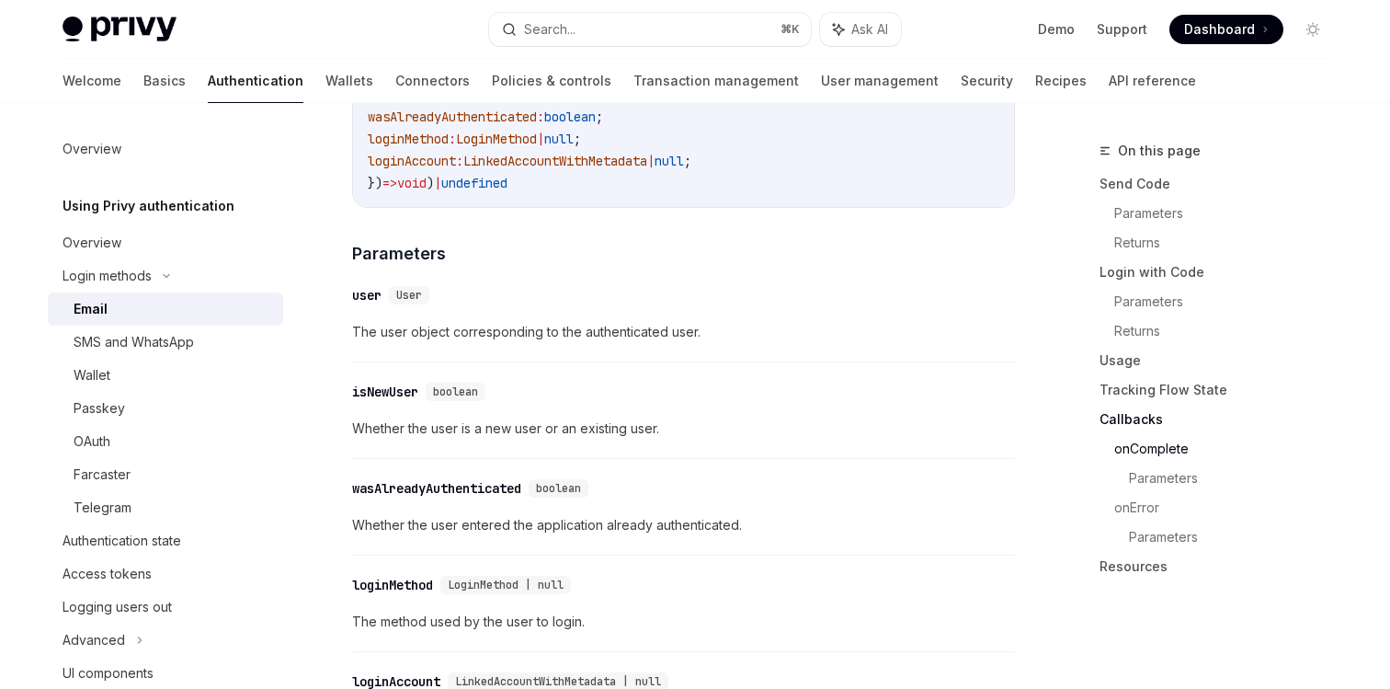
scroll to position [2958, 0]
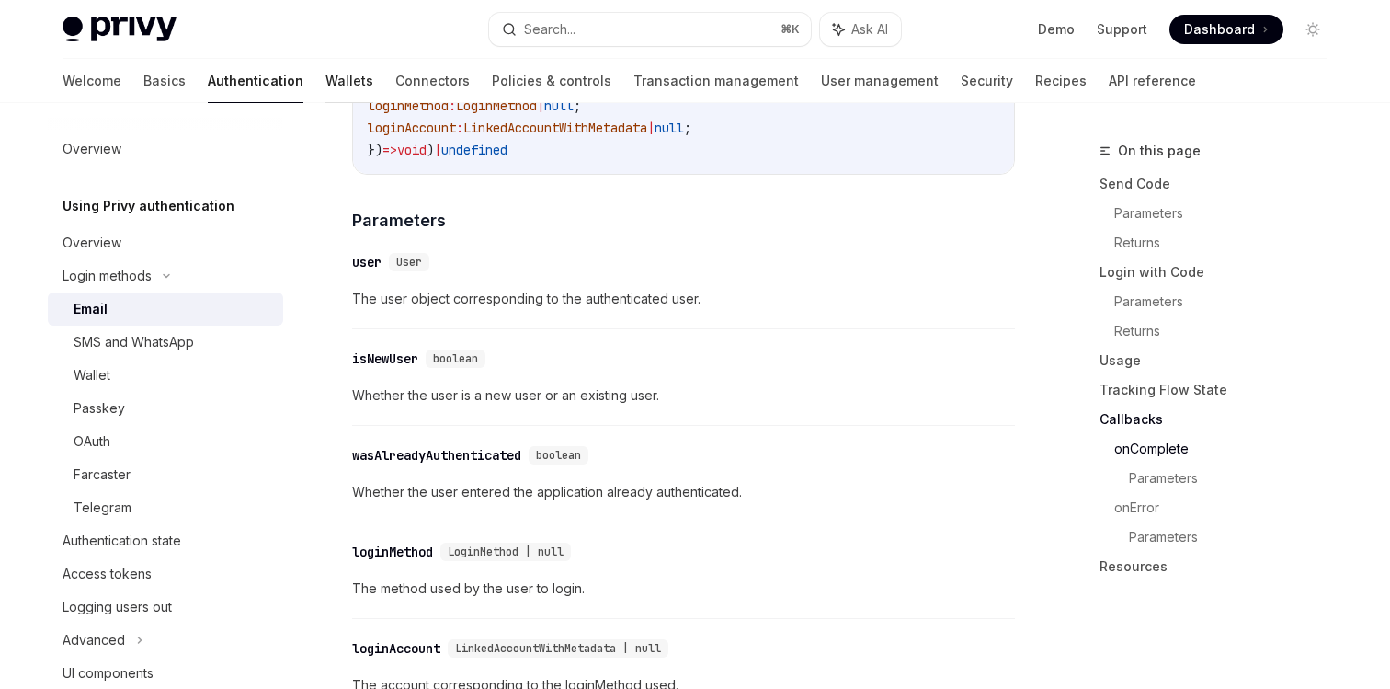
click at [325, 80] on link "Wallets" at bounding box center [349, 81] width 48 height 44
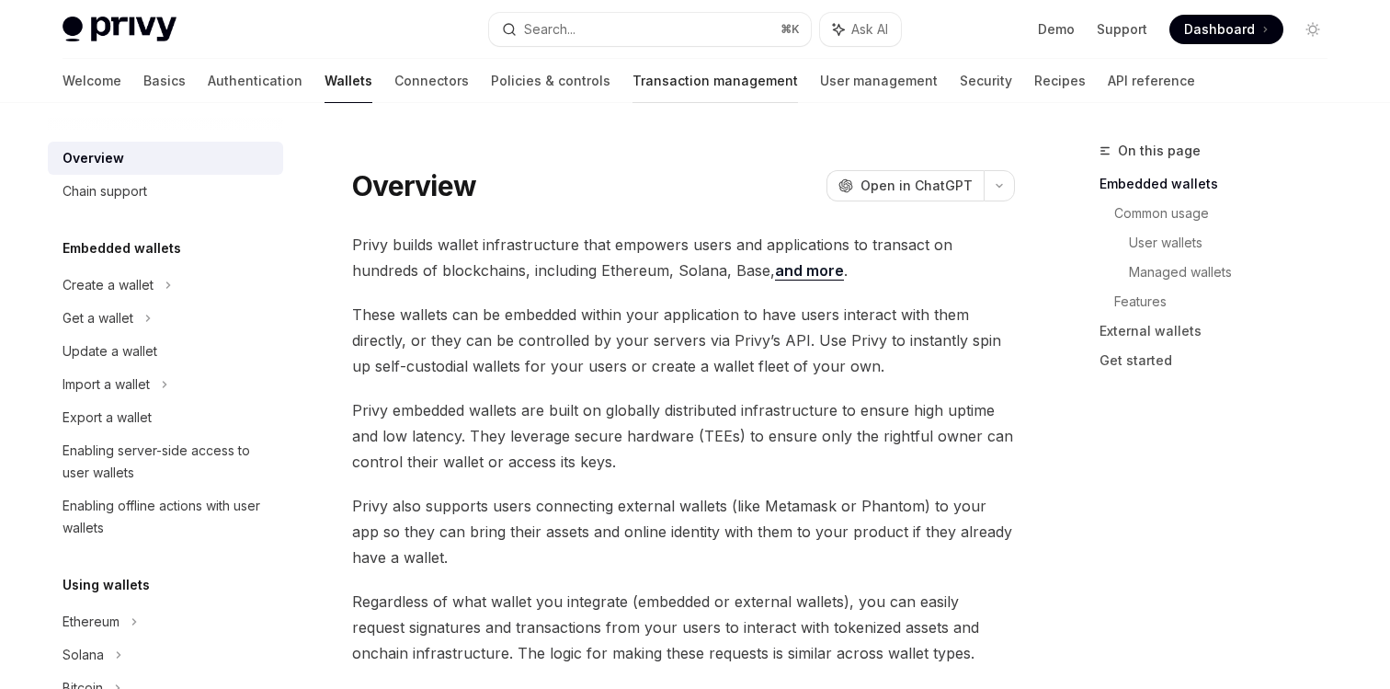
click at [633, 67] on link "Transaction management" at bounding box center [716, 81] width 166 height 44
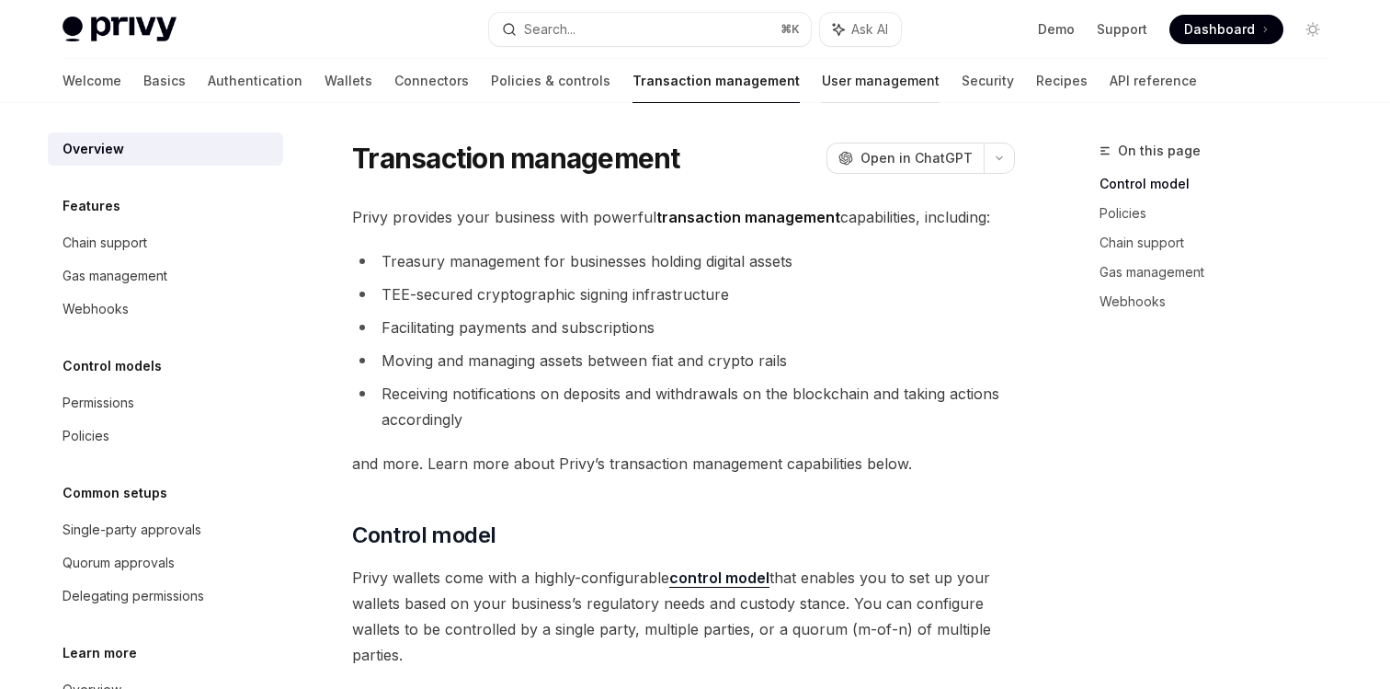
click at [822, 76] on link "User management" at bounding box center [881, 81] width 118 height 44
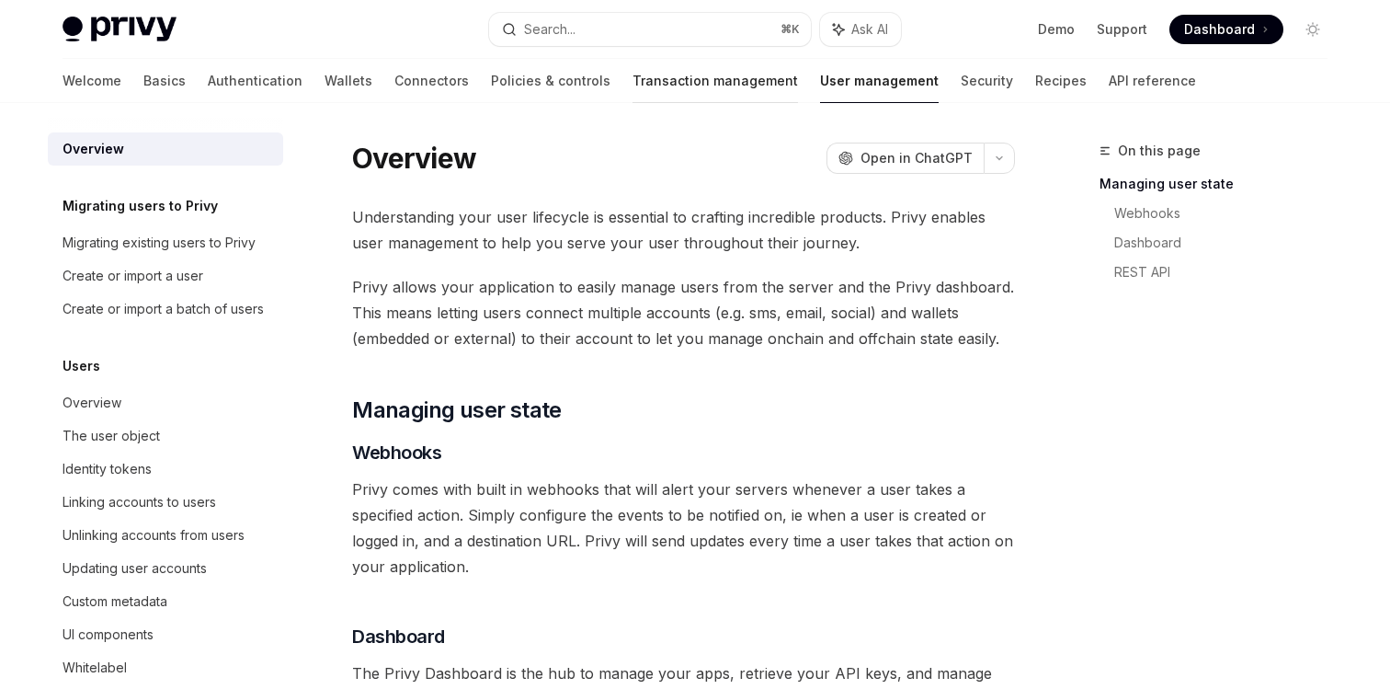
click at [643, 74] on link "Transaction management" at bounding box center [716, 81] width 166 height 44
type textarea "*"
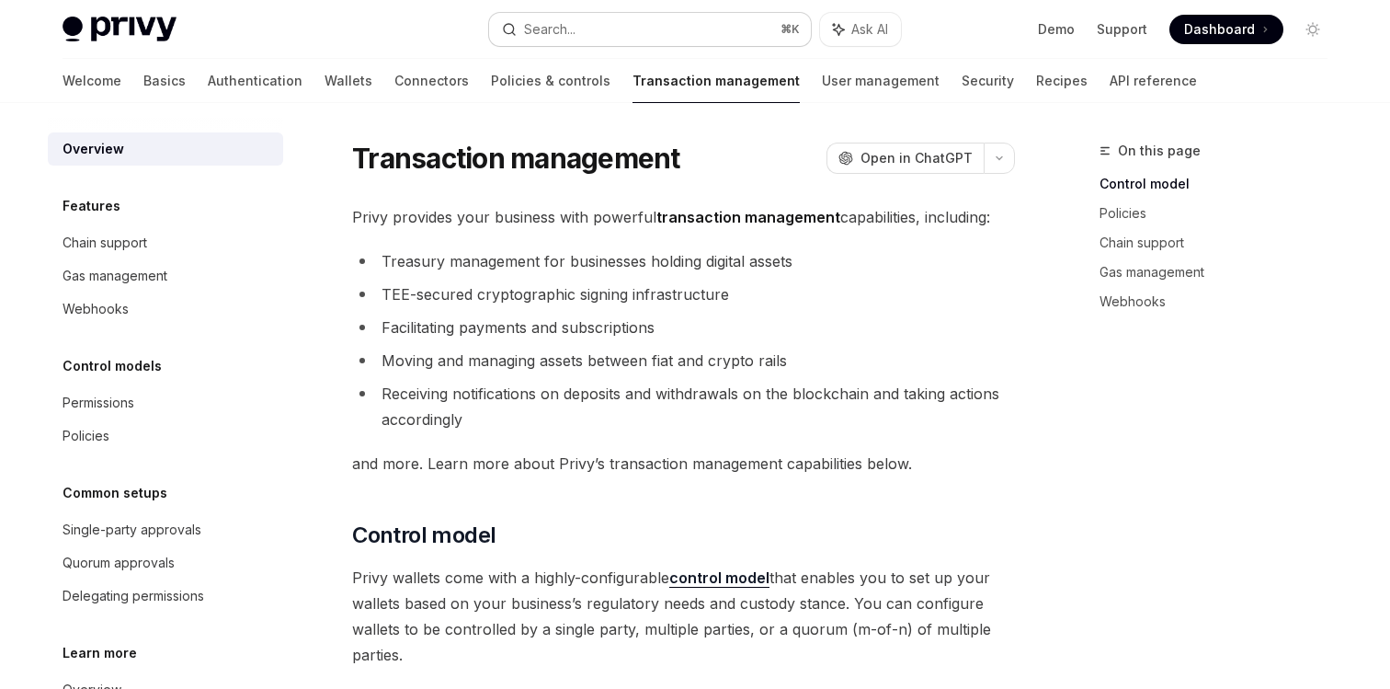
click at [615, 34] on button "Search... ⌘ K" at bounding box center [650, 29] width 322 height 33
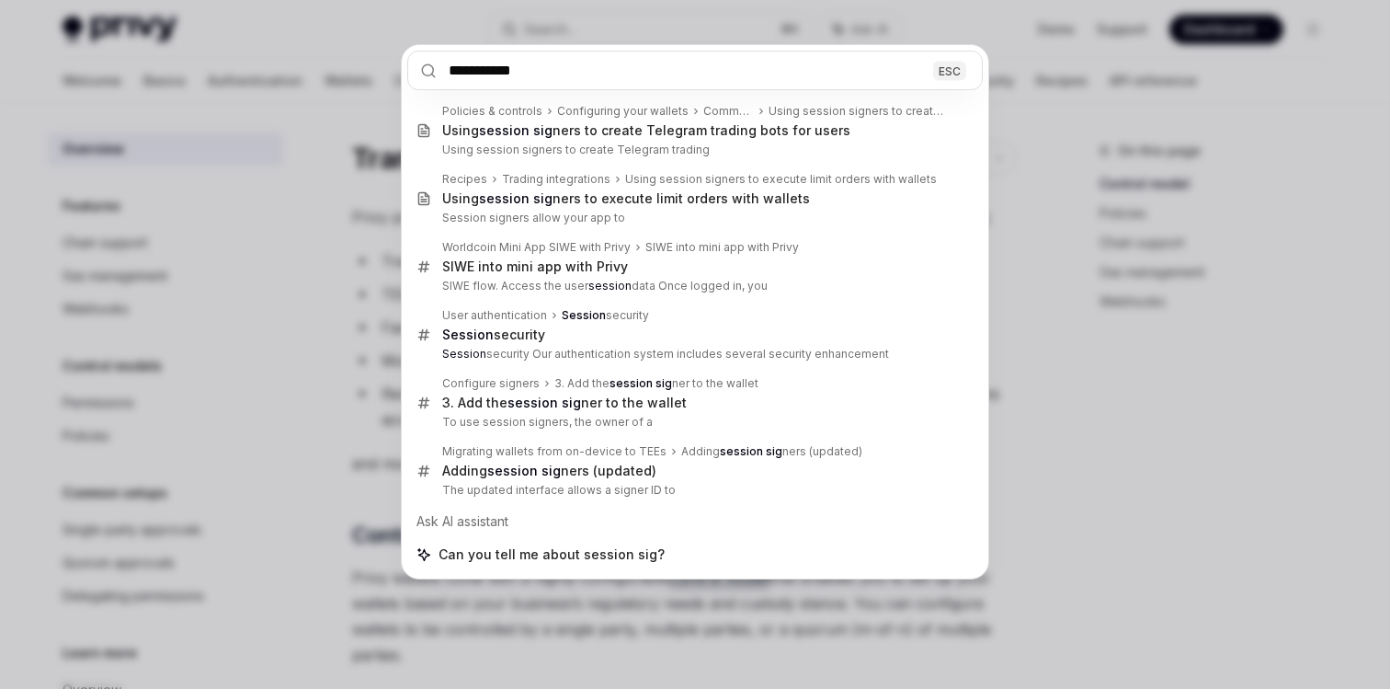
type input "**********"
click at [355, 314] on div "**********" at bounding box center [695, 344] width 1390 height 689
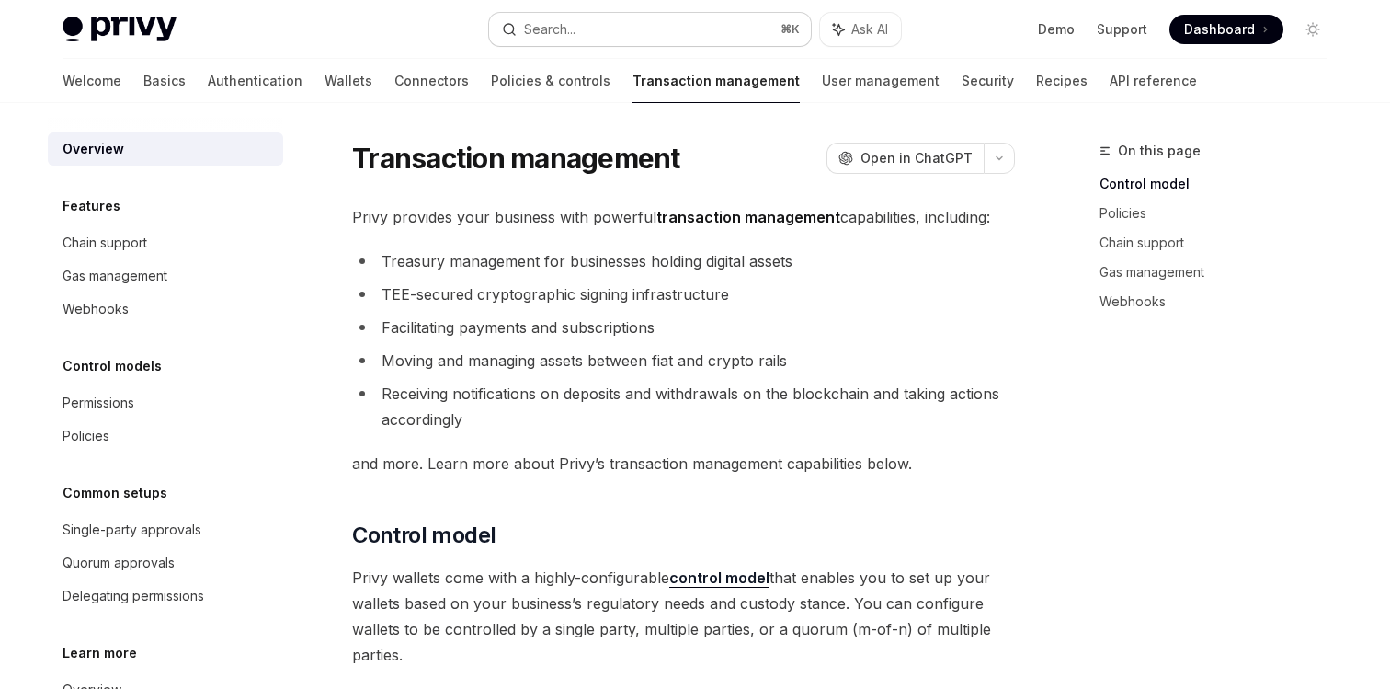
click at [560, 32] on div "Search..." at bounding box center [549, 29] width 51 height 22
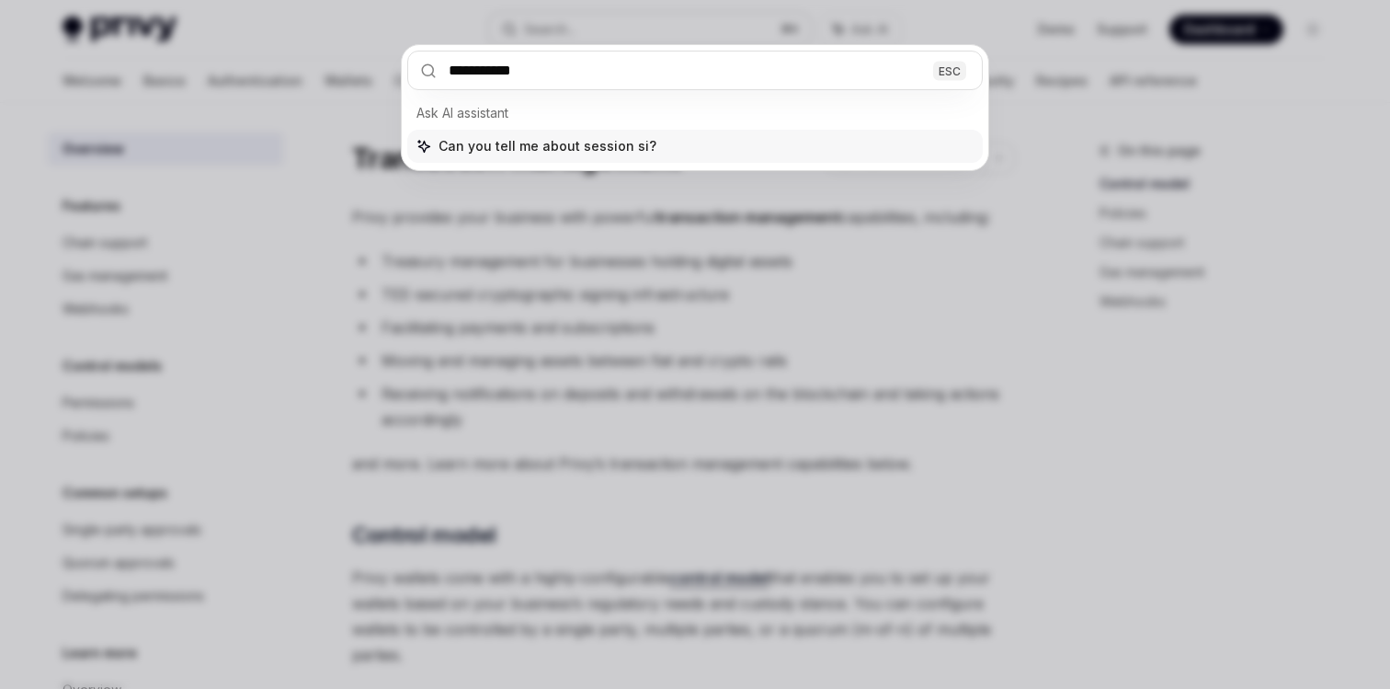
type input "**********"
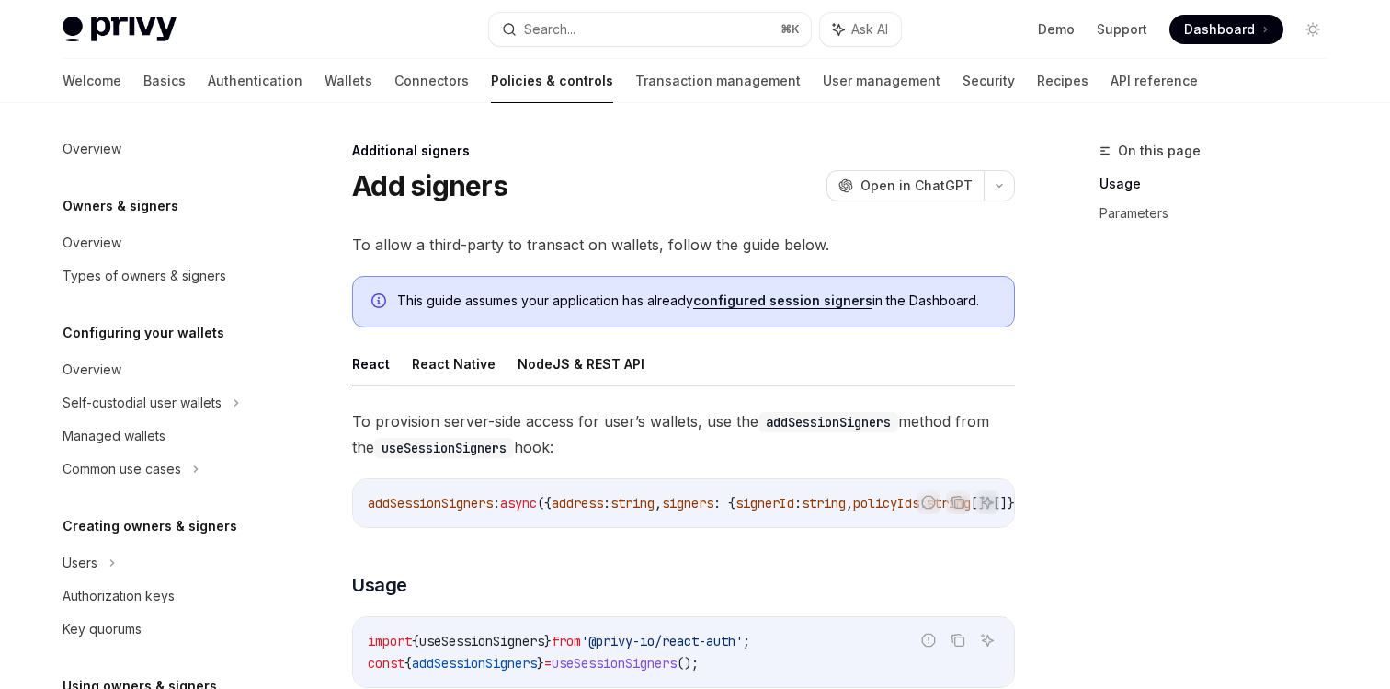
scroll to position [525, 0]
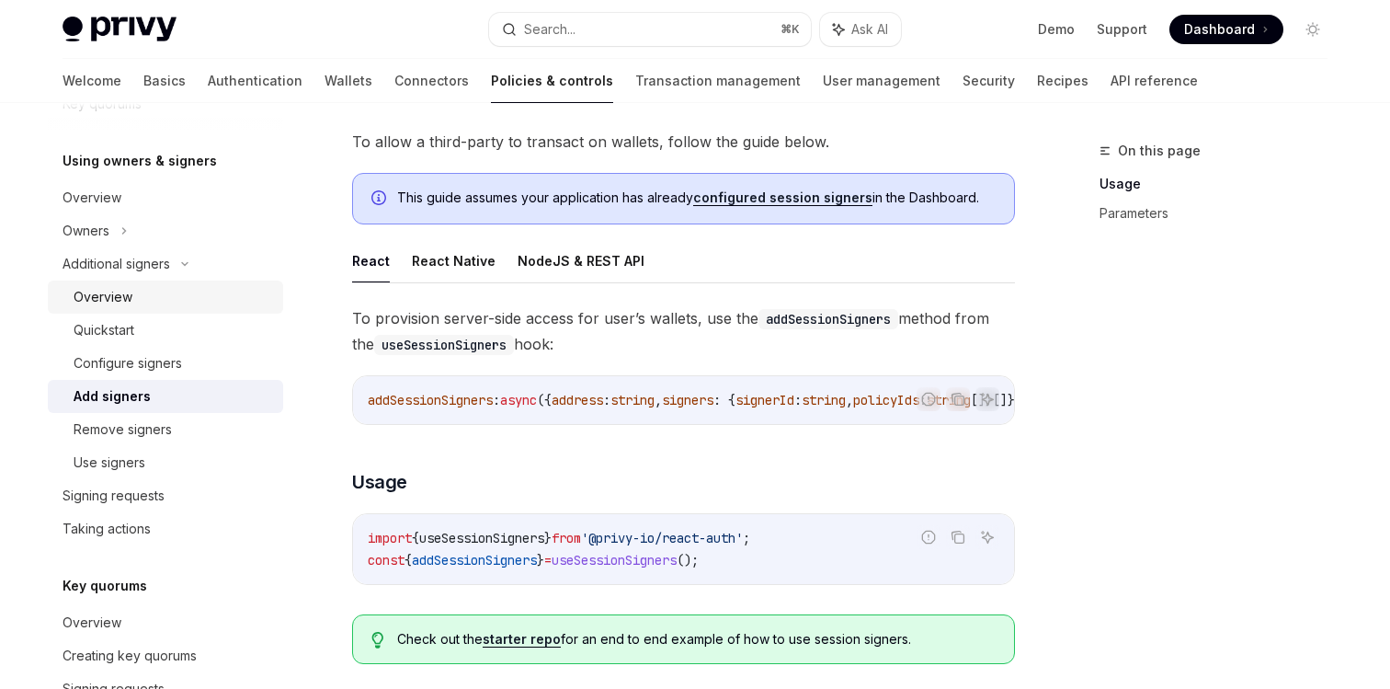
click at [140, 301] on div "Overview" at bounding box center [173, 297] width 199 height 22
type textarea "*"
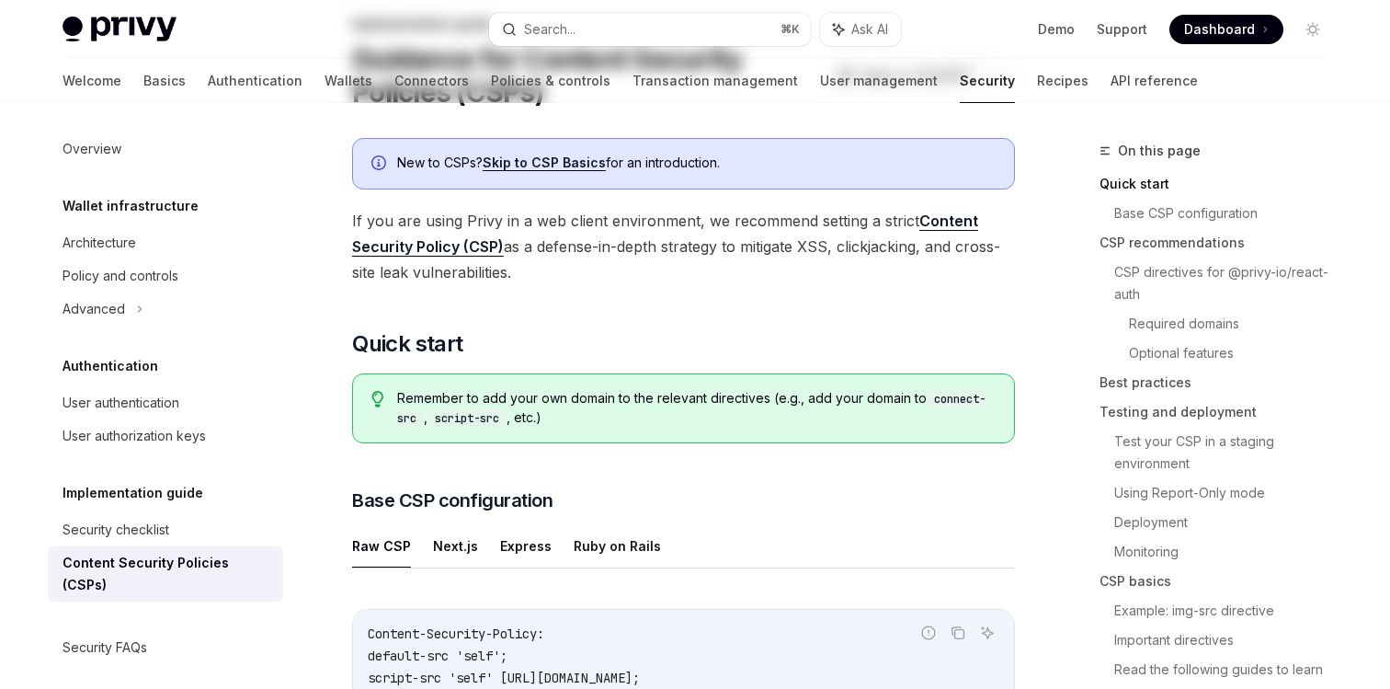
scroll to position [133, 0]
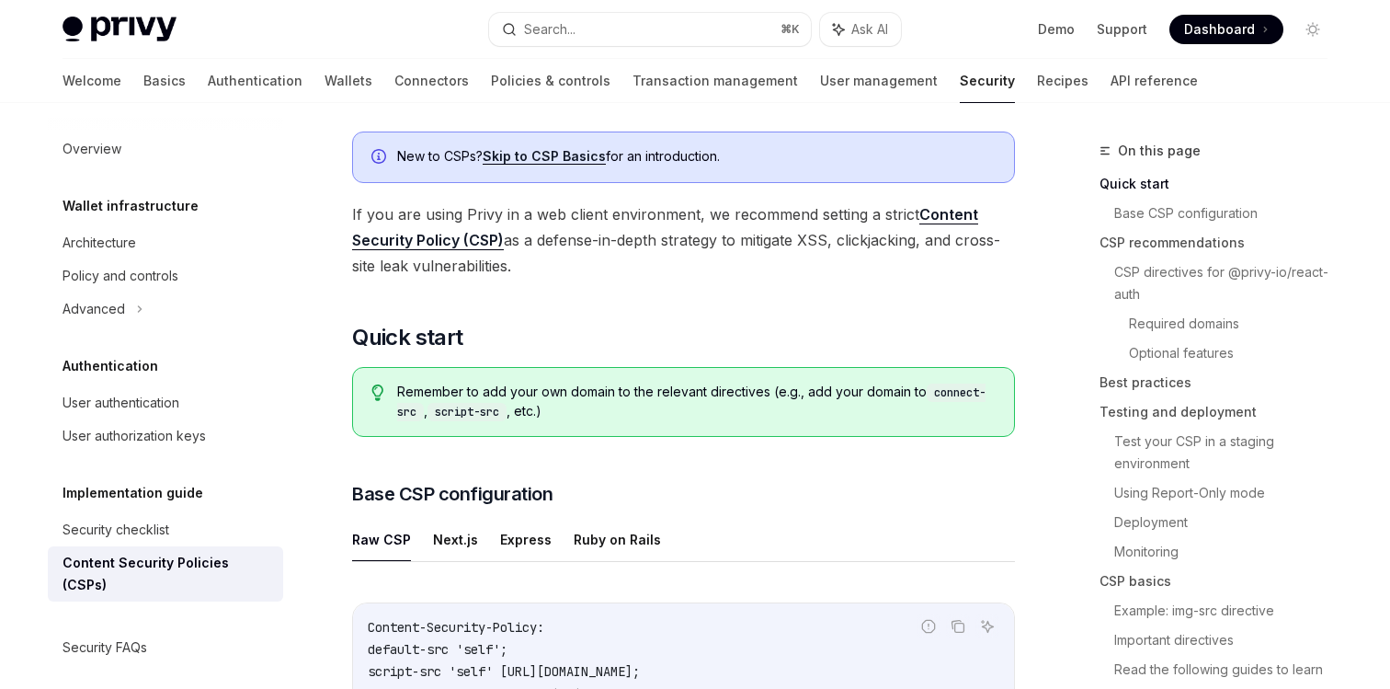
click at [559, 157] on link "Skip to CSP Basics" at bounding box center [544, 156] width 123 height 17
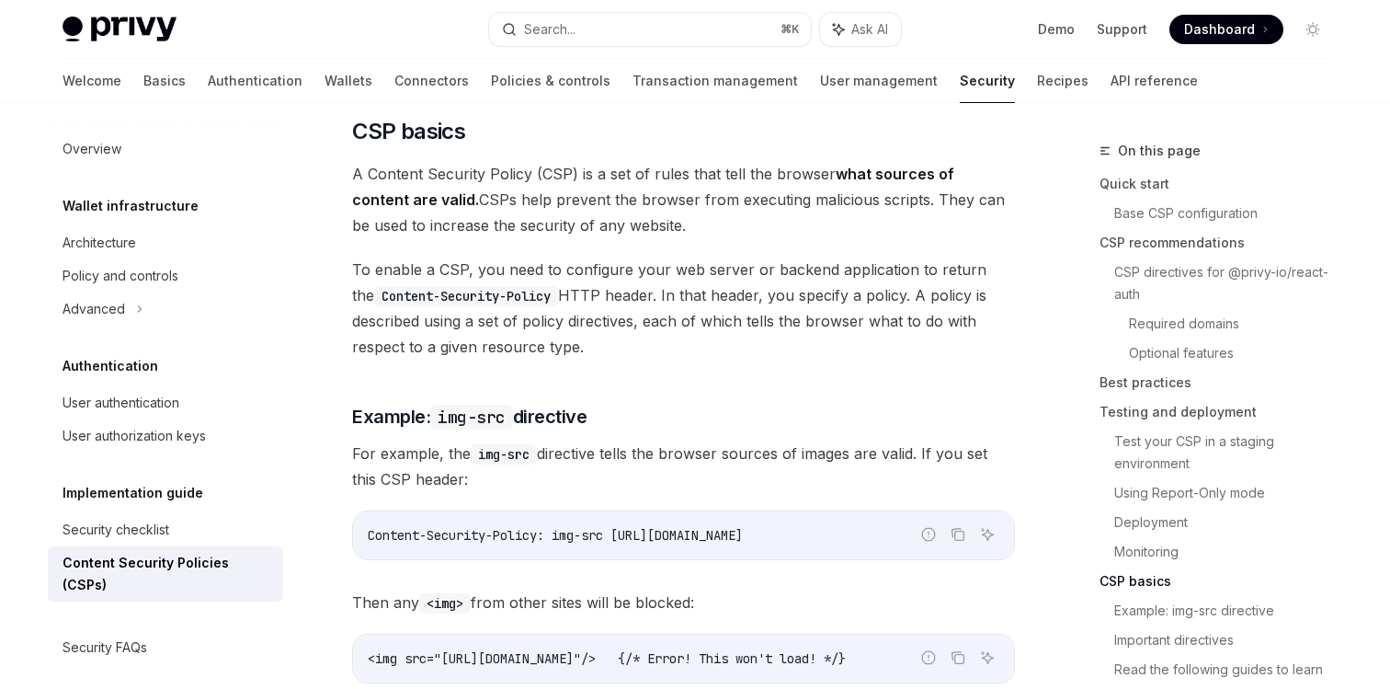
scroll to position [3935, 0]
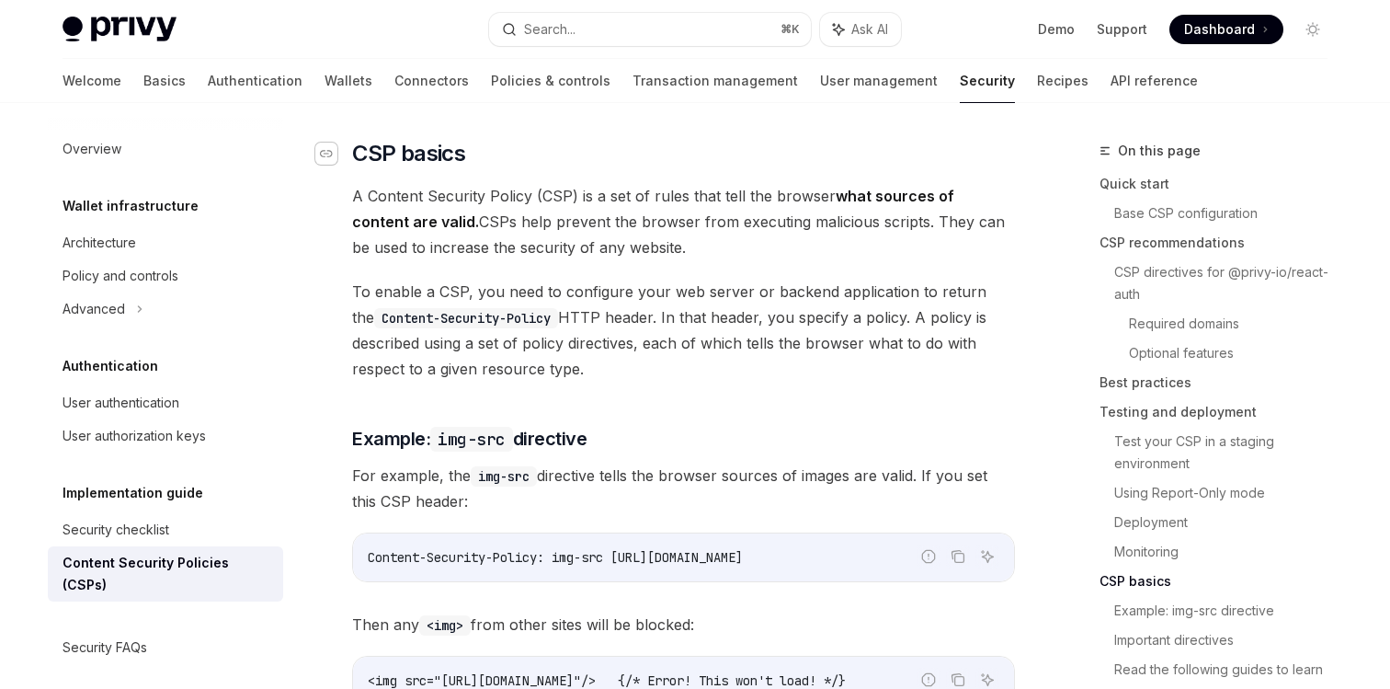
click at [328, 148] on icon "Navigate to header" at bounding box center [326, 153] width 13 height 11
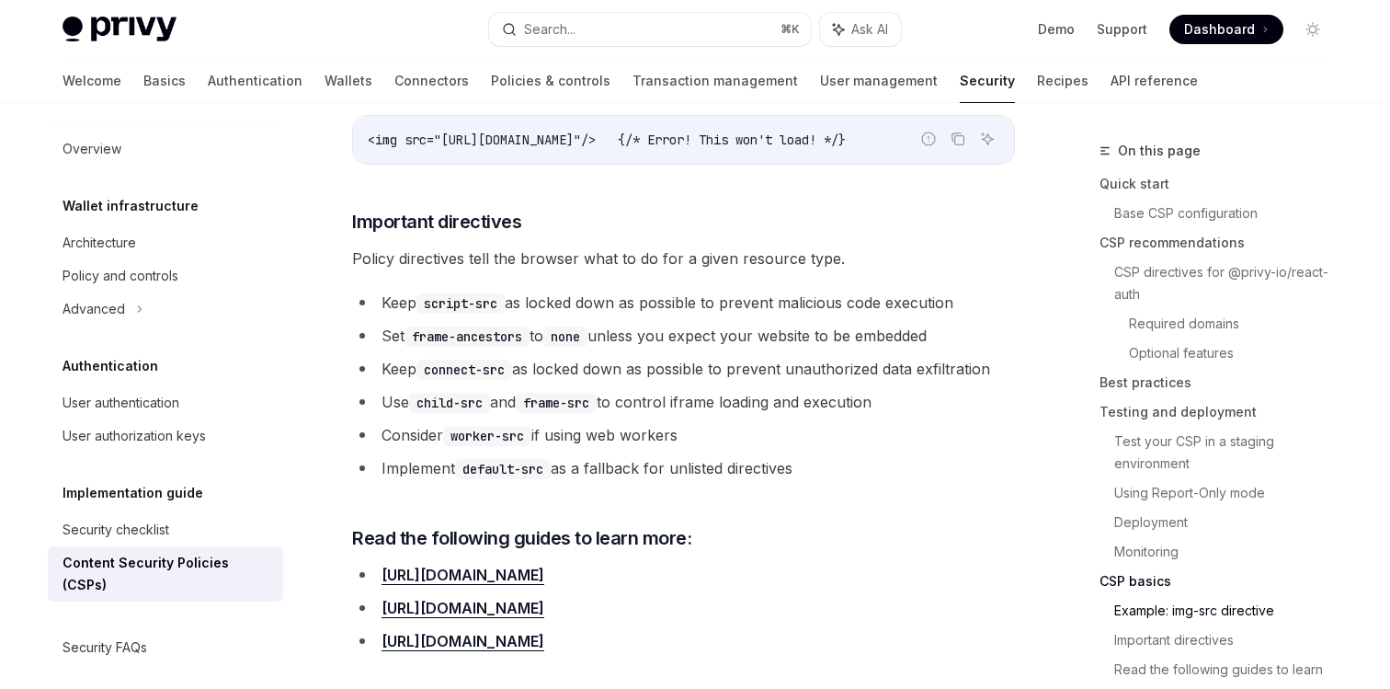
scroll to position [4486, 0]
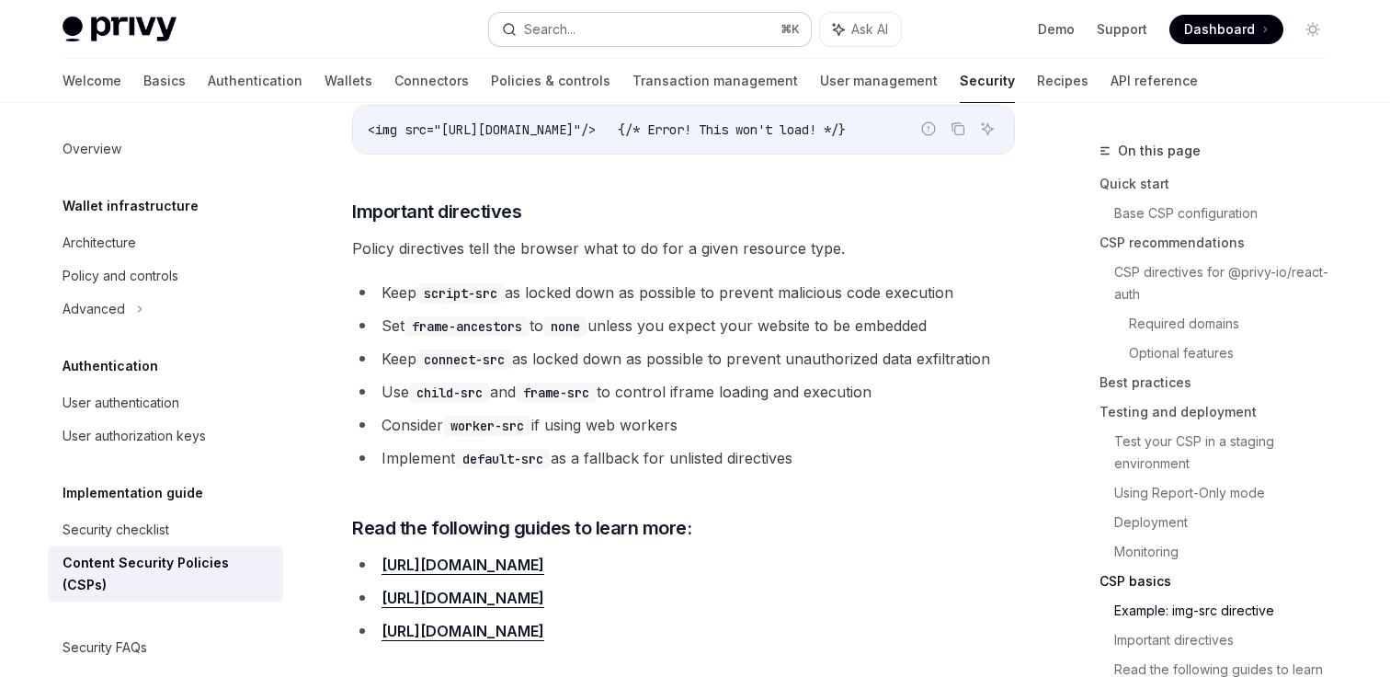
click at [567, 29] on div "Search..." at bounding box center [549, 29] width 51 height 22
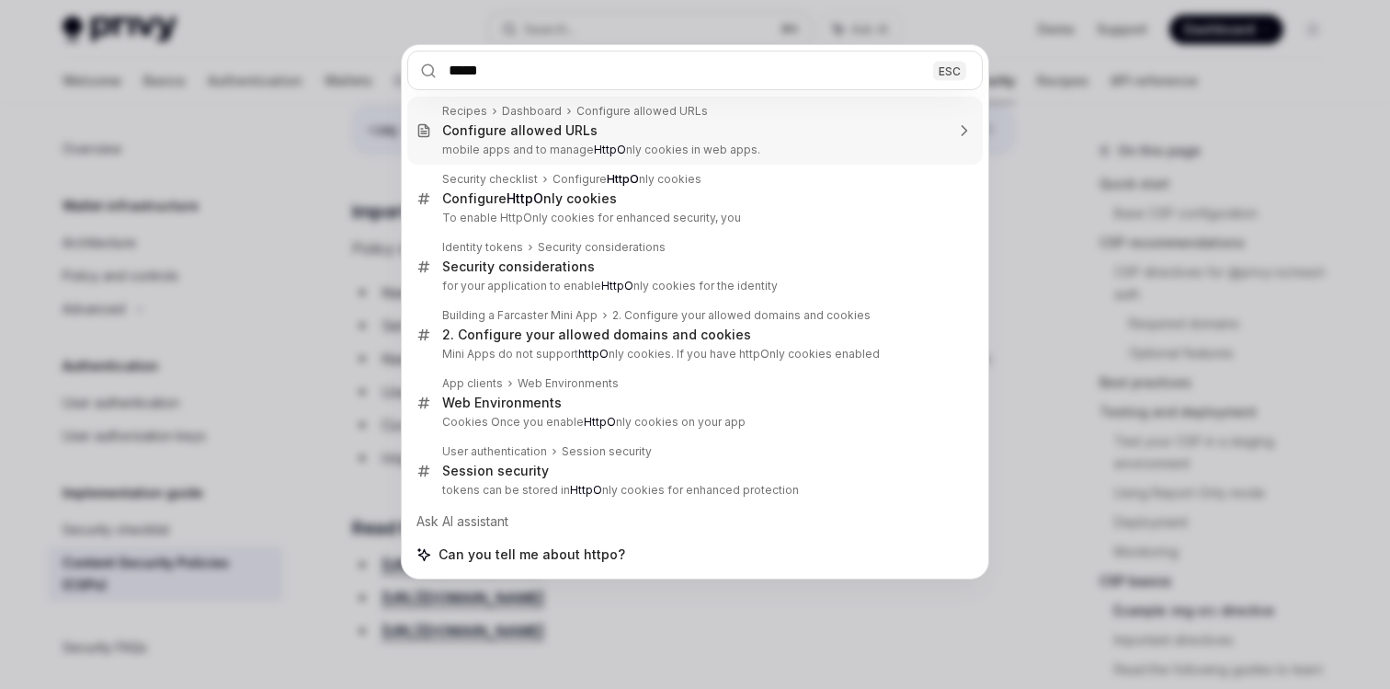
type input "******"
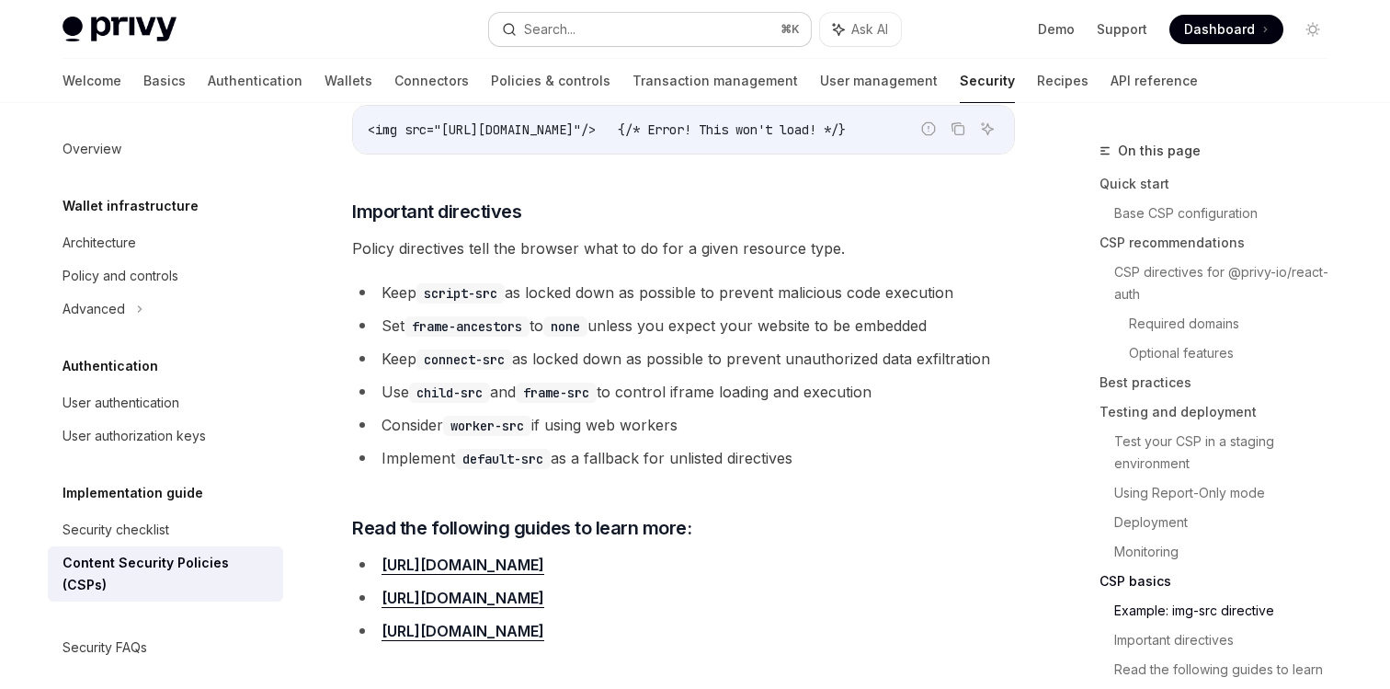
type textarea "*"
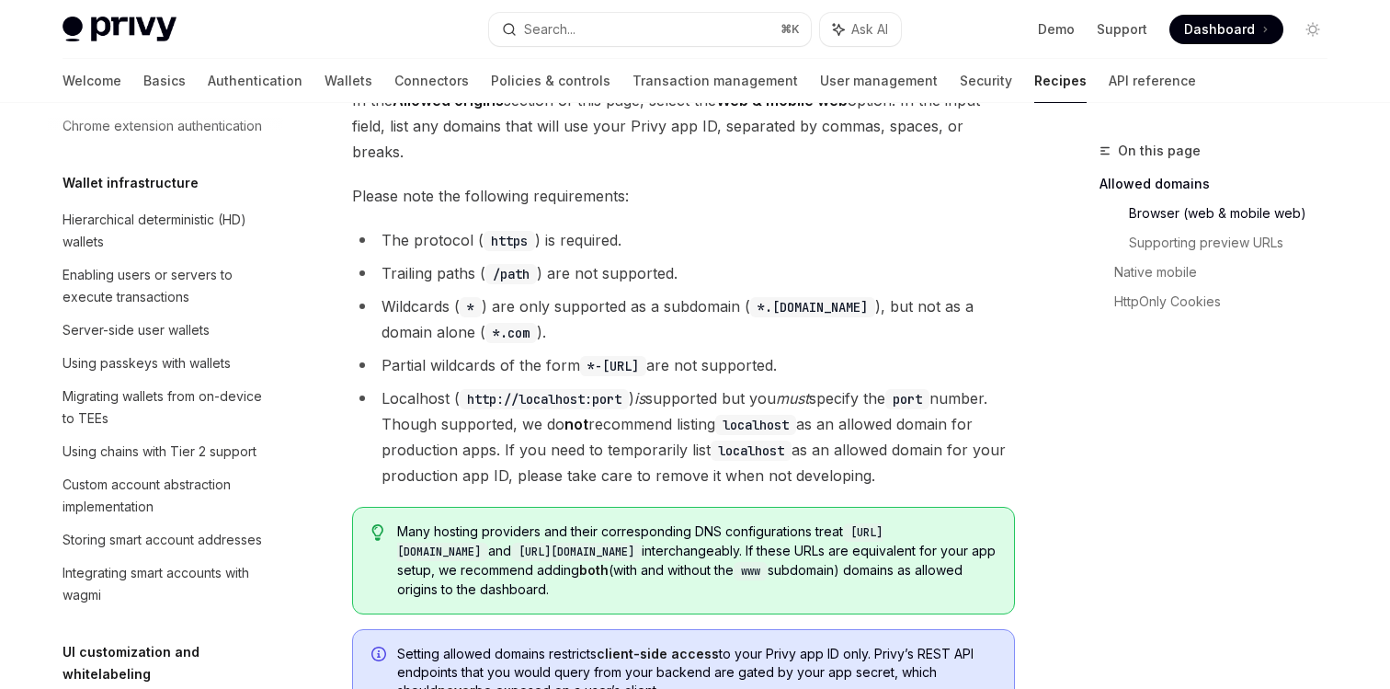
scroll to position [447, 0]
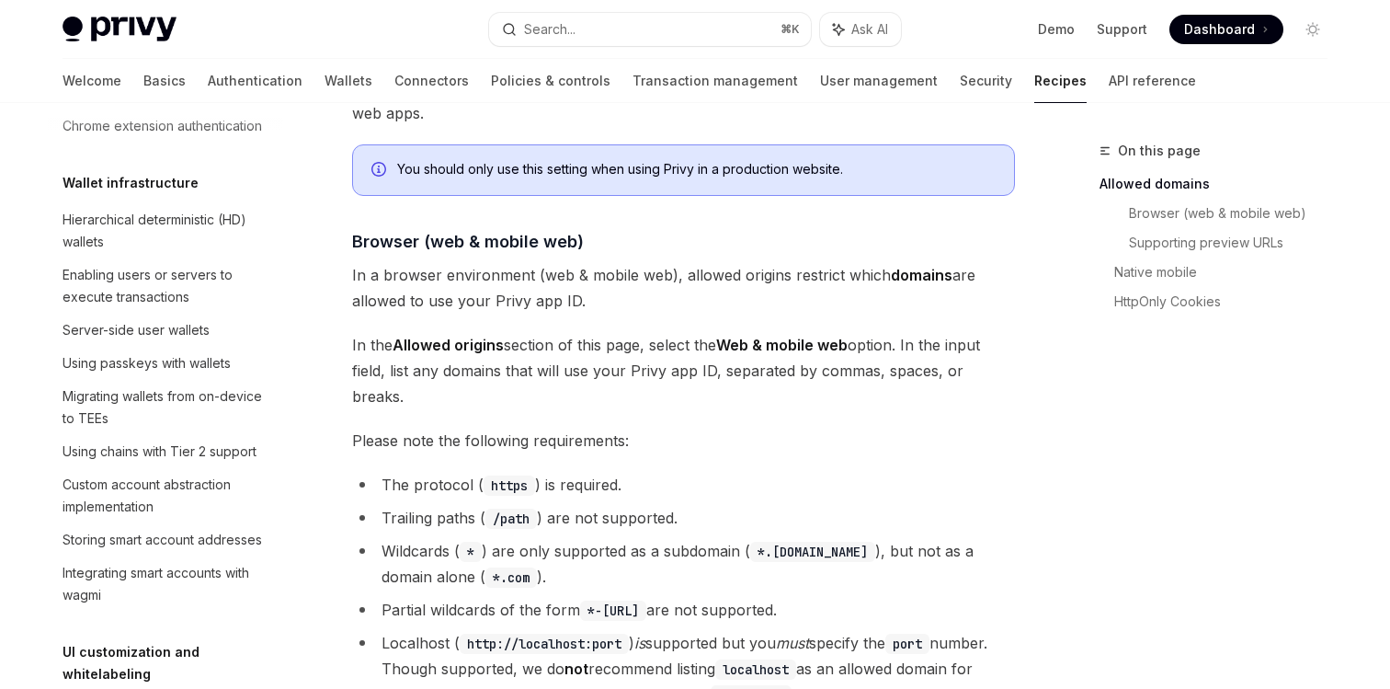
click at [562, 428] on span "Please note the following requirements:" at bounding box center [683, 441] width 663 height 26
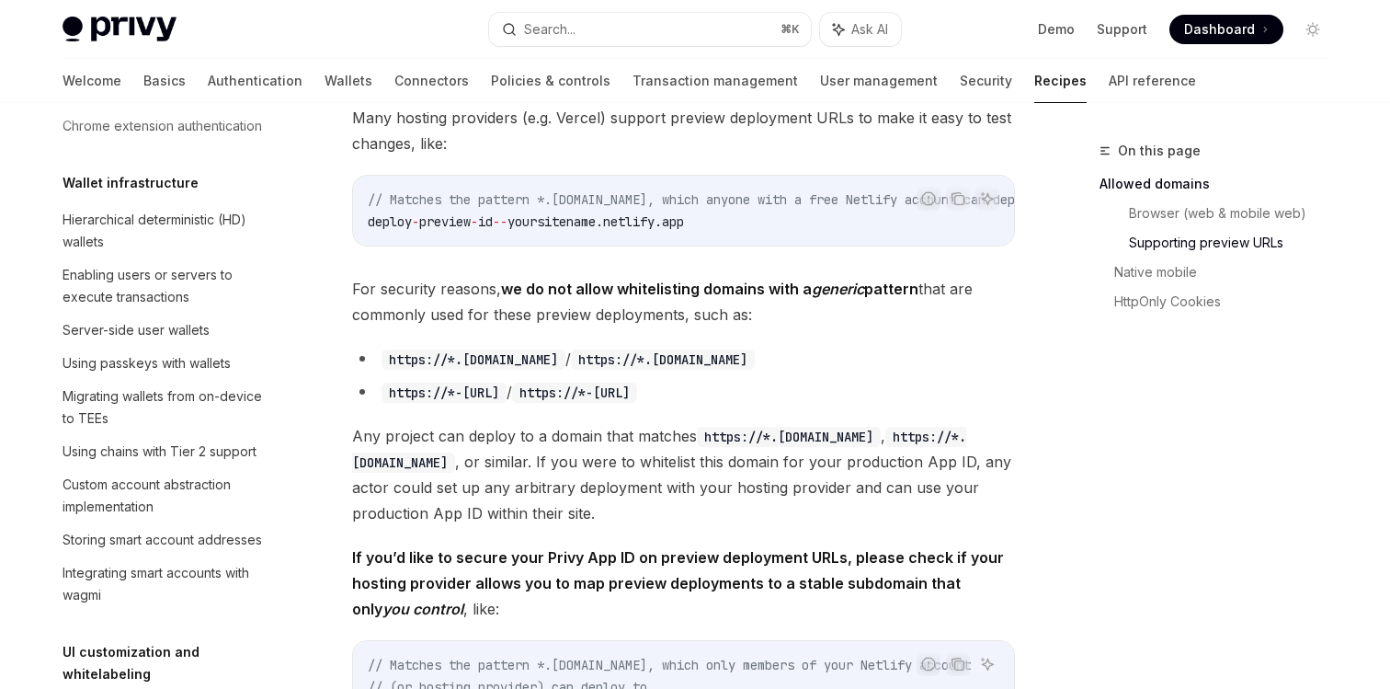
scroll to position [1147, 0]
click at [318, 243] on div "Dashboard Configure allowed URLs OpenAI Open in ChatGPT OpenAI Open in ChatGPT …" at bounding box center [511, 292] width 1015 height 2600
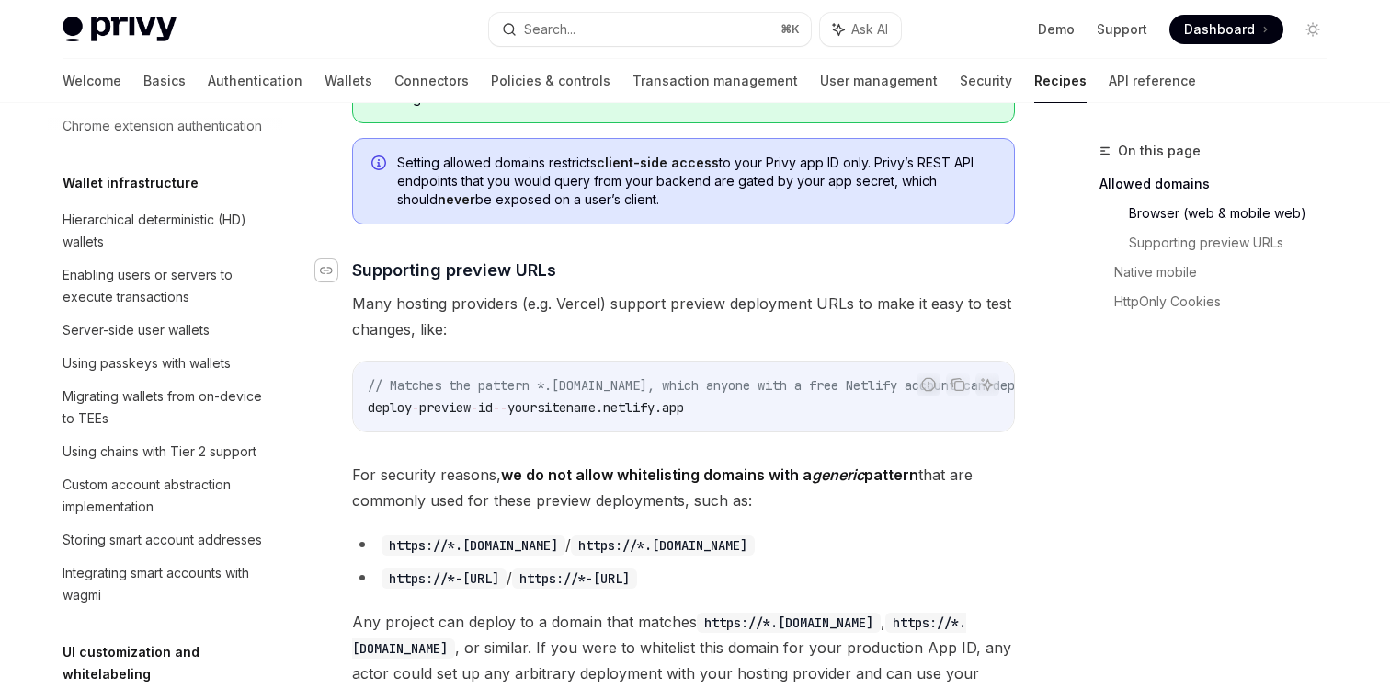
click at [328, 259] on div "Navigate to header" at bounding box center [326, 270] width 22 height 22
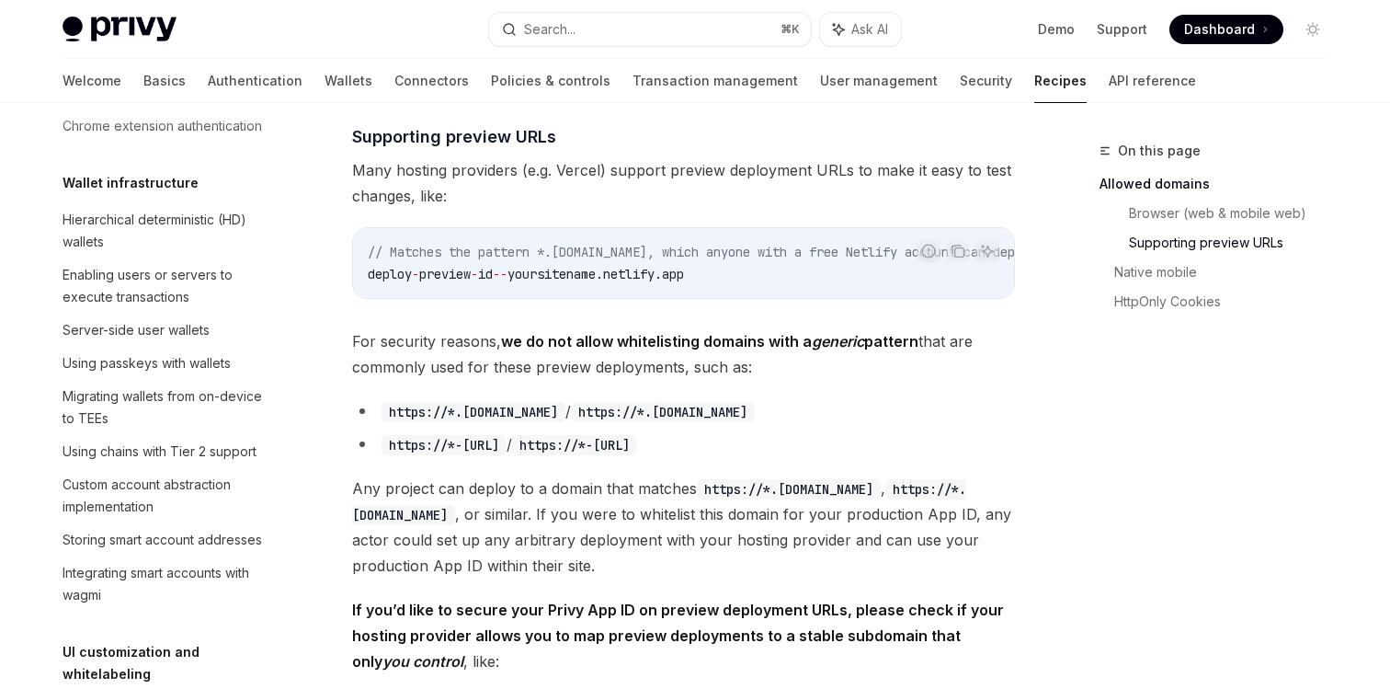
scroll to position [1097, 0]
click at [563, 240] on code "// Matches the pattern *.netlify.app, which anyone with a free Netlify account …" at bounding box center [736, 262] width 736 height 44
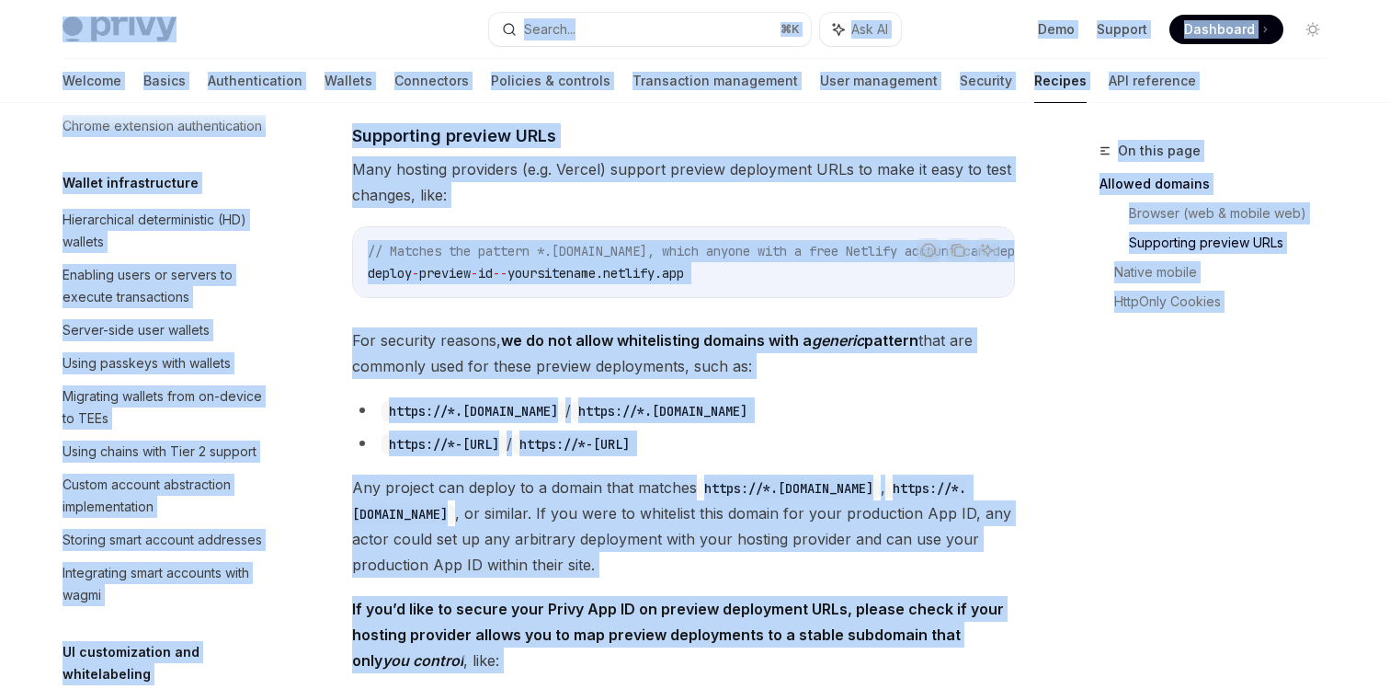
copy div "Privy Docs home page Search... ⌘ K Ask AI Demo Support Dashboard Dashboard Sear…"
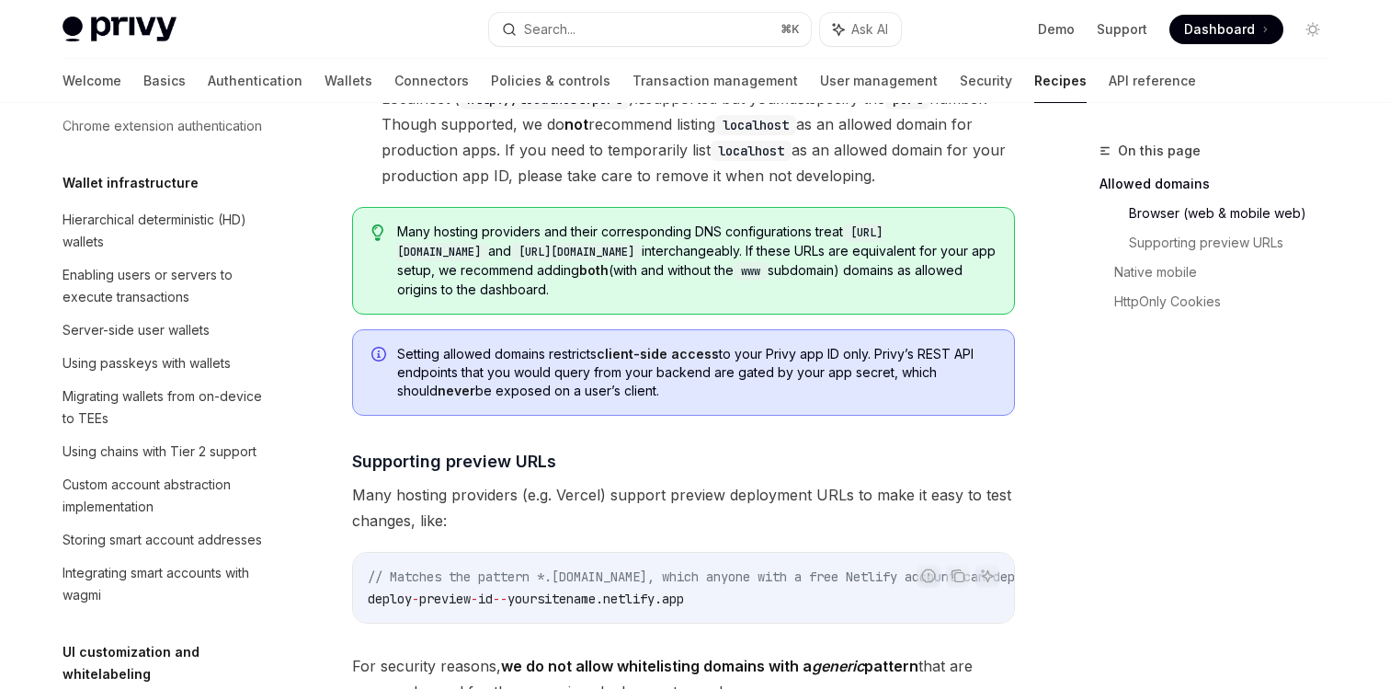
click at [597, 420] on div "​ Allowed domains Use the Configuration > App settings page > Domains tab of th…" at bounding box center [683, 577] width 663 height 2235
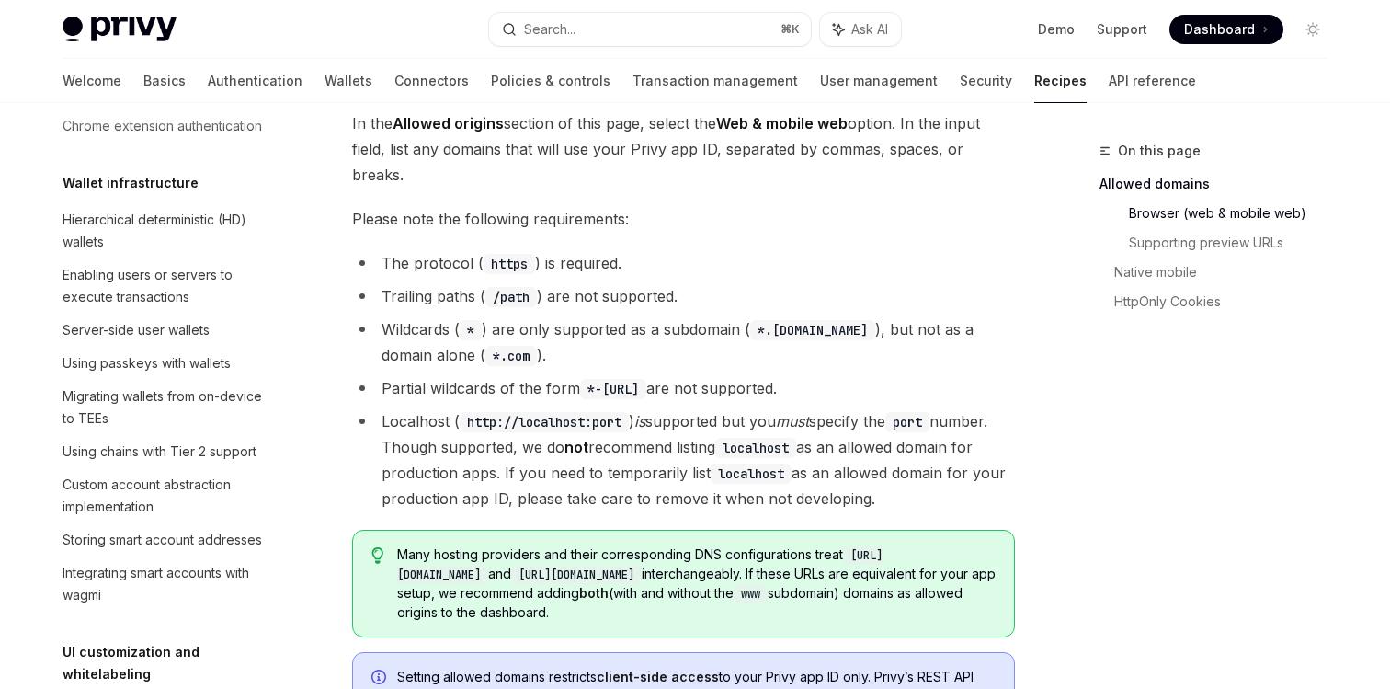
scroll to position [485, 0]
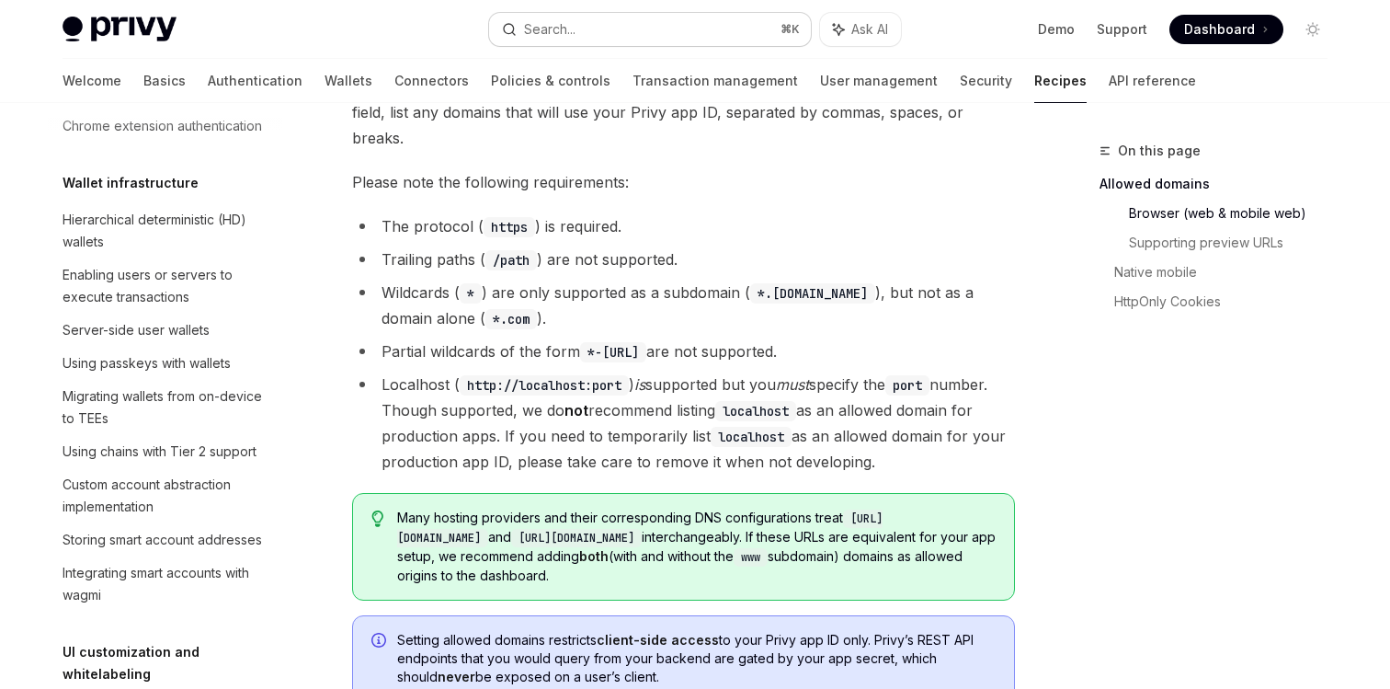
click at [617, 34] on button "Search... ⌘ K" at bounding box center [650, 29] width 322 height 33
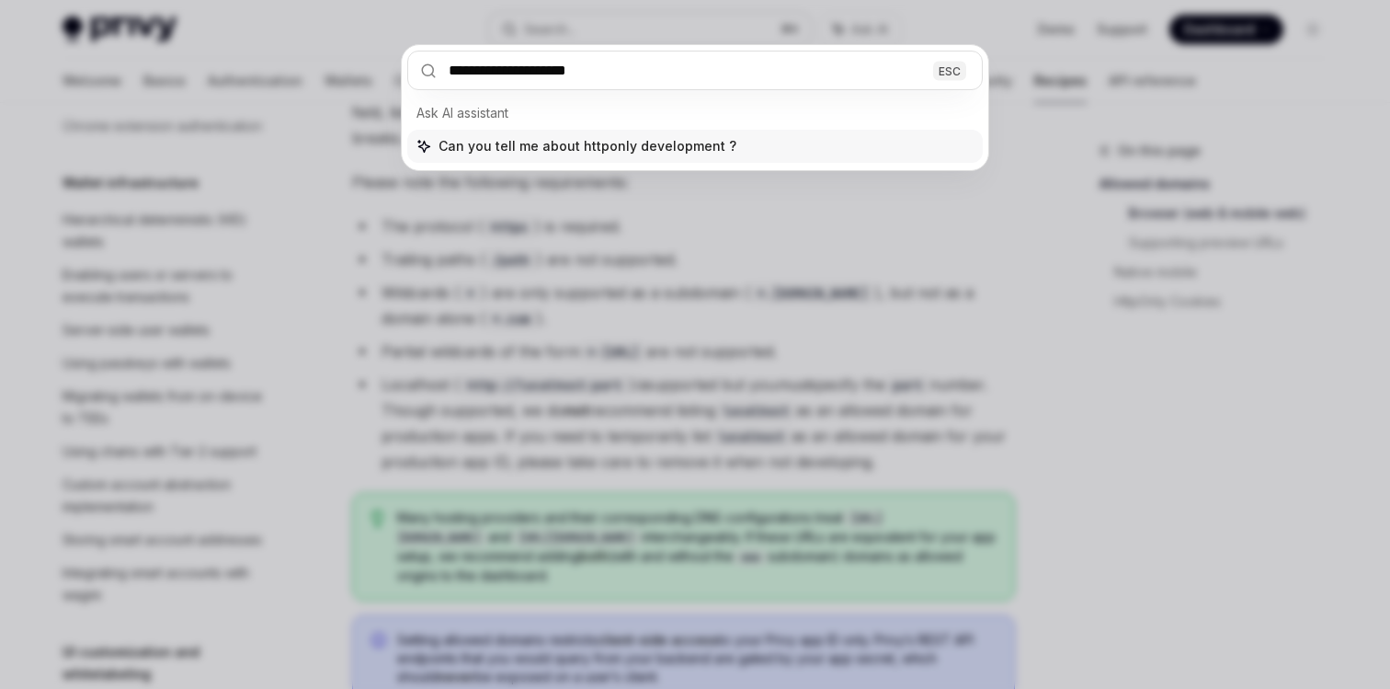
type input "**********"
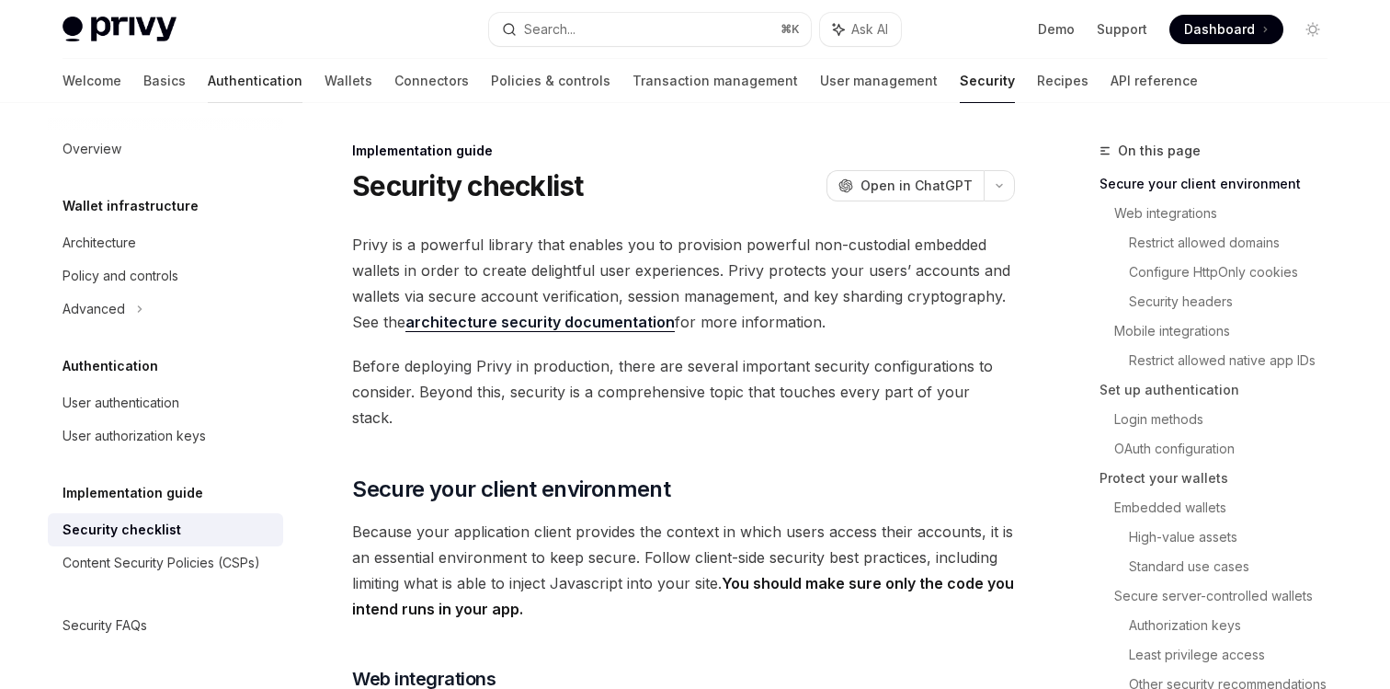
click at [208, 85] on link "Authentication" at bounding box center [255, 81] width 95 height 44
type textarea "*"
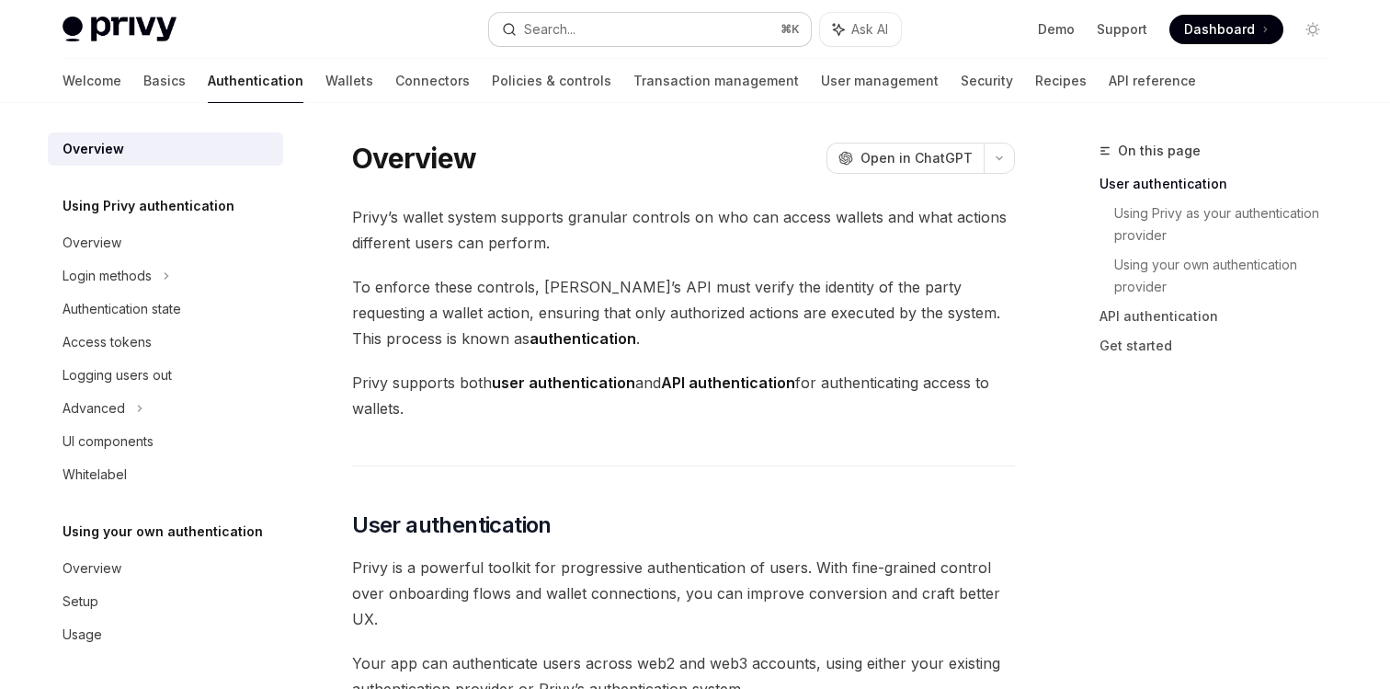
click at [539, 30] on div "Search..." at bounding box center [549, 29] width 51 height 22
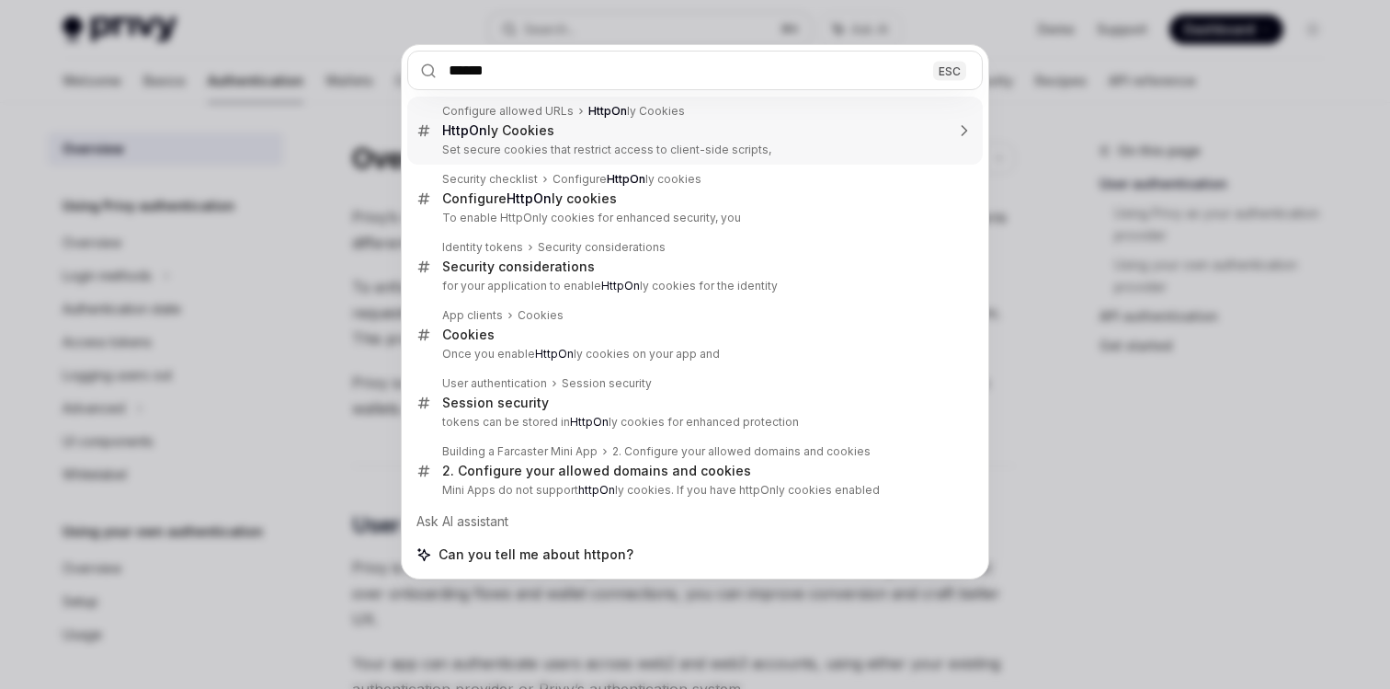
type input "*******"
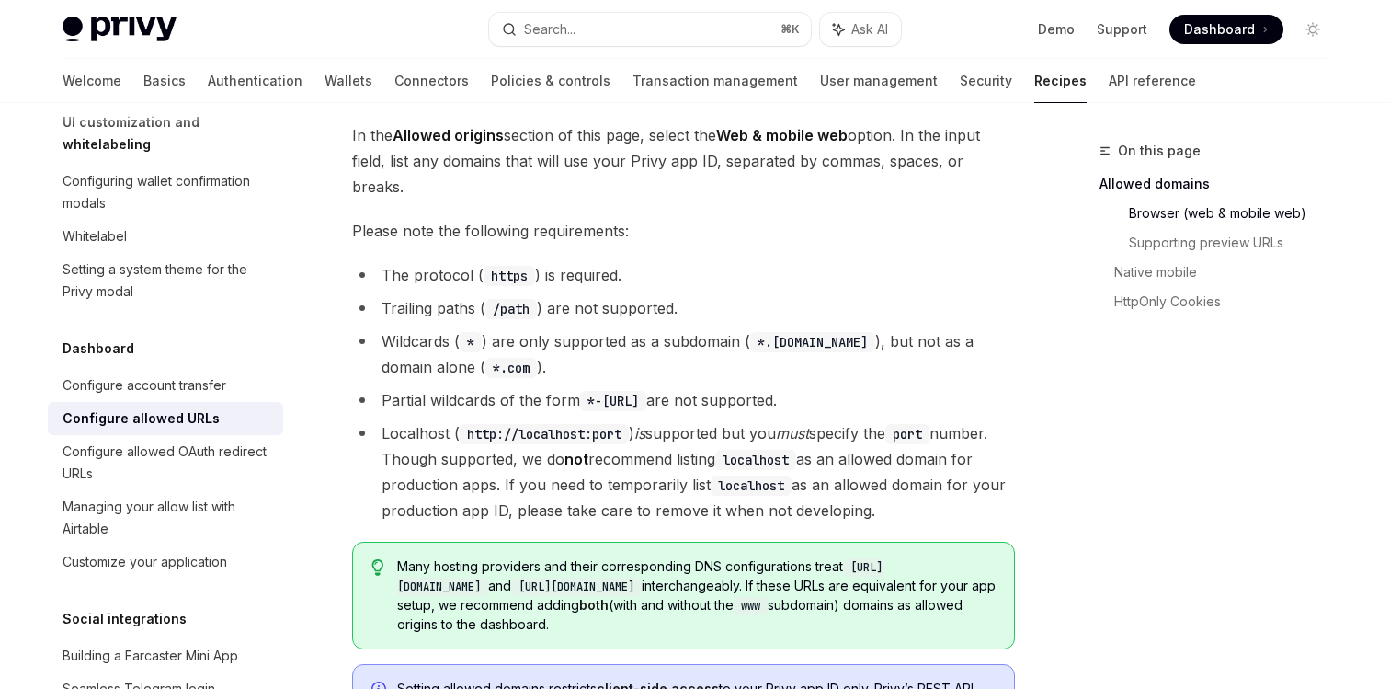
scroll to position [440, 0]
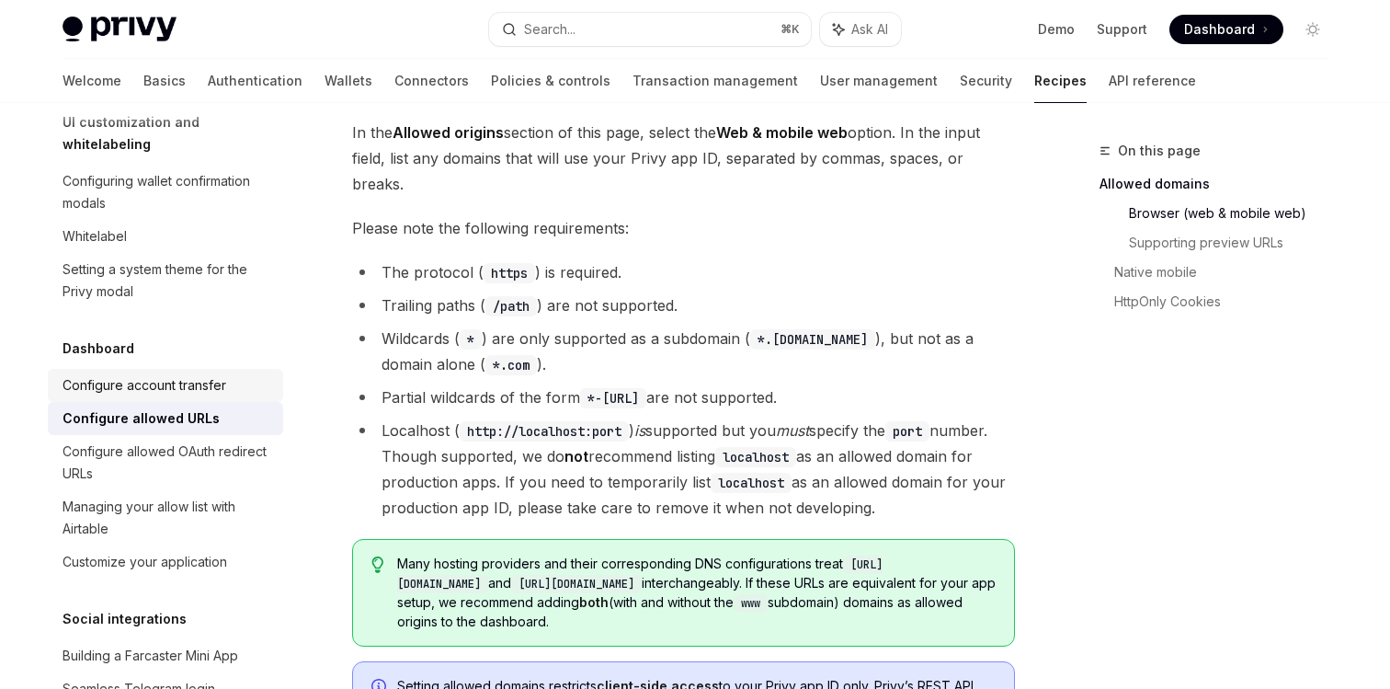
click at [207, 374] on div "Configure account transfer" at bounding box center [145, 385] width 164 height 22
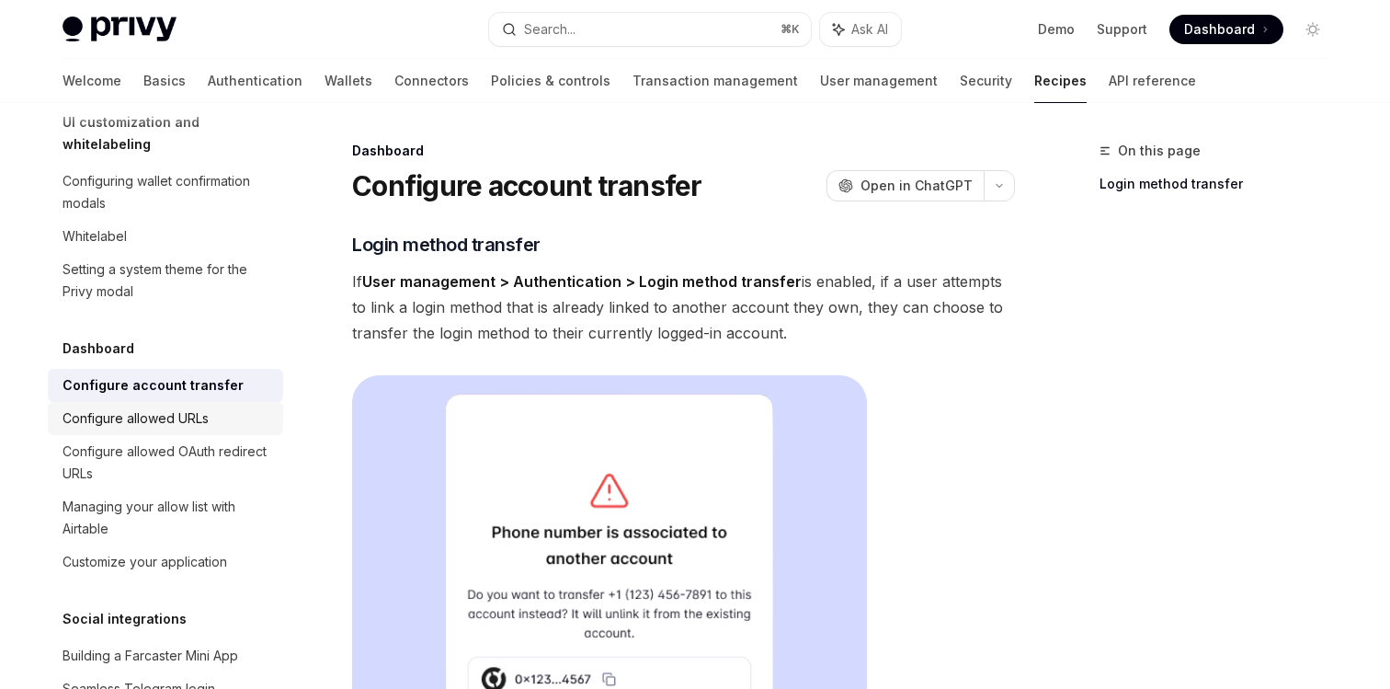
click at [226, 407] on div "Configure allowed URLs" at bounding box center [168, 418] width 210 height 22
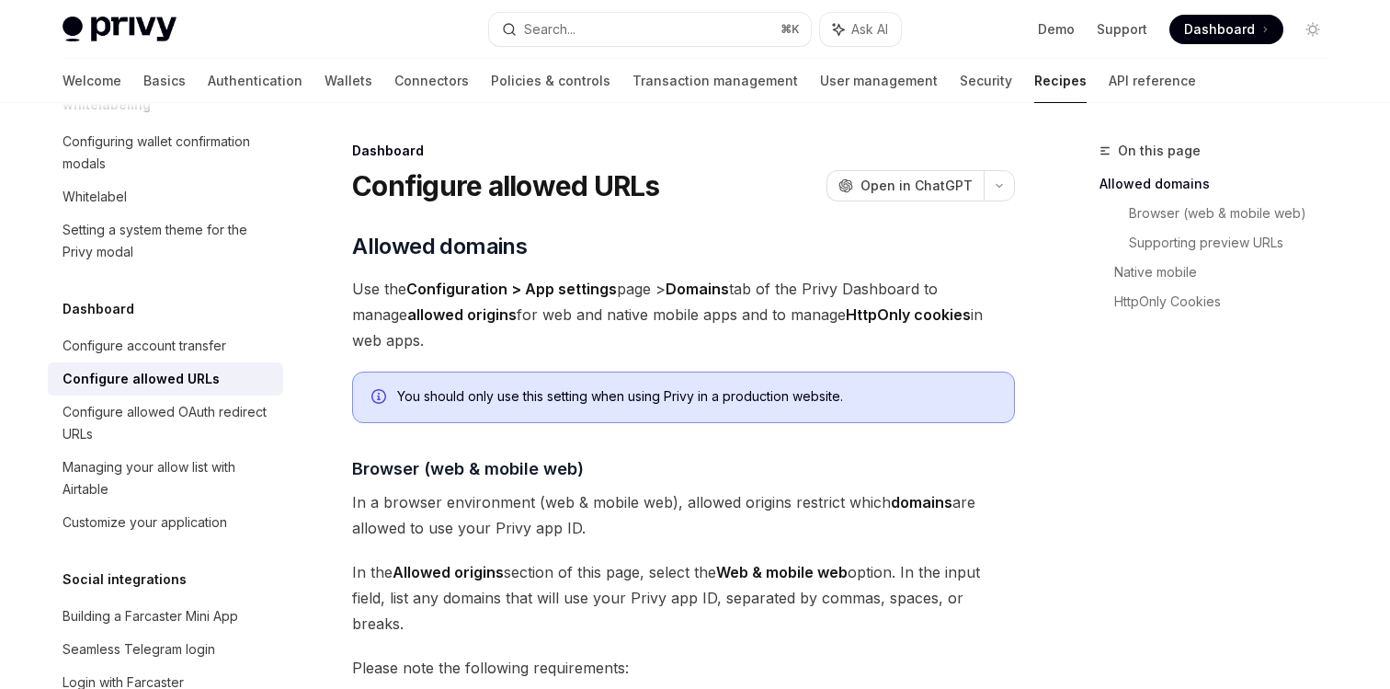
scroll to position [996, 0]
click at [212, 400] on div "Configure allowed OAuth redirect URLs" at bounding box center [168, 422] width 210 height 44
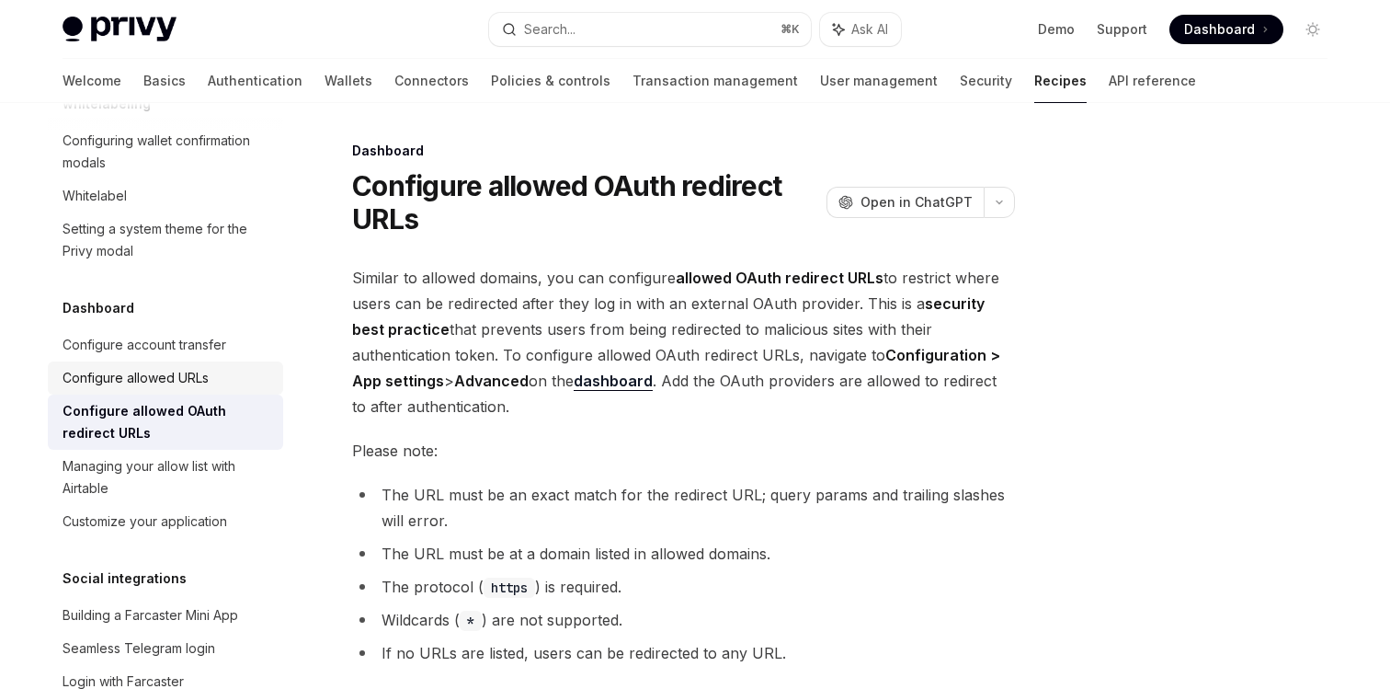
click at [196, 367] on div "Configure allowed URLs" at bounding box center [136, 378] width 146 height 22
type textarea "*"
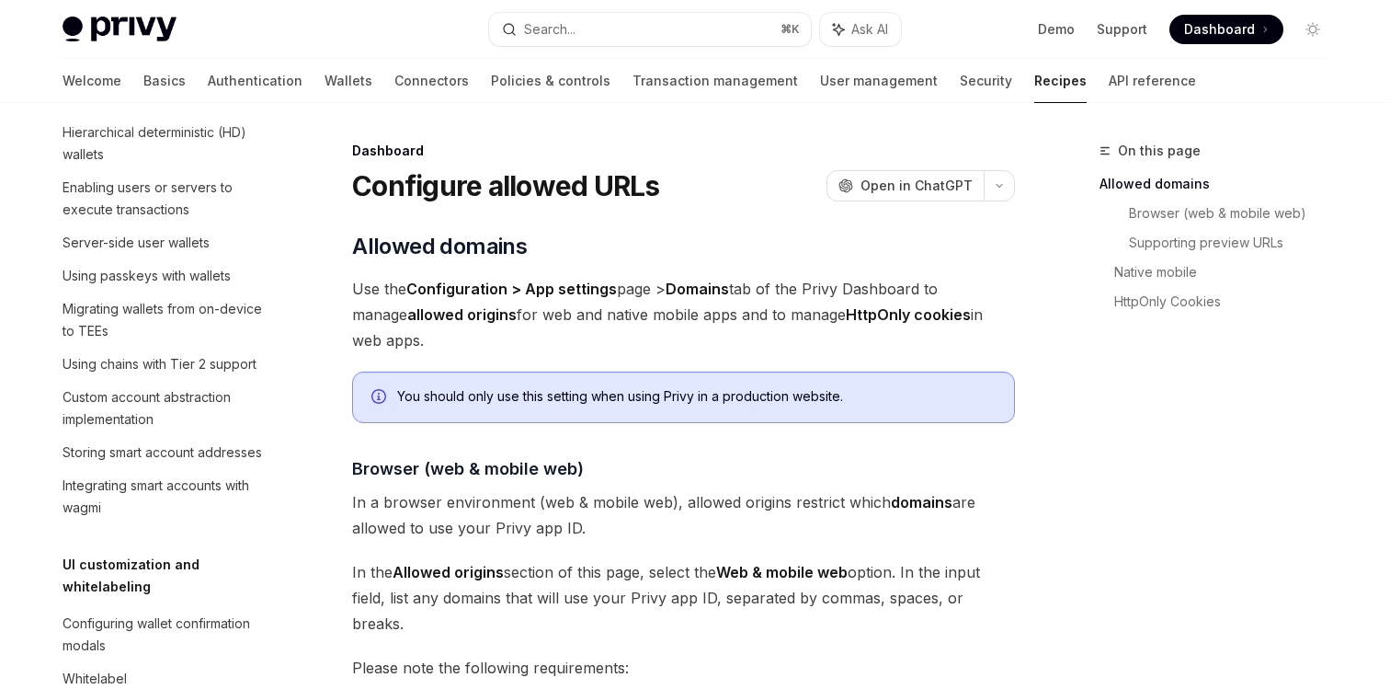
scroll to position [371, 0]
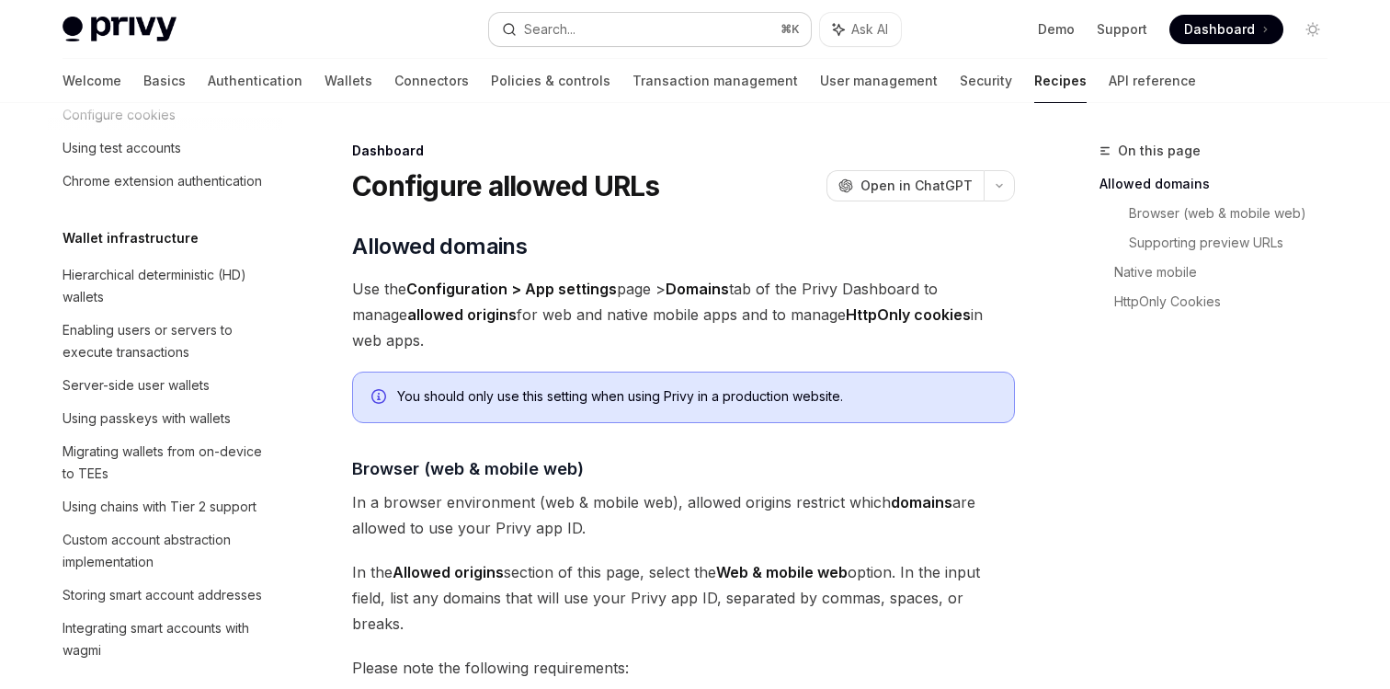
click at [568, 24] on div "Search..." at bounding box center [549, 29] width 51 height 22
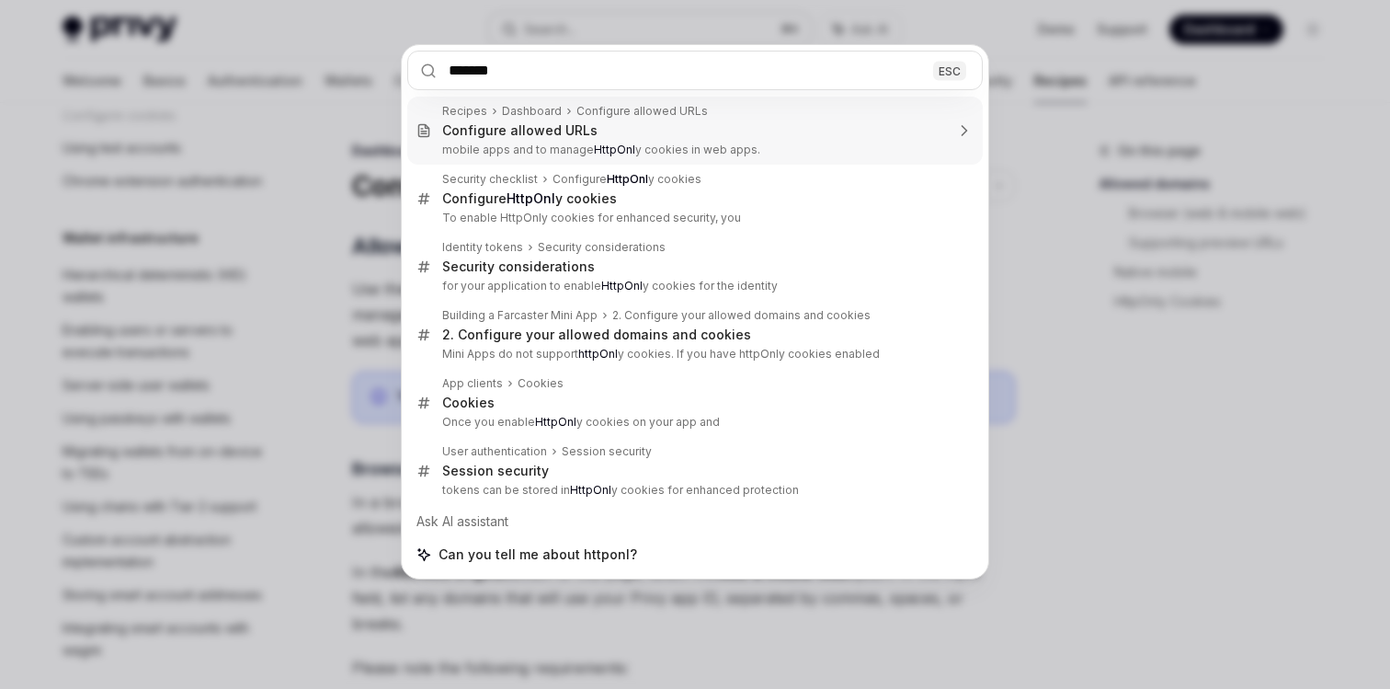
type input "********"
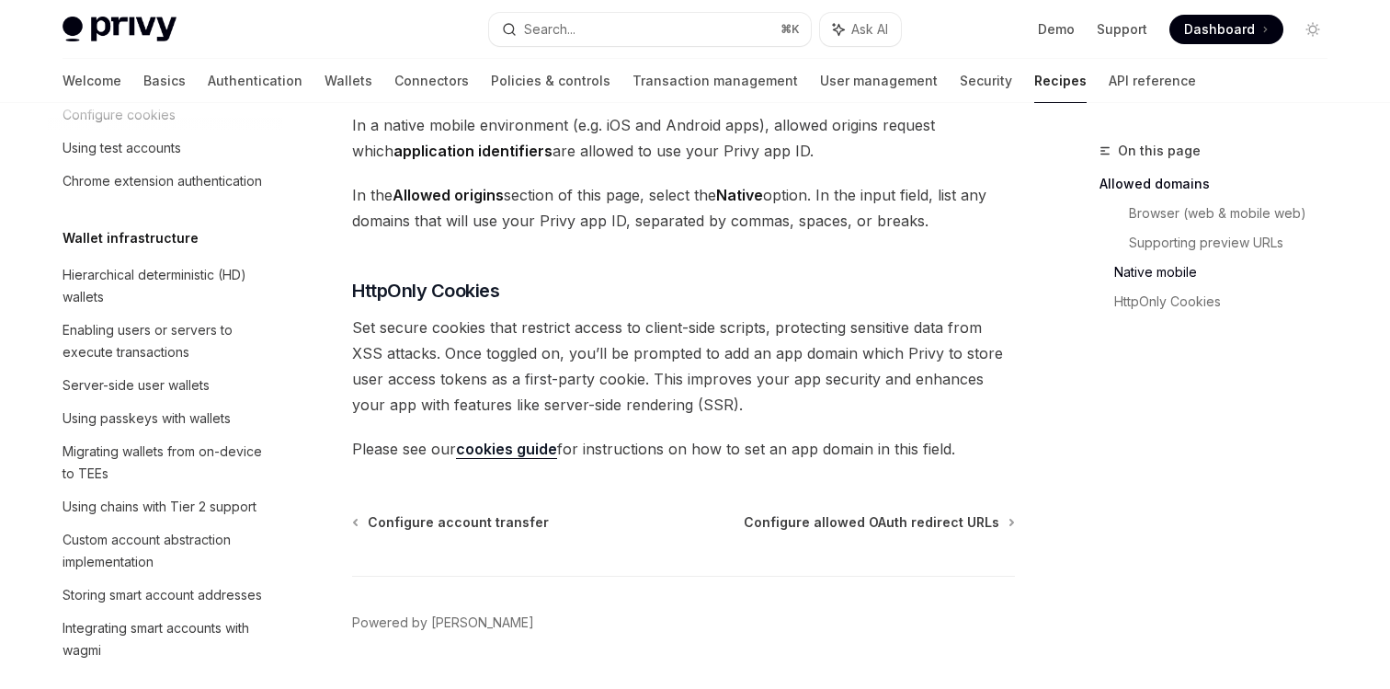
scroll to position [2013, 0]
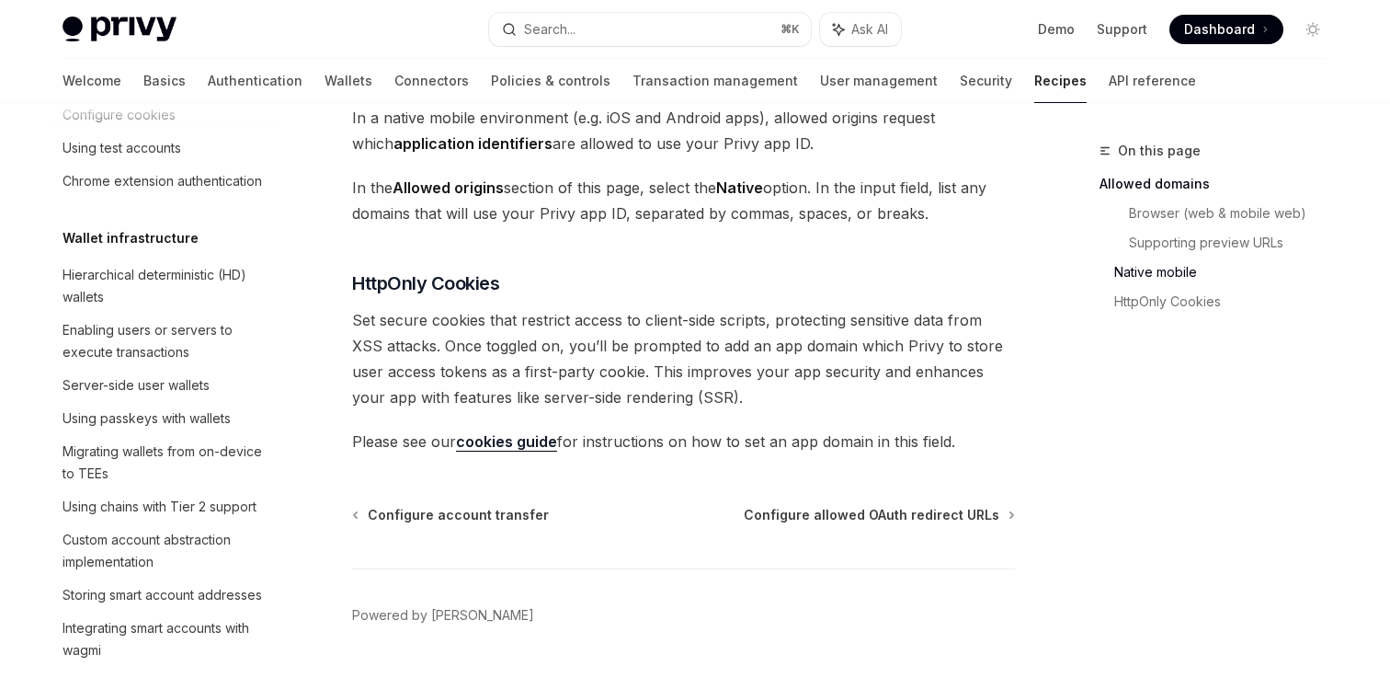
click at [506, 432] on link "cookies guide" at bounding box center [506, 441] width 101 height 19
type textarea "*"
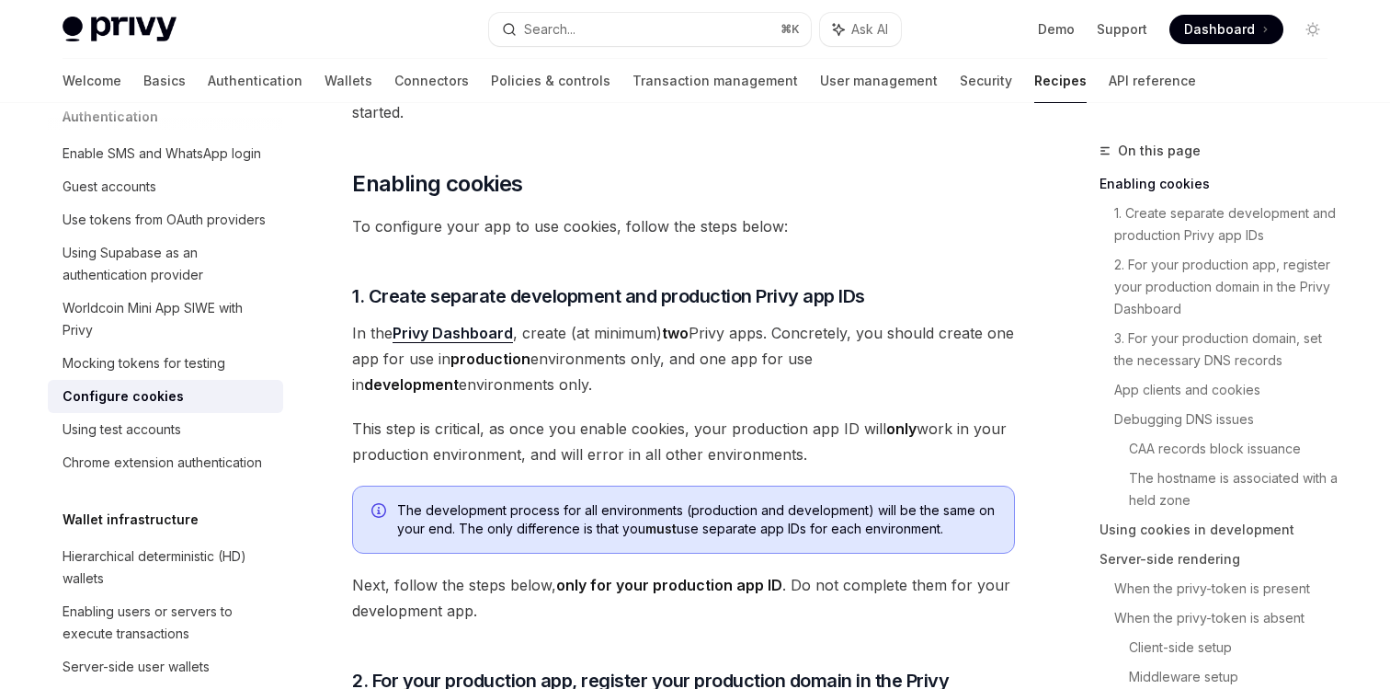
scroll to position [352, 0]
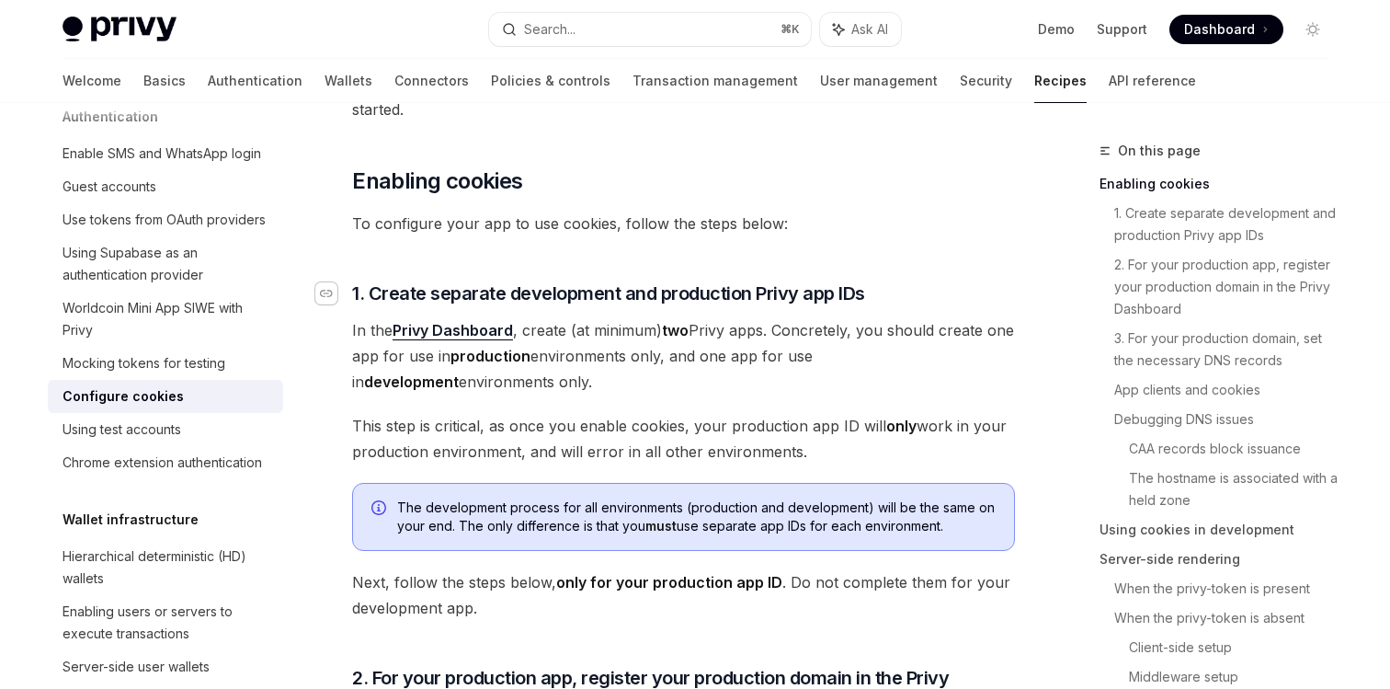
click at [332, 292] on icon "Navigate to header" at bounding box center [326, 293] width 13 height 7
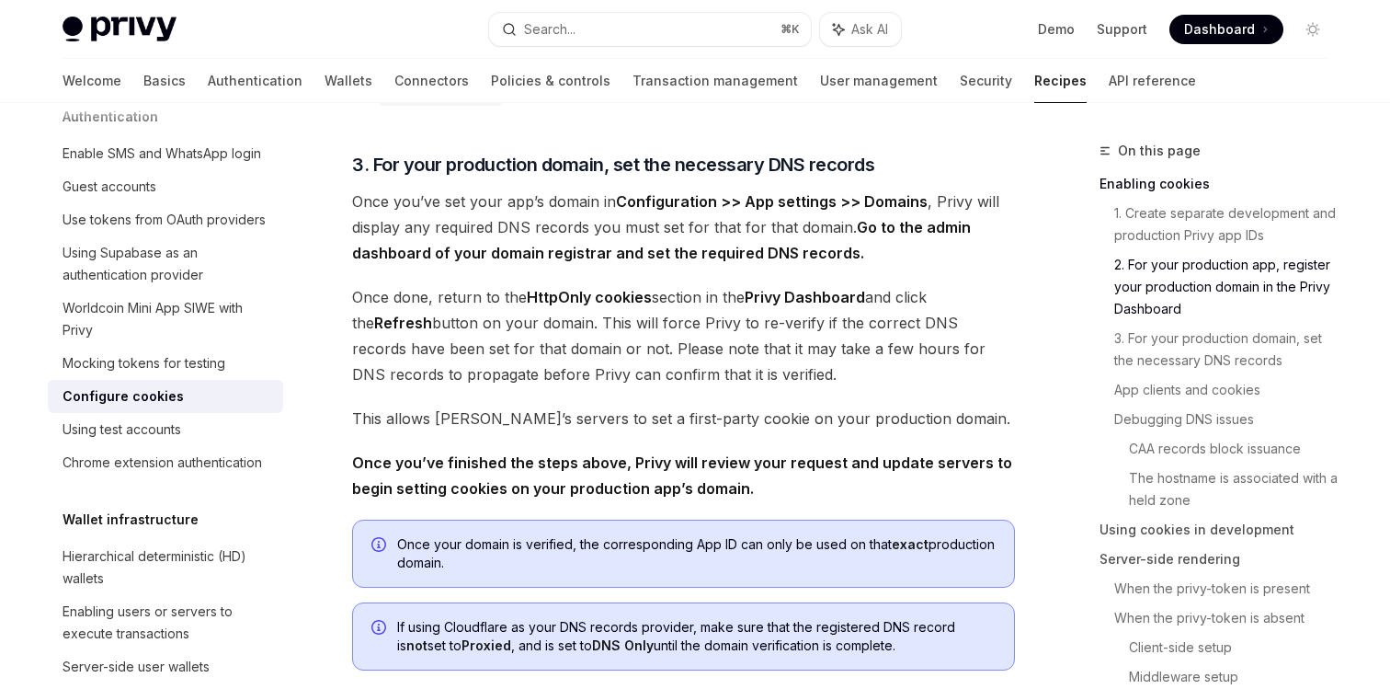
scroll to position [1218, 0]
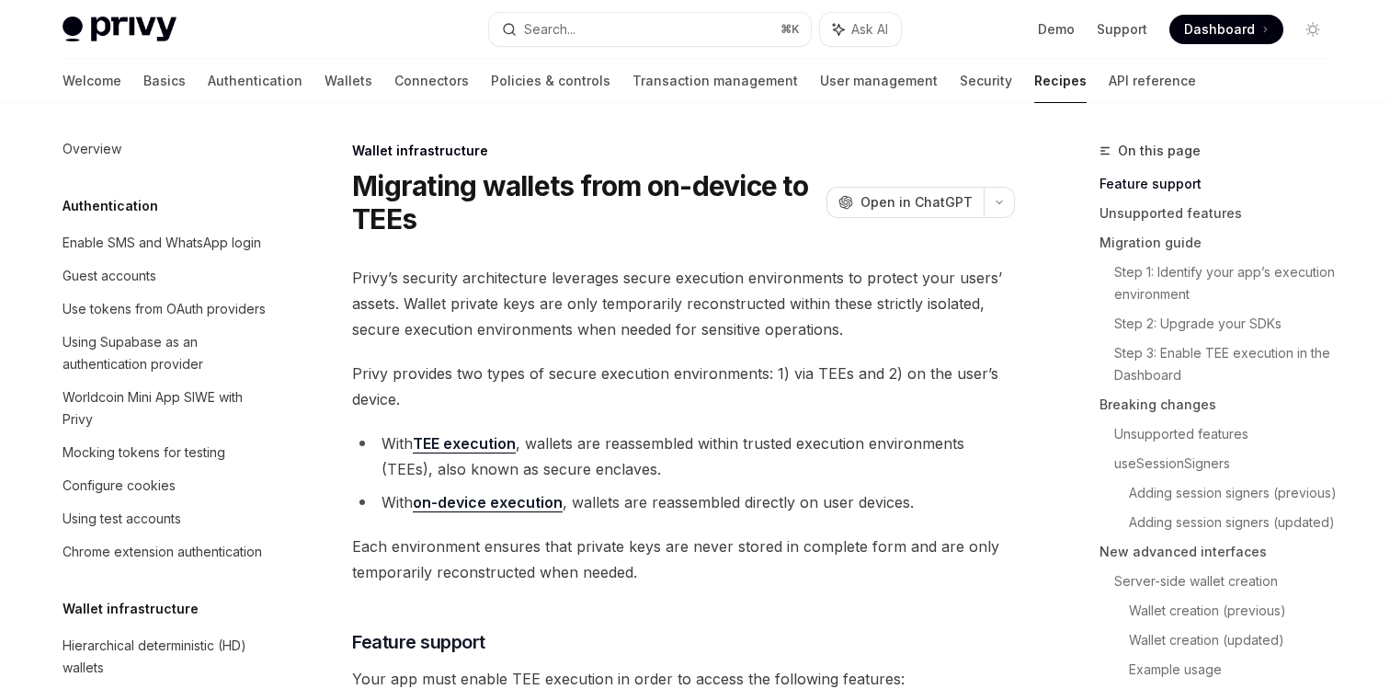
scroll to position [437, 0]
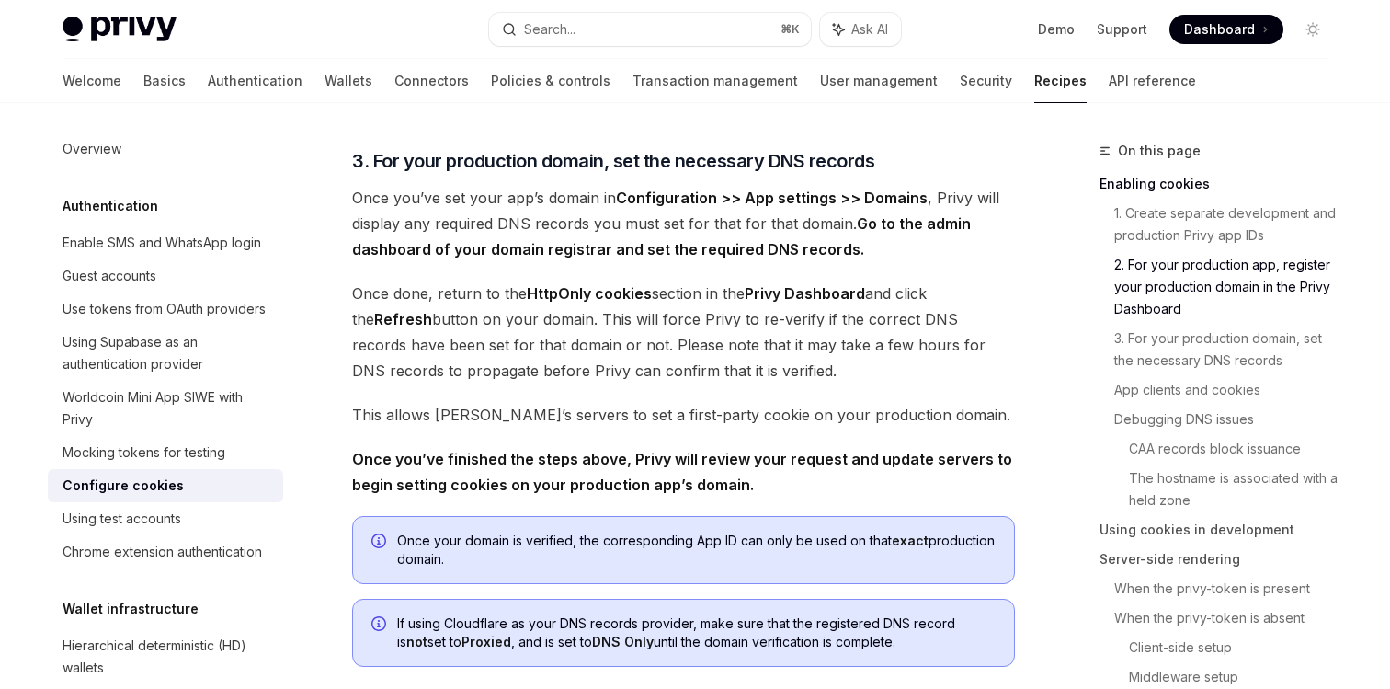
scroll to position [89, 0]
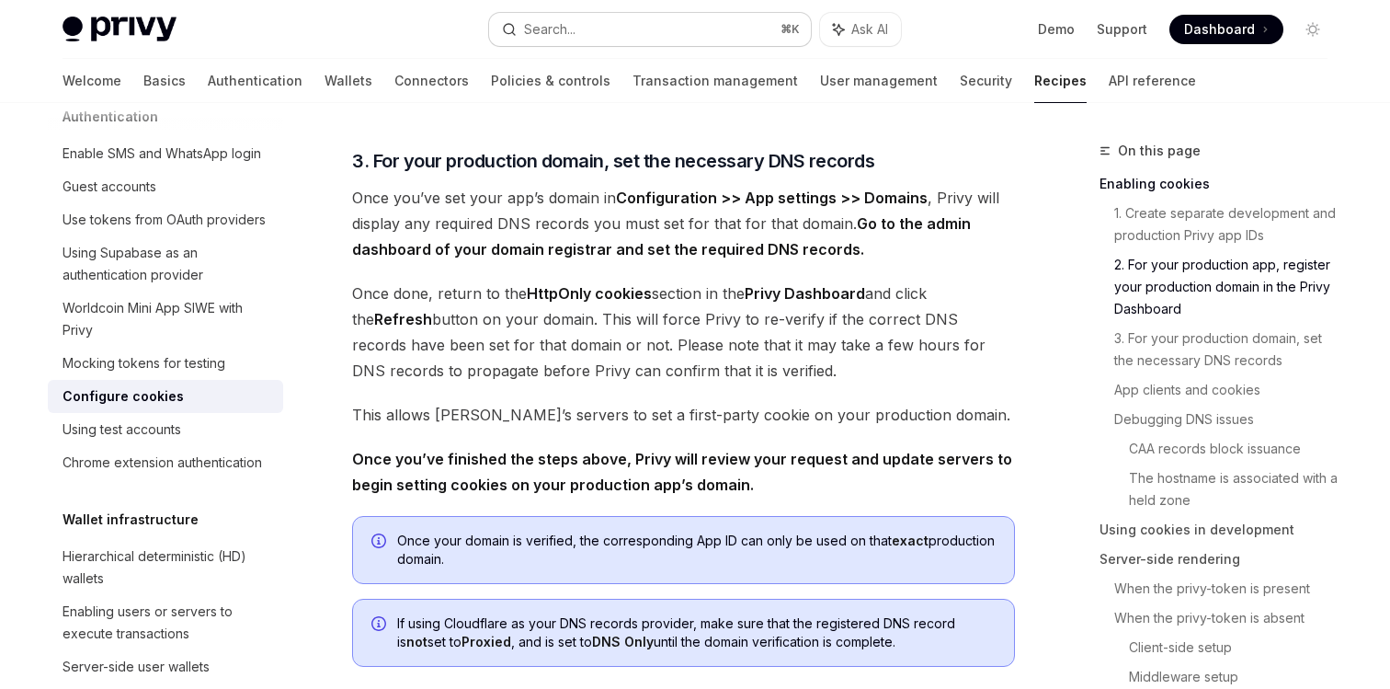
click at [590, 30] on button "Search... ⌘ K" at bounding box center [650, 29] width 322 height 33
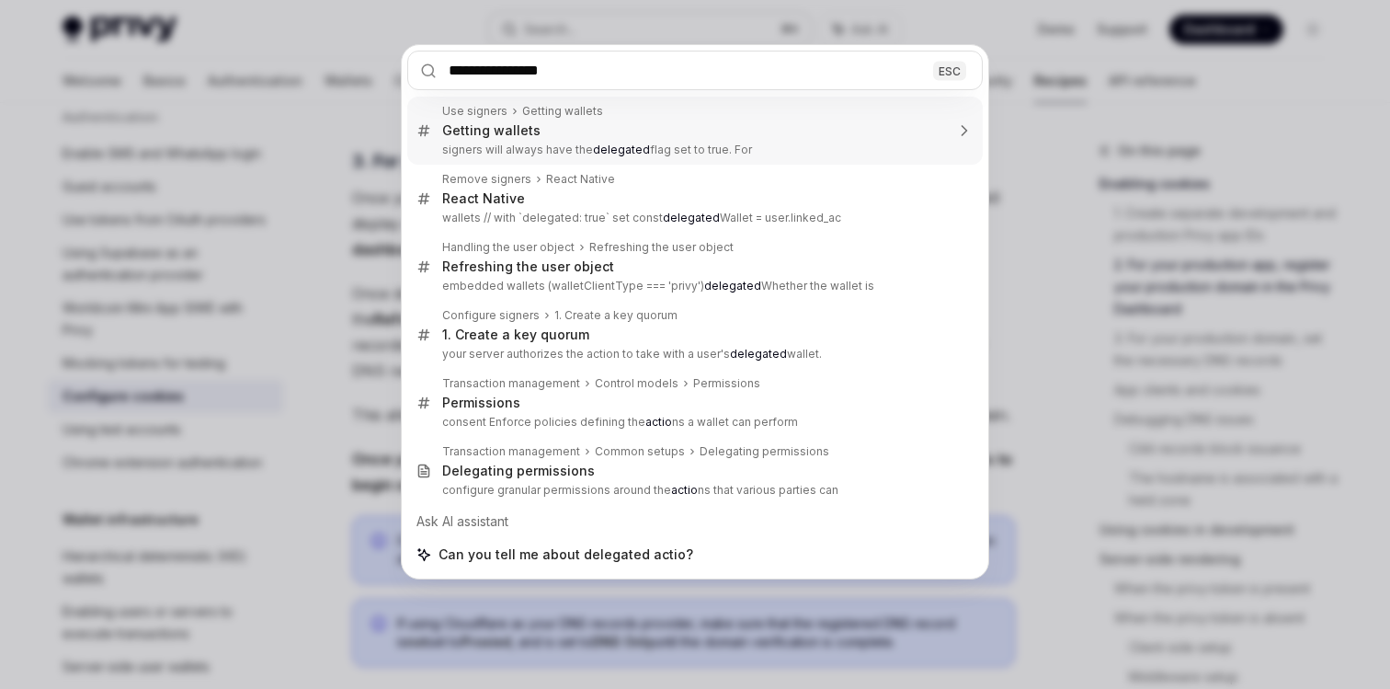
type input "**********"
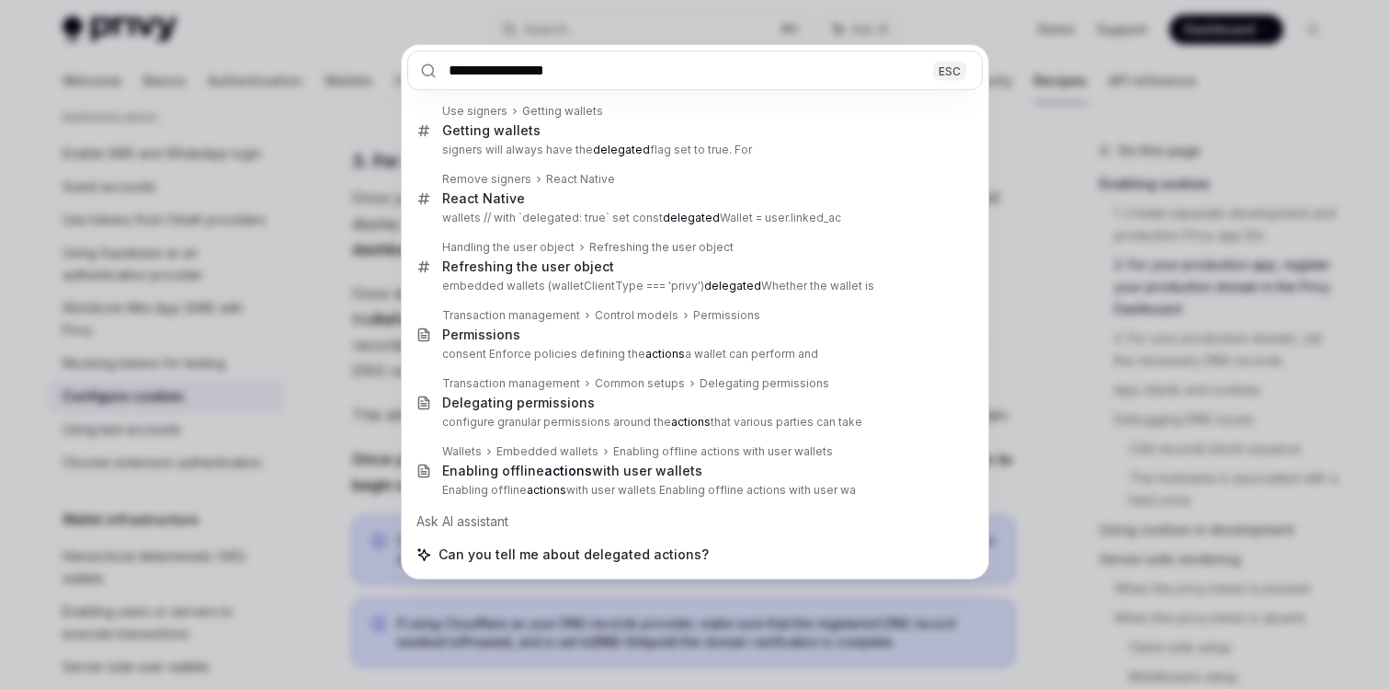
click at [599, 75] on input "**********" at bounding box center [695, 71] width 576 height 40
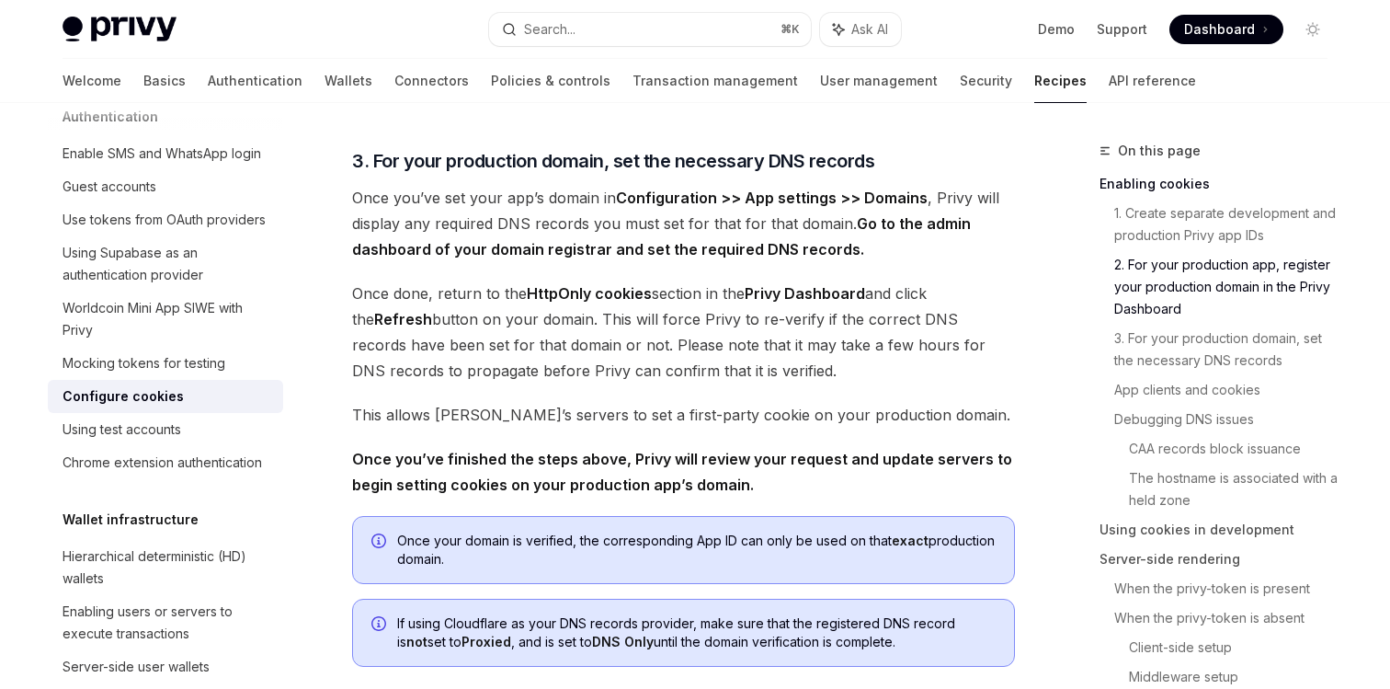
type textarea "*"
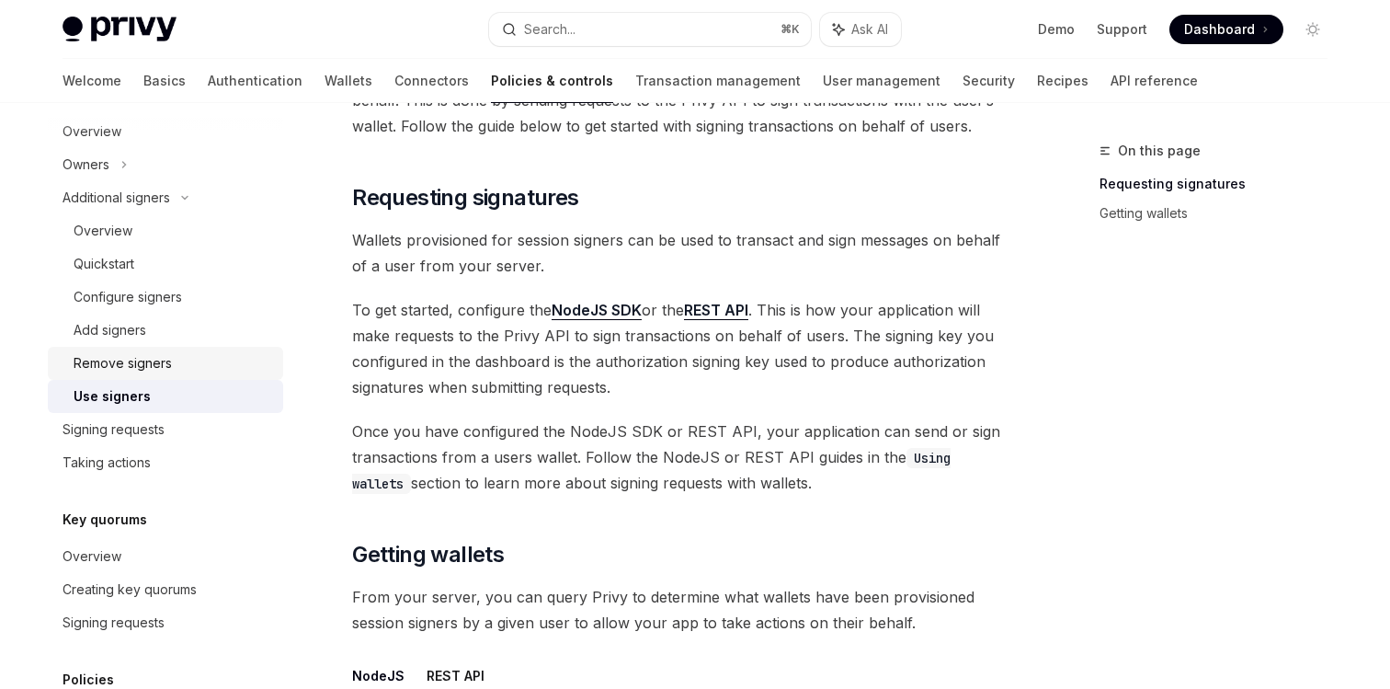
scroll to position [632, 0]
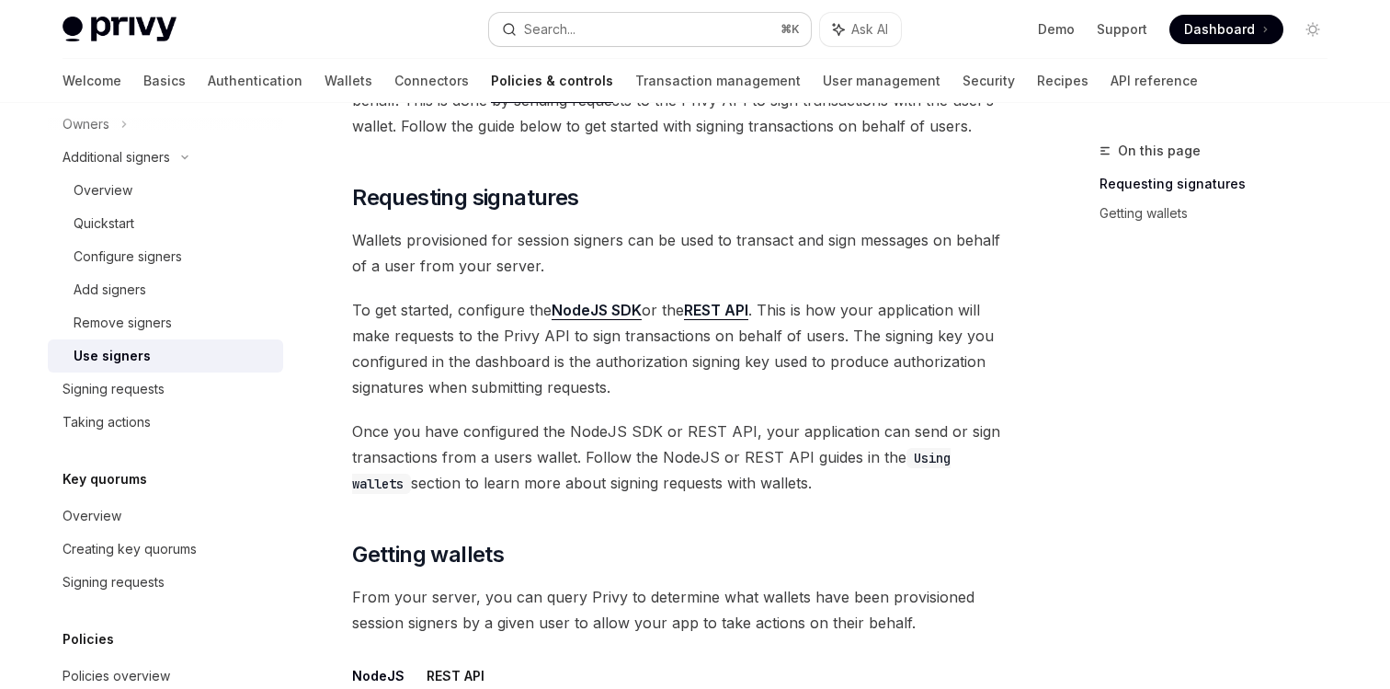
click at [546, 39] on div "Search..." at bounding box center [549, 29] width 51 height 22
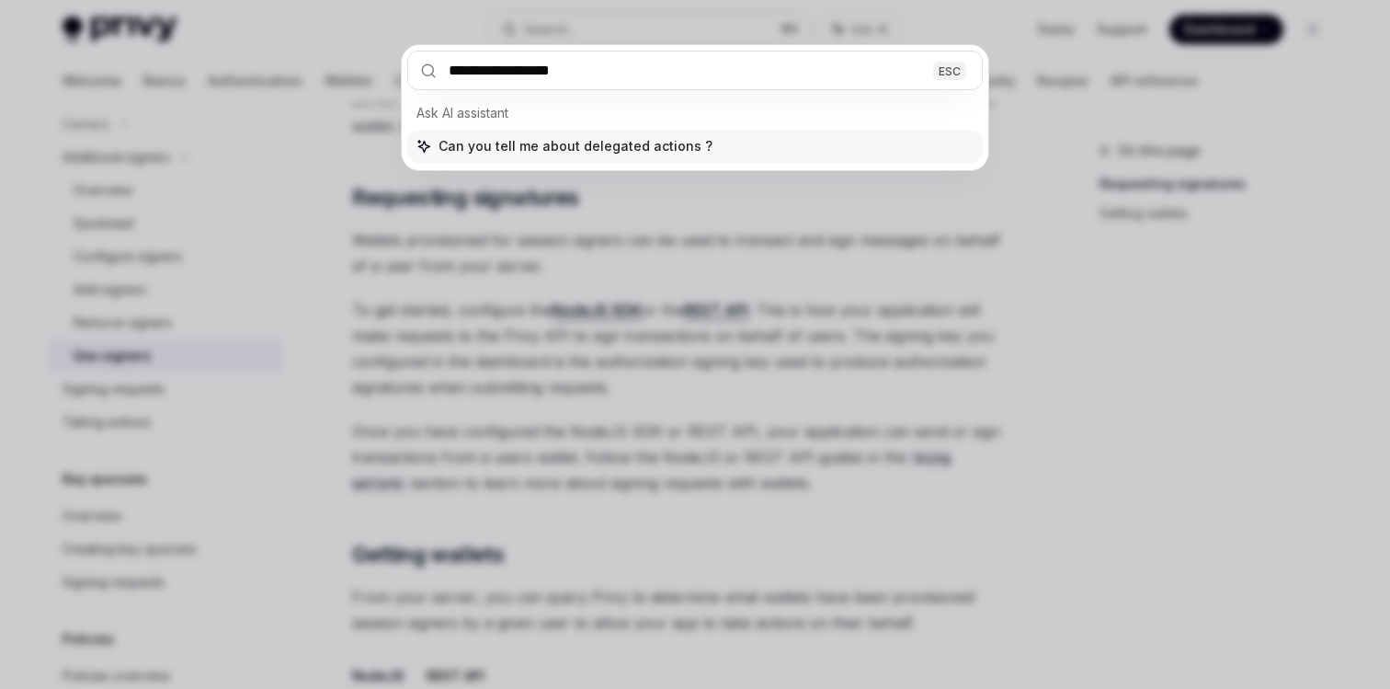
type input "**********"
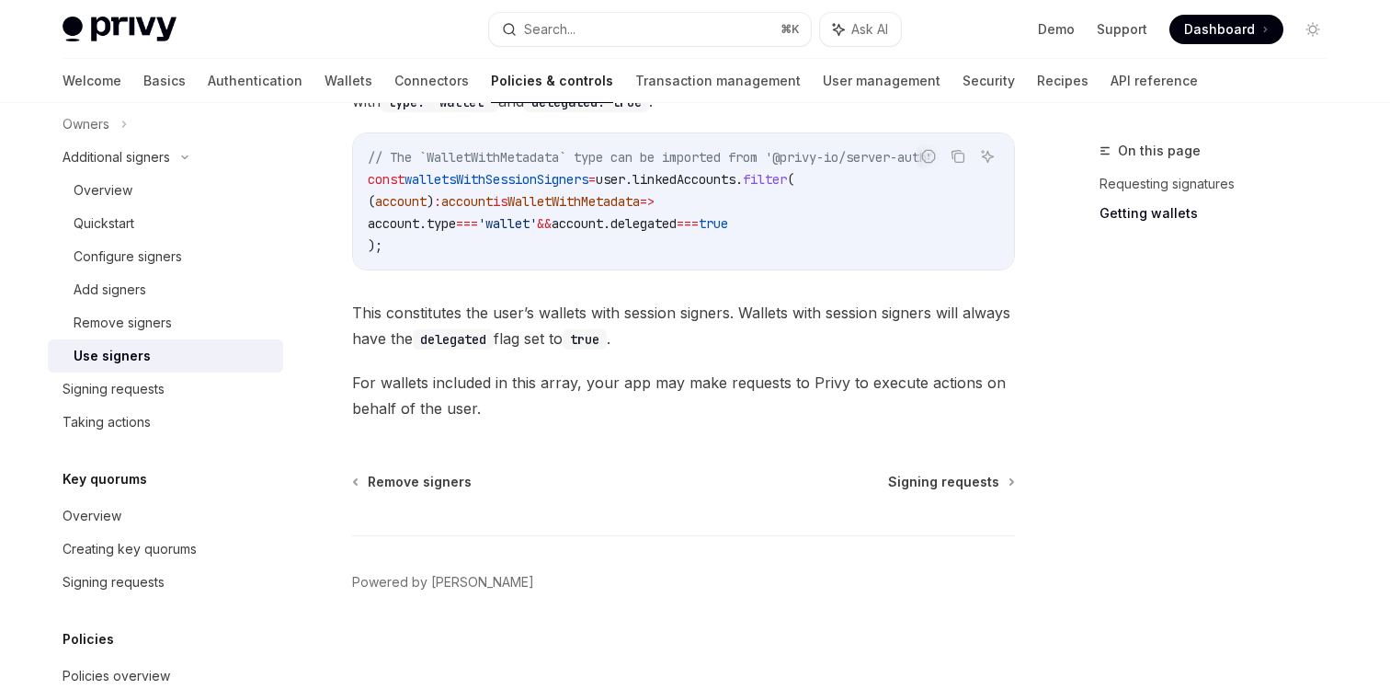
scroll to position [1008, 0]
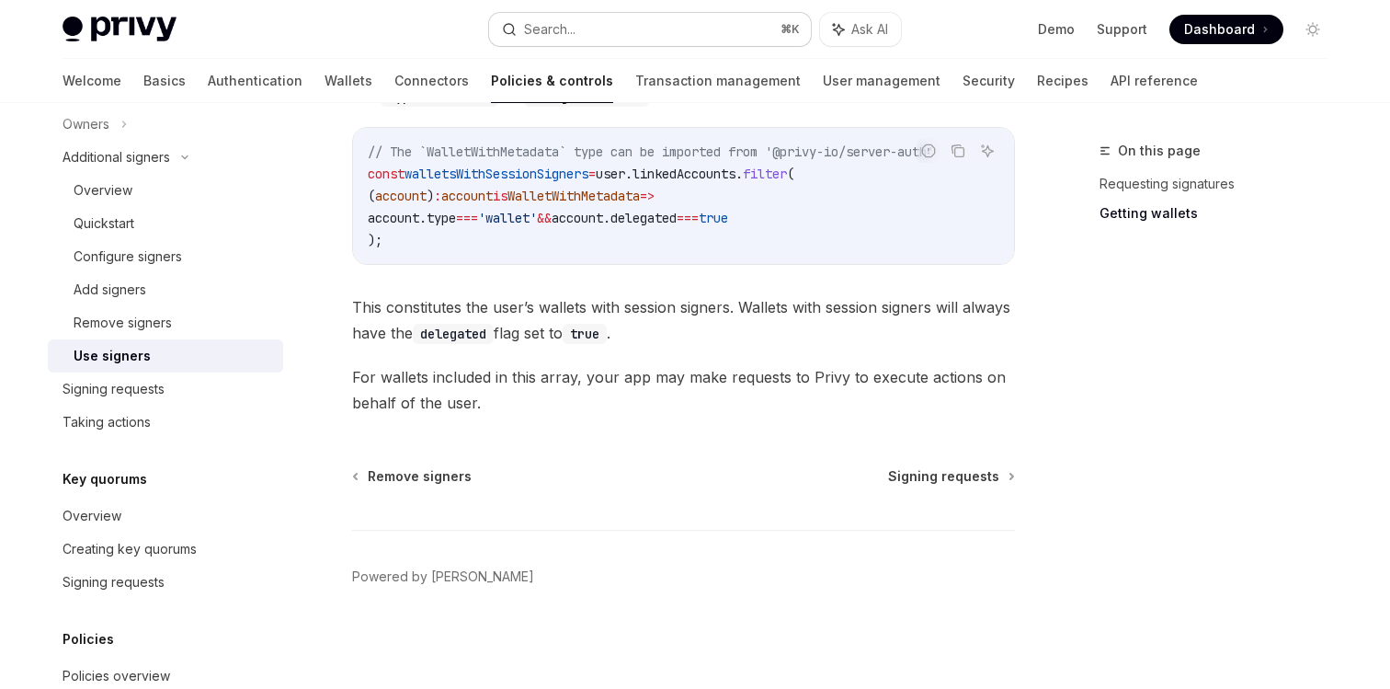
click at [545, 29] on div "Search..." at bounding box center [549, 29] width 51 height 22
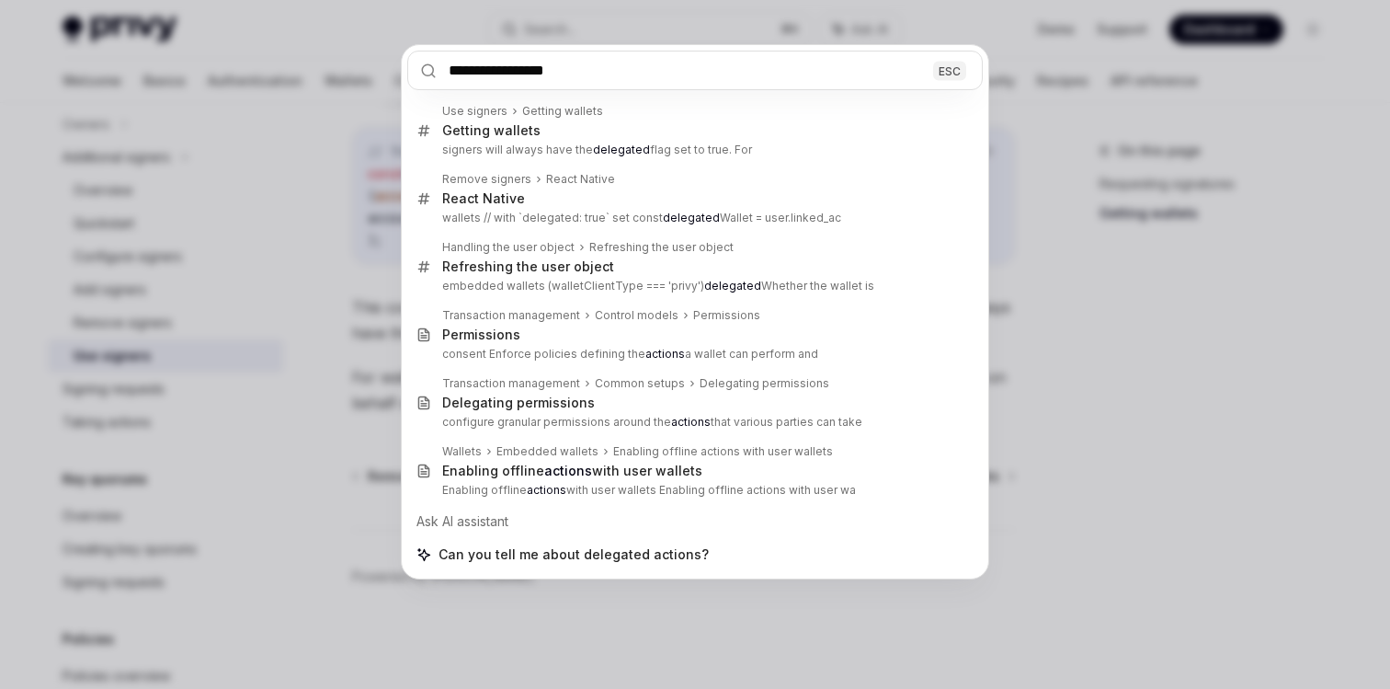
type input "**********"
type textarea "*"
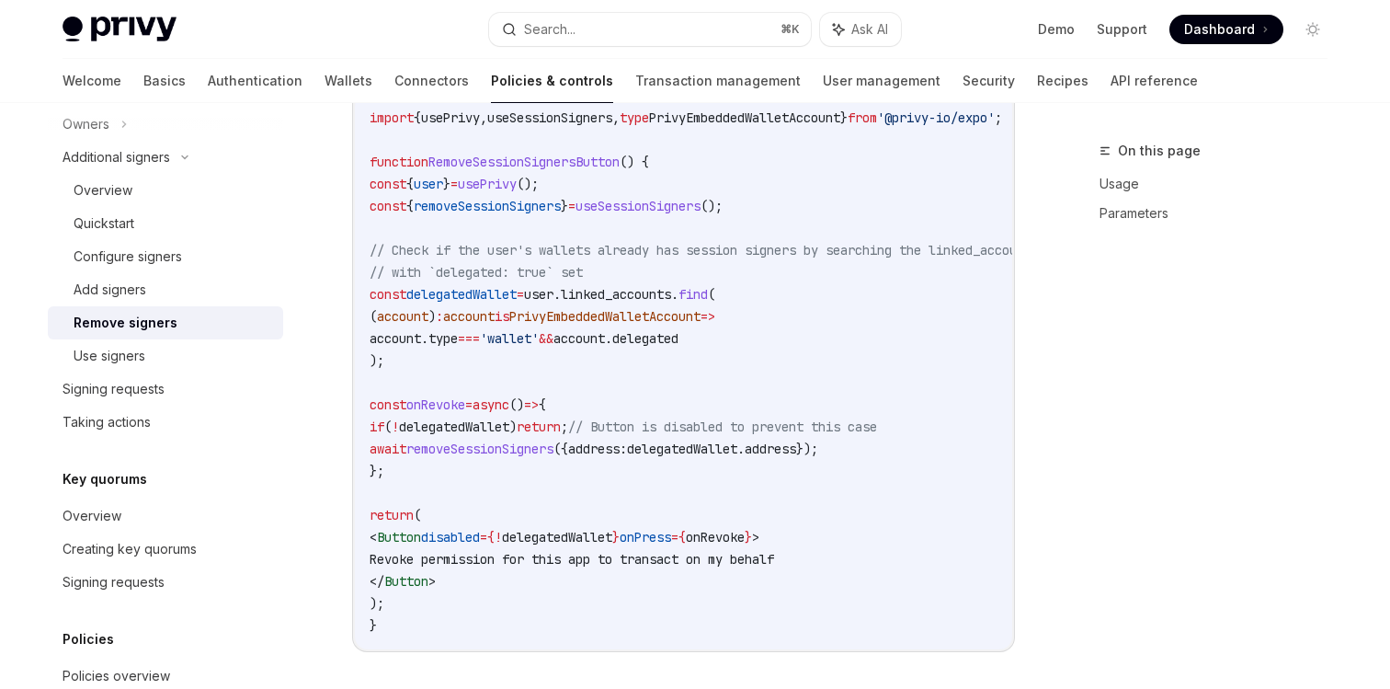
scroll to position [1358, 0]
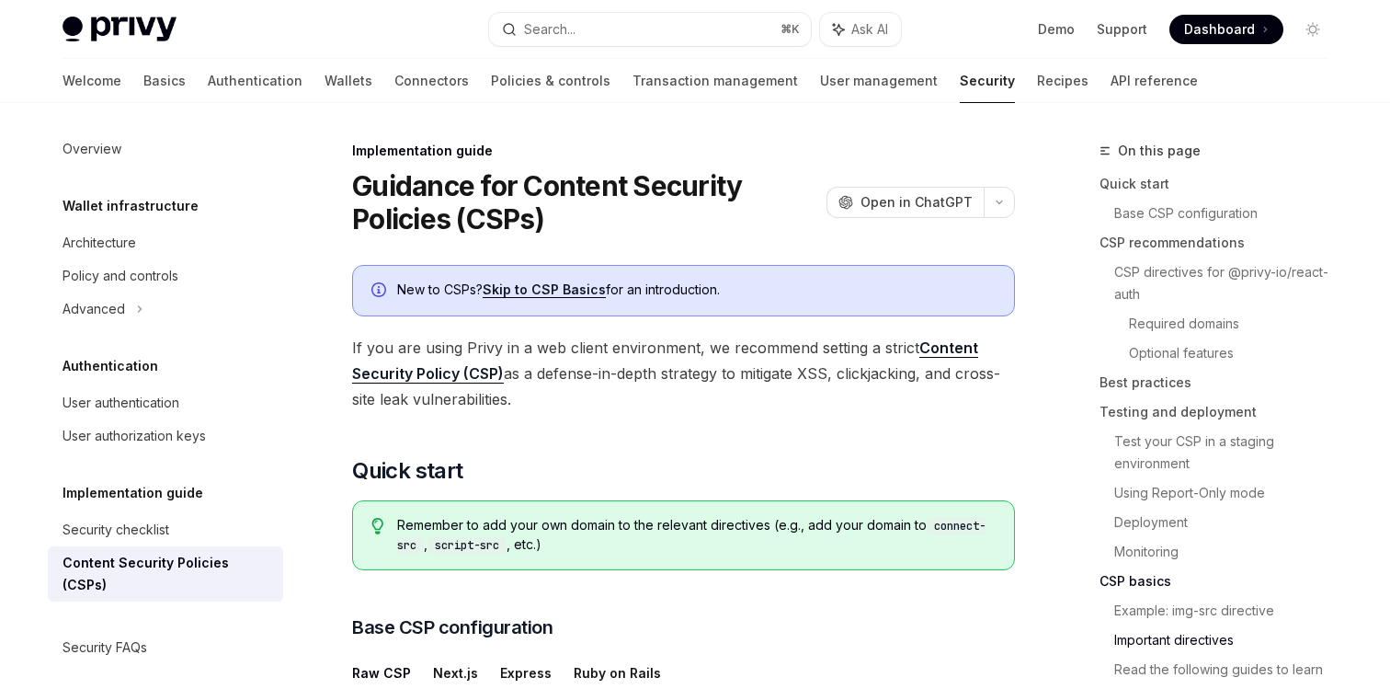
scroll to position [4675, 0]
